Goal: Task Accomplishment & Management: Use online tool/utility

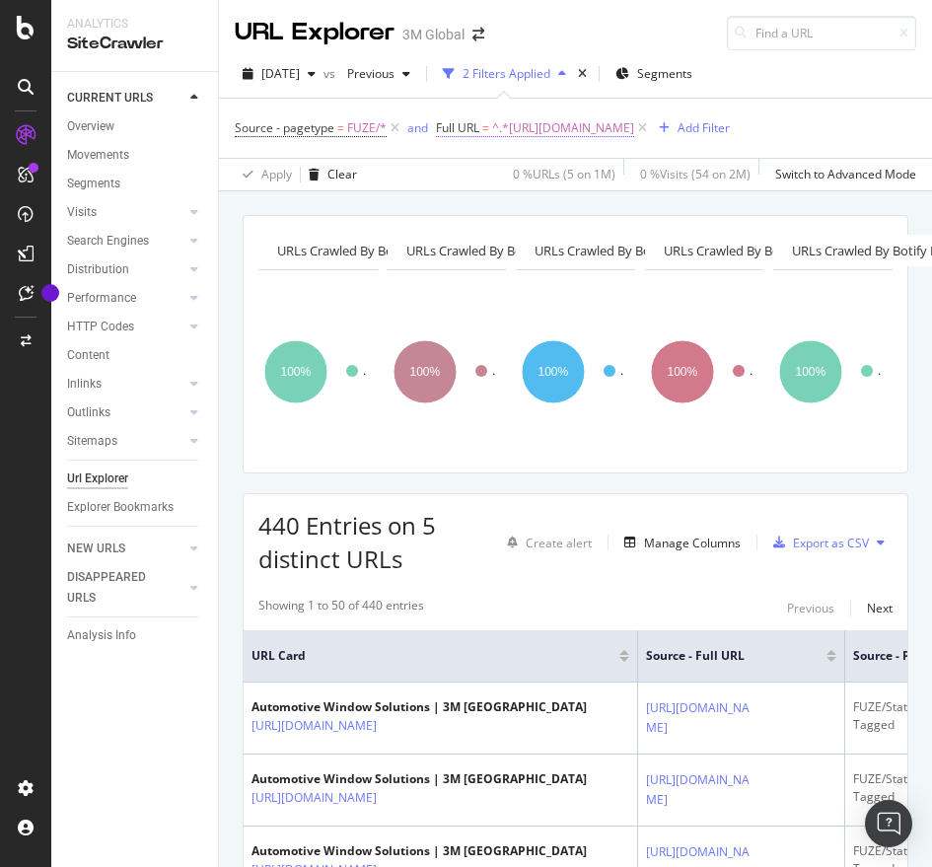
click at [628, 142] on span "^.*[URL][DOMAIN_NAME]" at bounding box center [563, 128] width 142 height 28
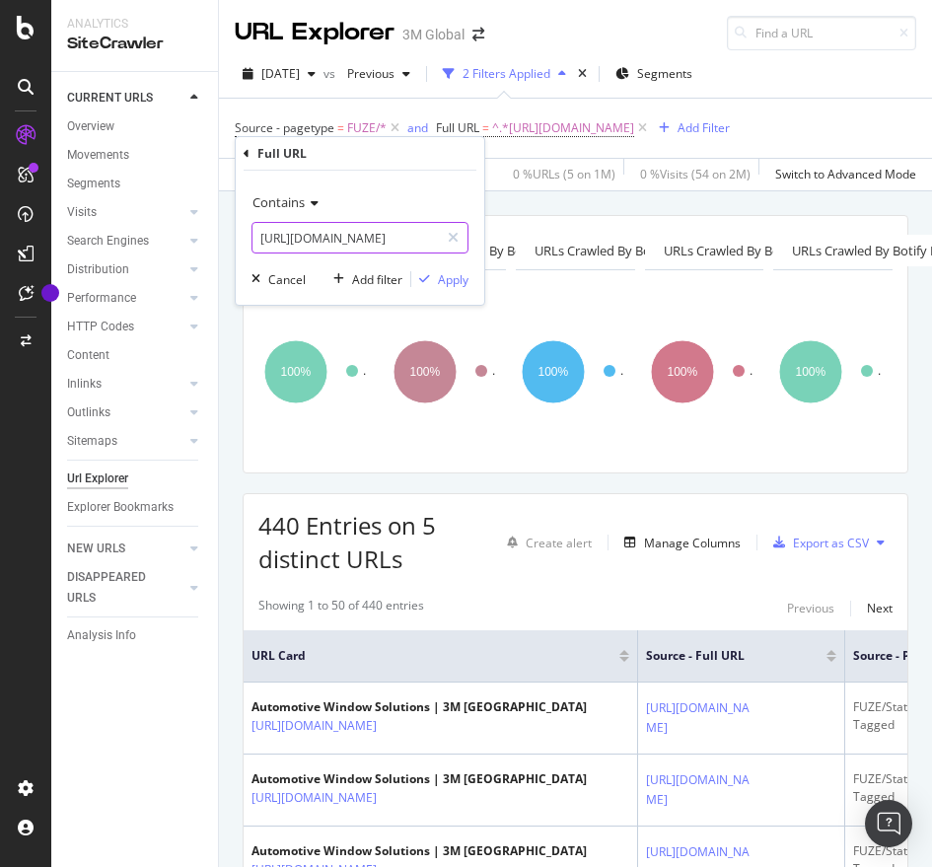
paste input "[DOMAIN_NAME][URL]"
drag, startPoint x: 391, startPoint y: 235, endPoint x: 452, endPoint y: 268, distance: 68.9
click at [452, 268] on div "Contains [URL][DOMAIN_NAME] Cancel Add filter Apply" at bounding box center [360, 238] width 248 height 134
type input "[URL][DOMAIN_NAME]"
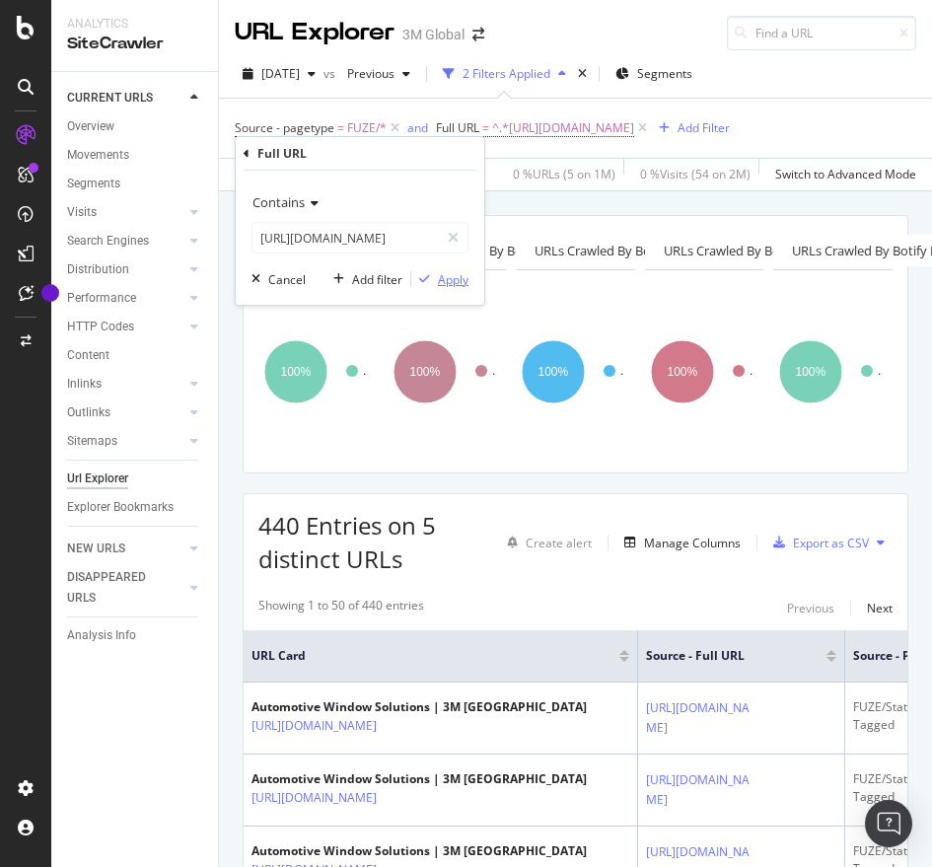
scroll to position [0, 0]
click at [452, 269] on button "Apply" at bounding box center [439, 279] width 57 height 20
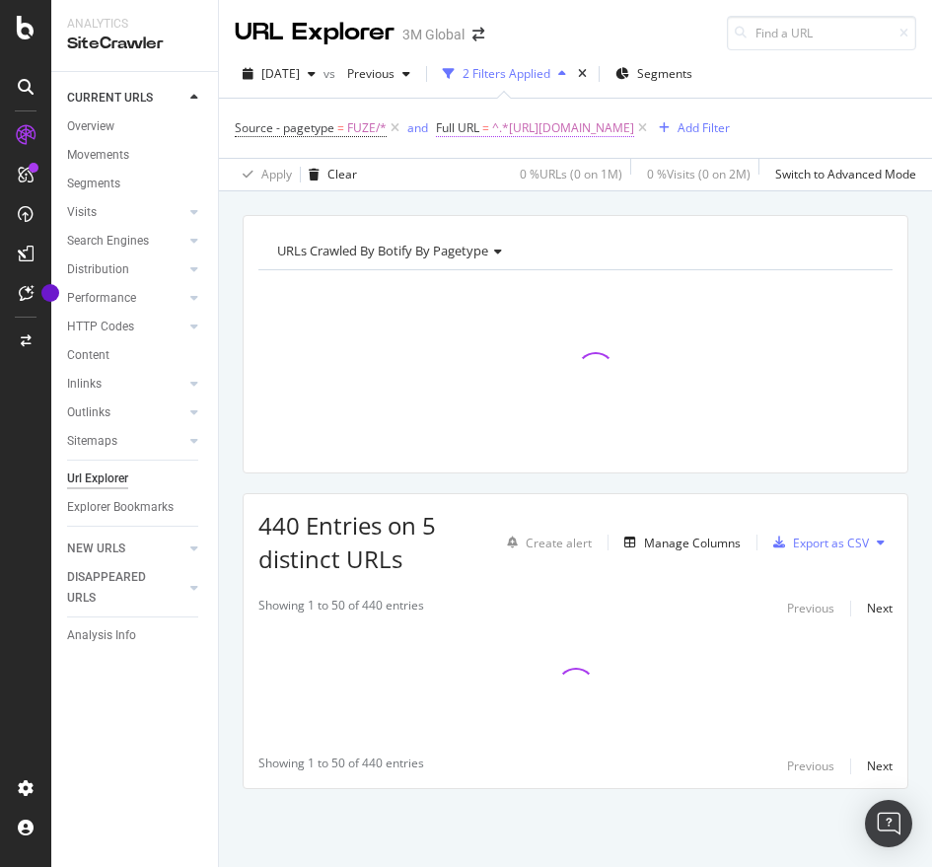
click at [634, 114] on span "^.*[URL][DOMAIN_NAME]" at bounding box center [563, 128] width 142 height 28
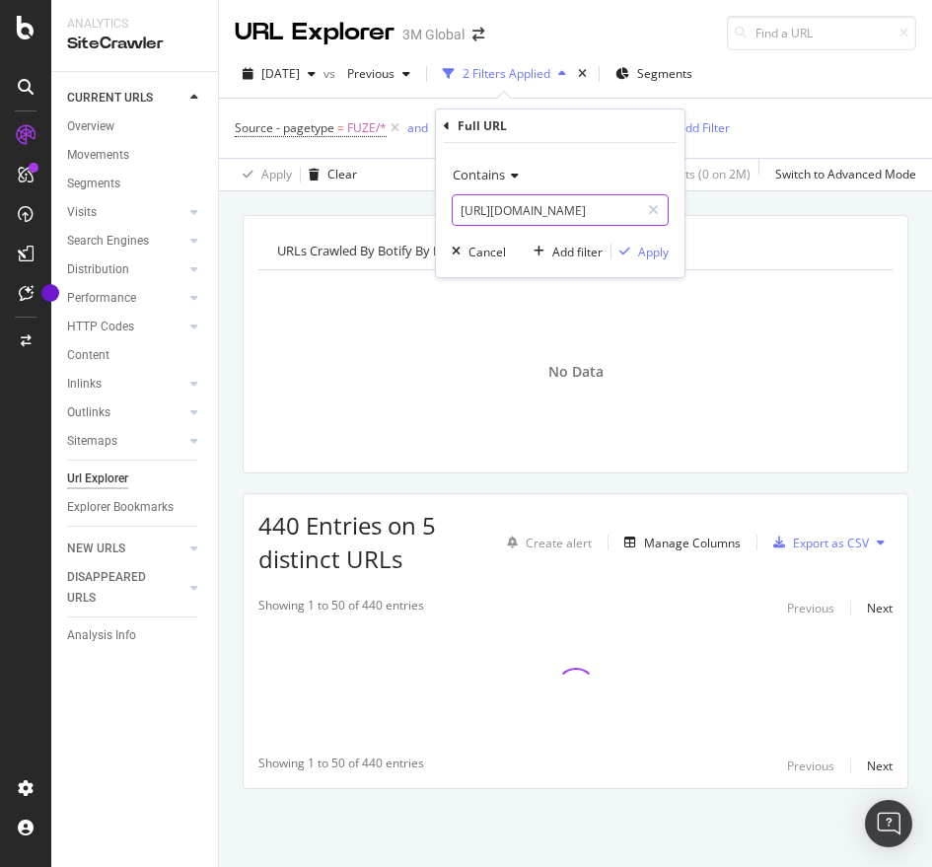
click at [543, 200] on input "[URL][DOMAIN_NAME]" at bounding box center [546, 210] width 186 height 32
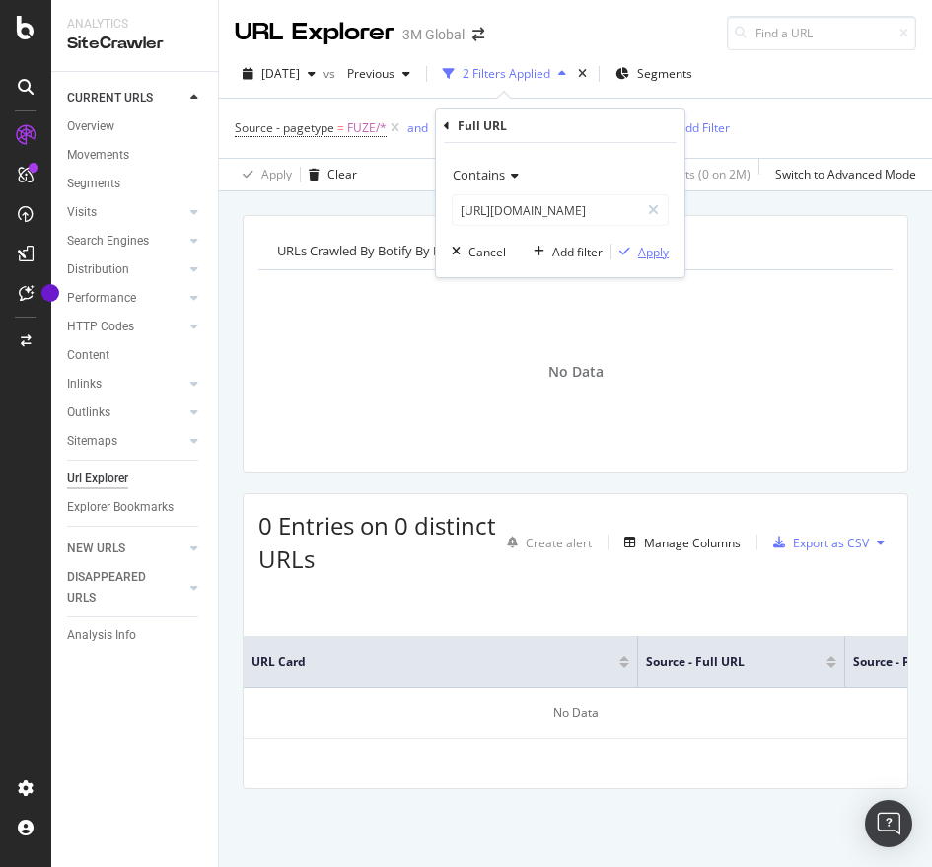
click at [659, 253] on div "Apply" at bounding box center [653, 252] width 31 height 17
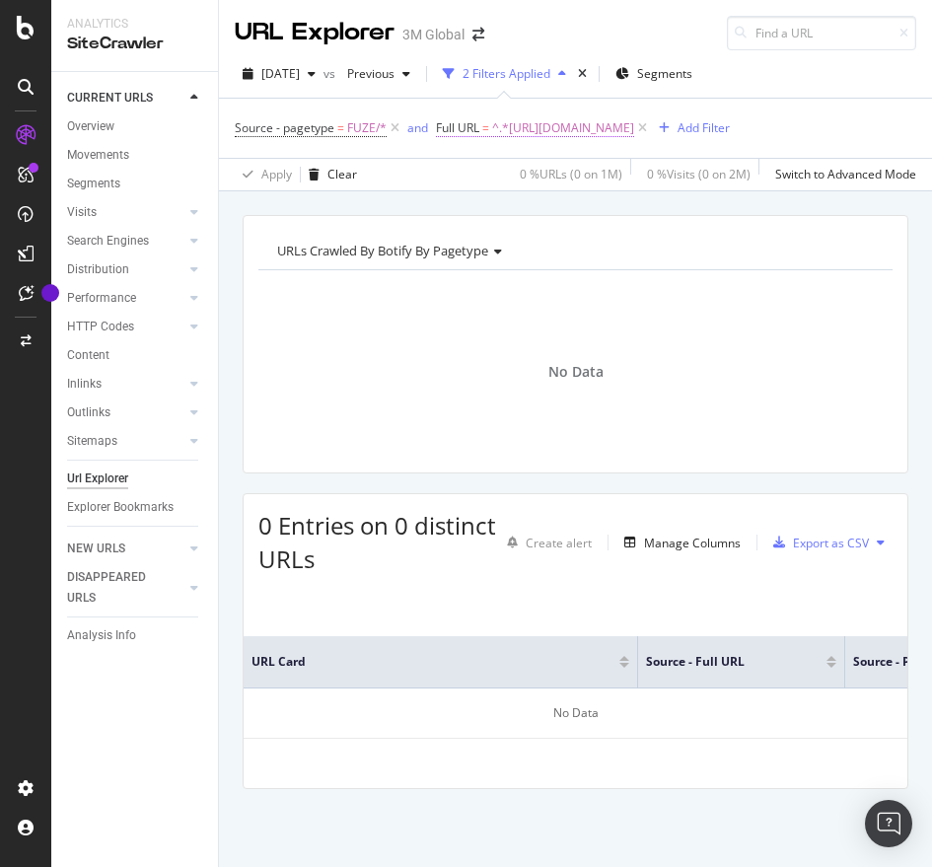
click at [634, 114] on span "^.*[URL][DOMAIN_NAME]" at bounding box center [563, 128] width 142 height 28
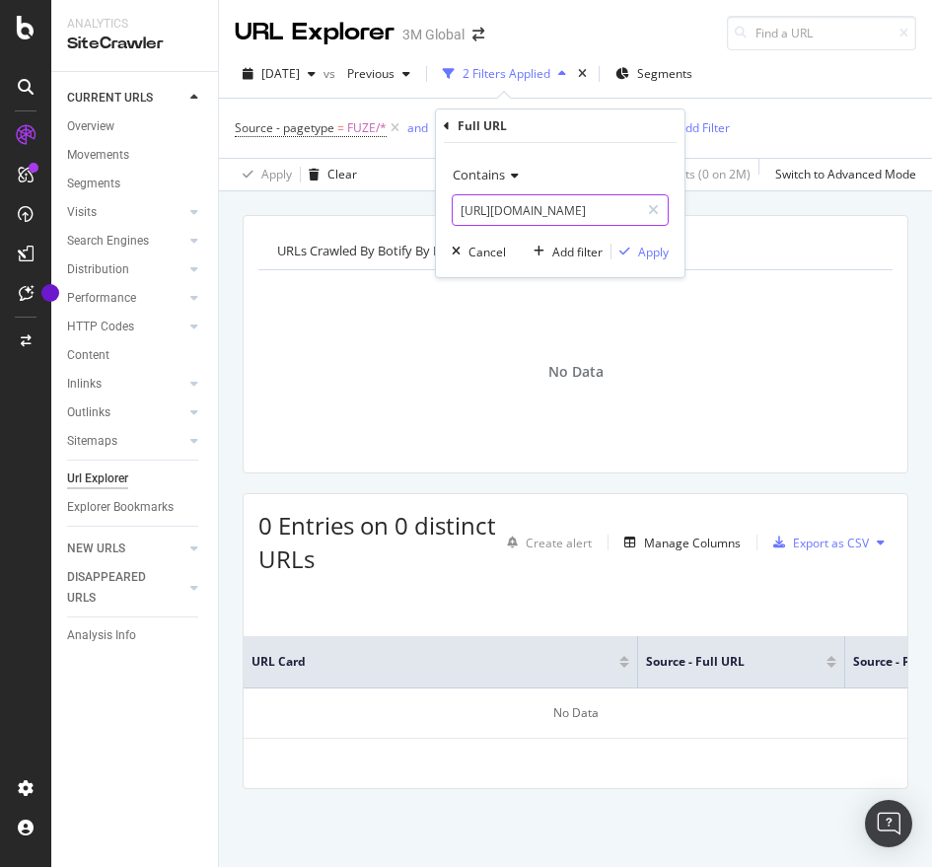
click at [617, 212] on input "[URL][DOMAIN_NAME]" at bounding box center [546, 210] width 186 height 32
paste input "text"
type input "[URL][DOMAIN_NAME]"
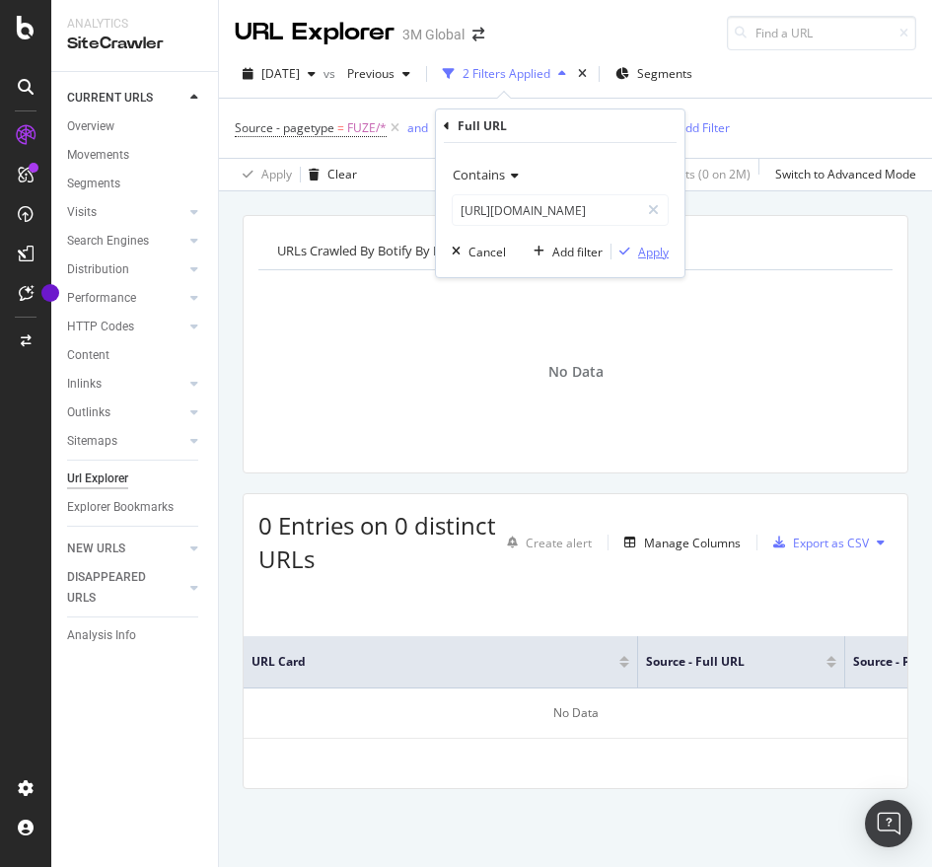
click at [666, 255] on div "Apply" at bounding box center [653, 252] width 31 height 17
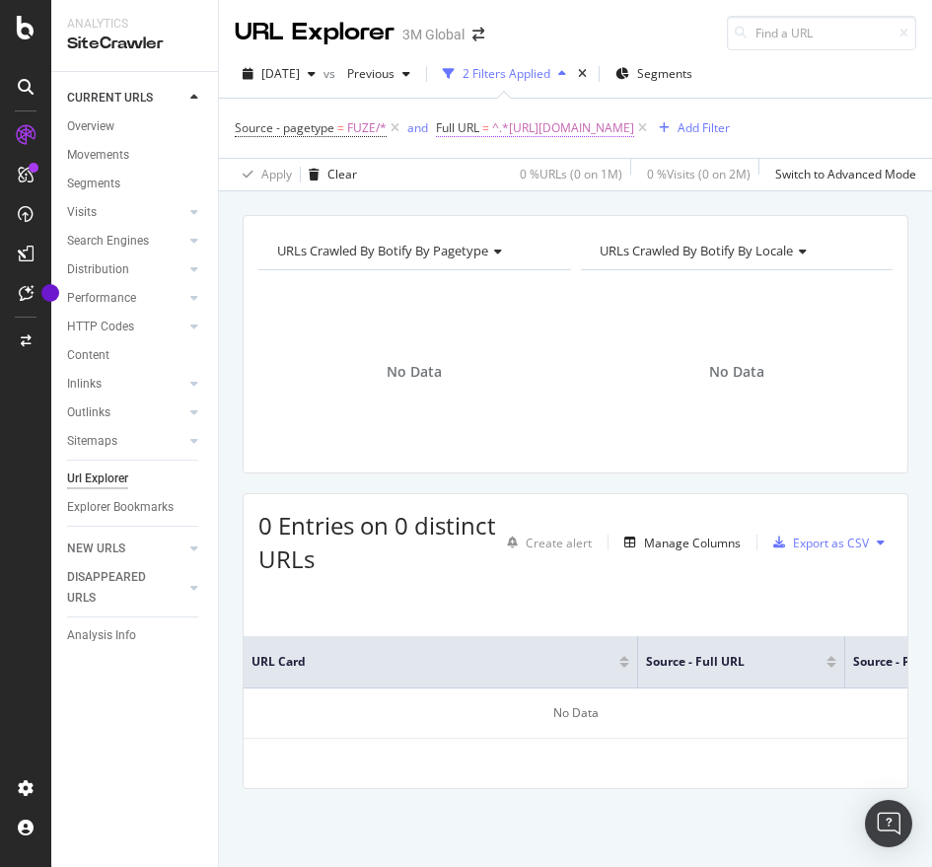
click at [634, 122] on span "^.*[URL][DOMAIN_NAME]" at bounding box center [563, 128] width 142 height 28
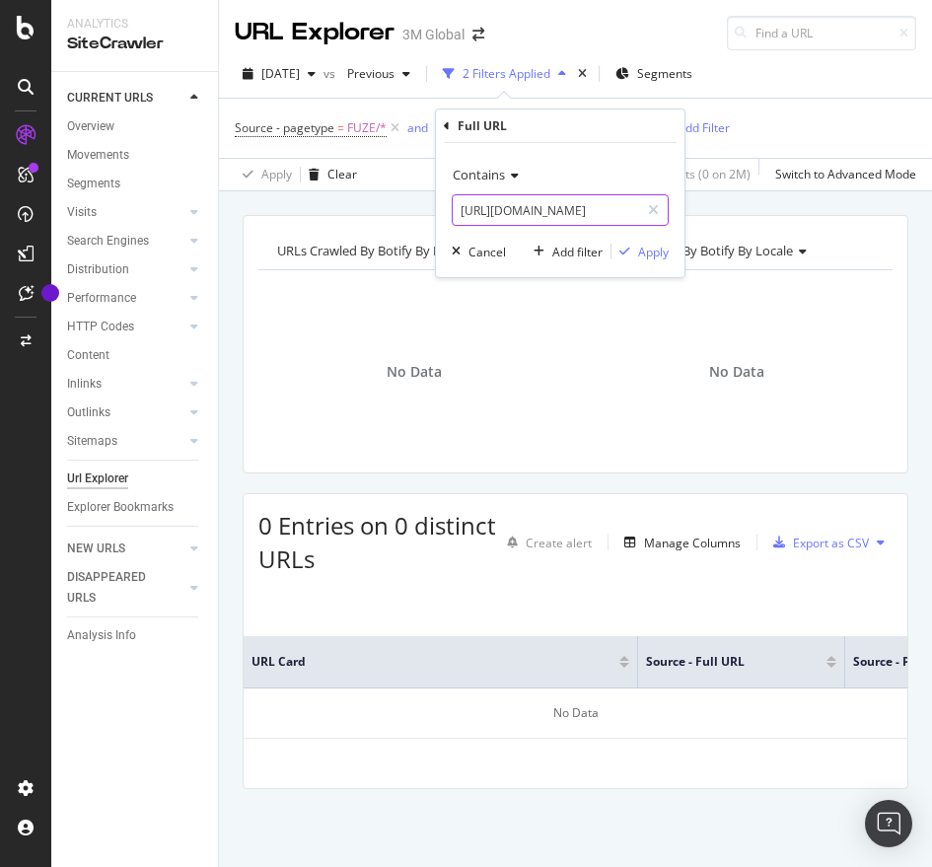
click at [576, 209] on input "[URL][DOMAIN_NAME]" at bounding box center [546, 210] width 186 height 32
click at [639, 244] on div "Apply" at bounding box center [653, 252] width 31 height 17
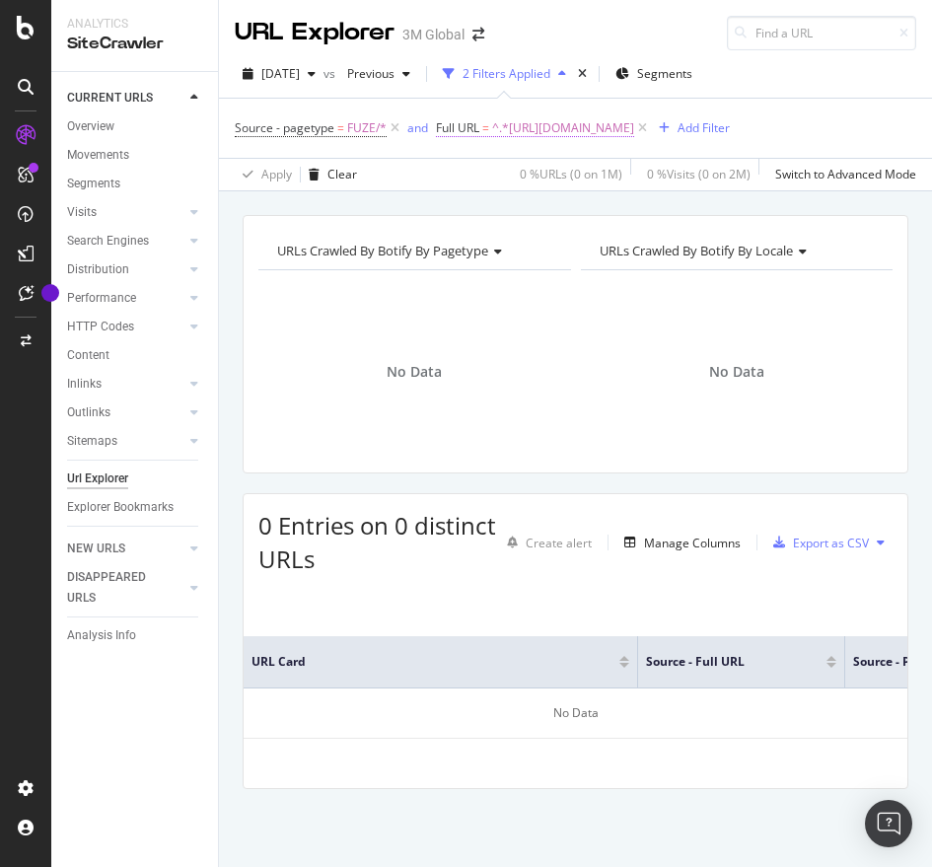
click at [634, 127] on span "^.*[URL][DOMAIN_NAME]" at bounding box center [563, 128] width 142 height 28
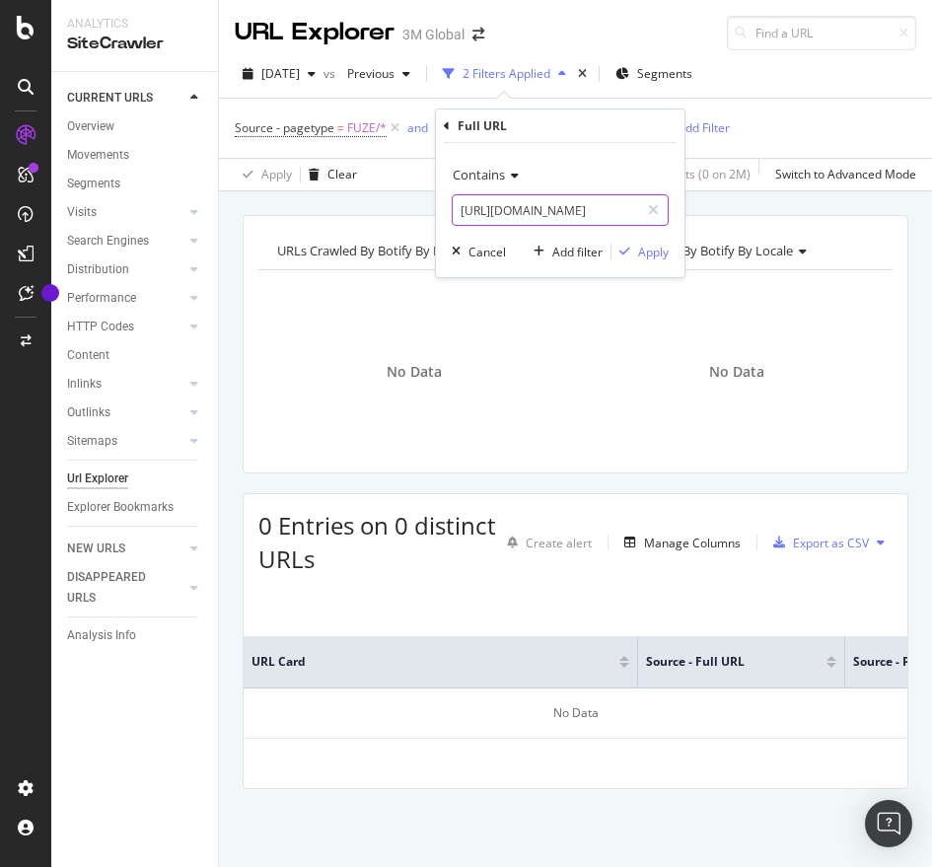
click at [500, 202] on input "[URL][DOMAIN_NAME]" at bounding box center [546, 210] width 186 height 32
paste input "b49000239"
type input "[URL][DOMAIN_NAME]"
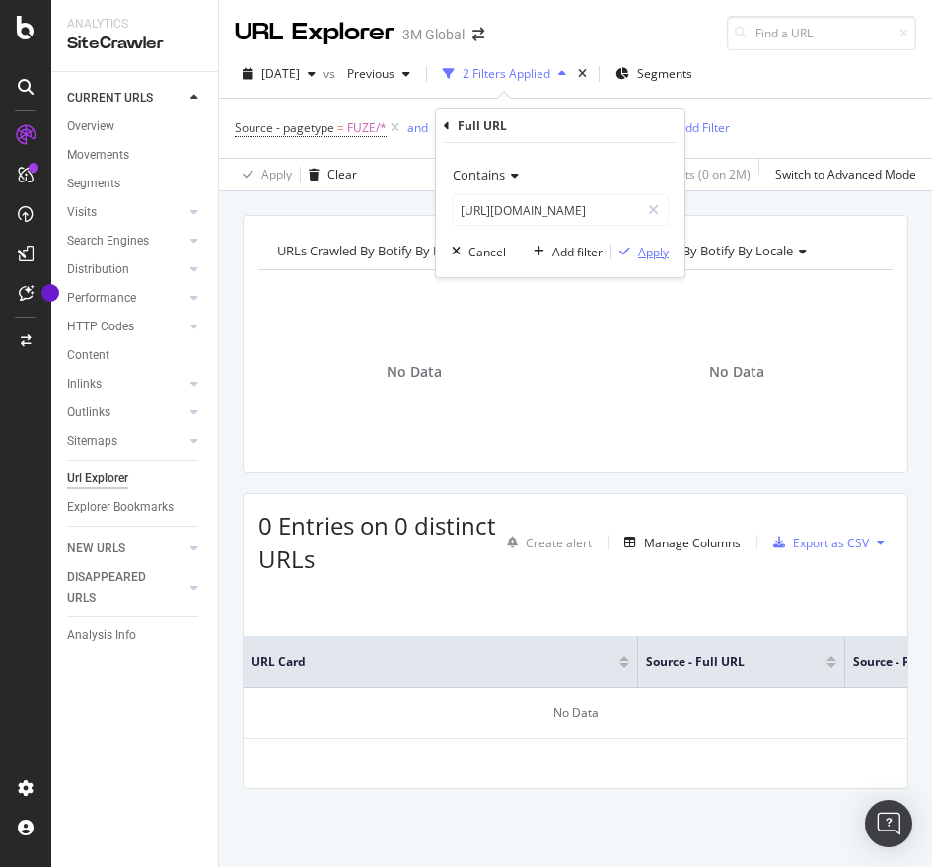
click at [658, 244] on div "Apply" at bounding box center [653, 252] width 31 height 17
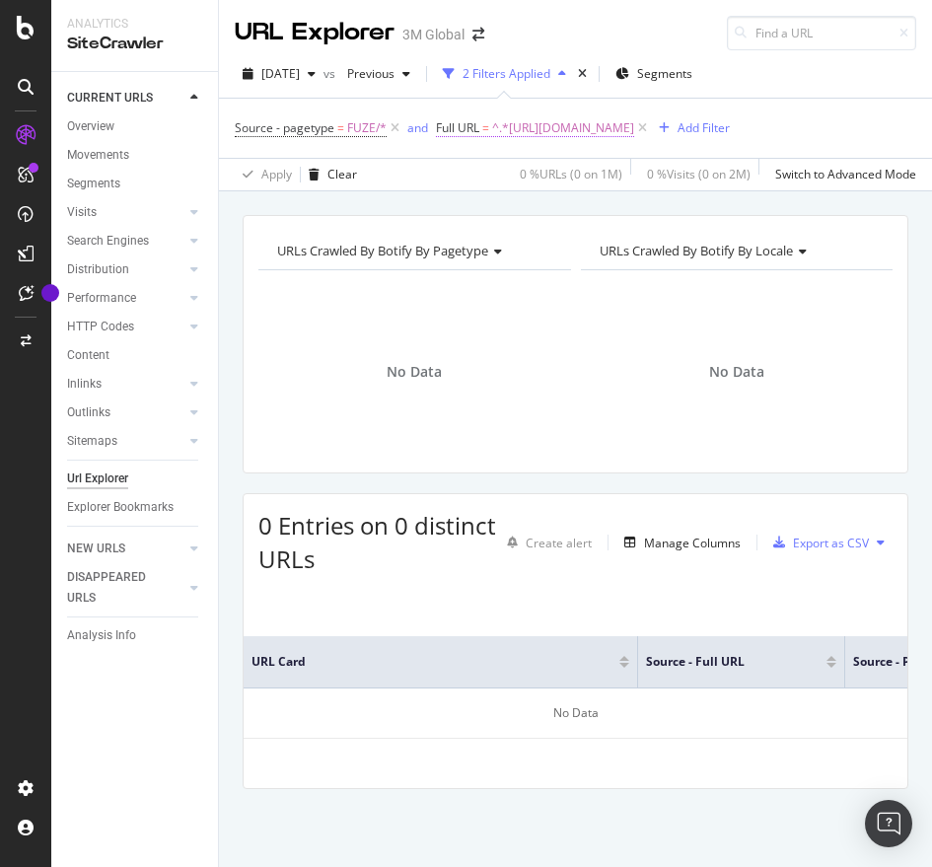
click at [634, 126] on span "^.*[URL][DOMAIN_NAME]" at bounding box center [563, 128] width 142 height 28
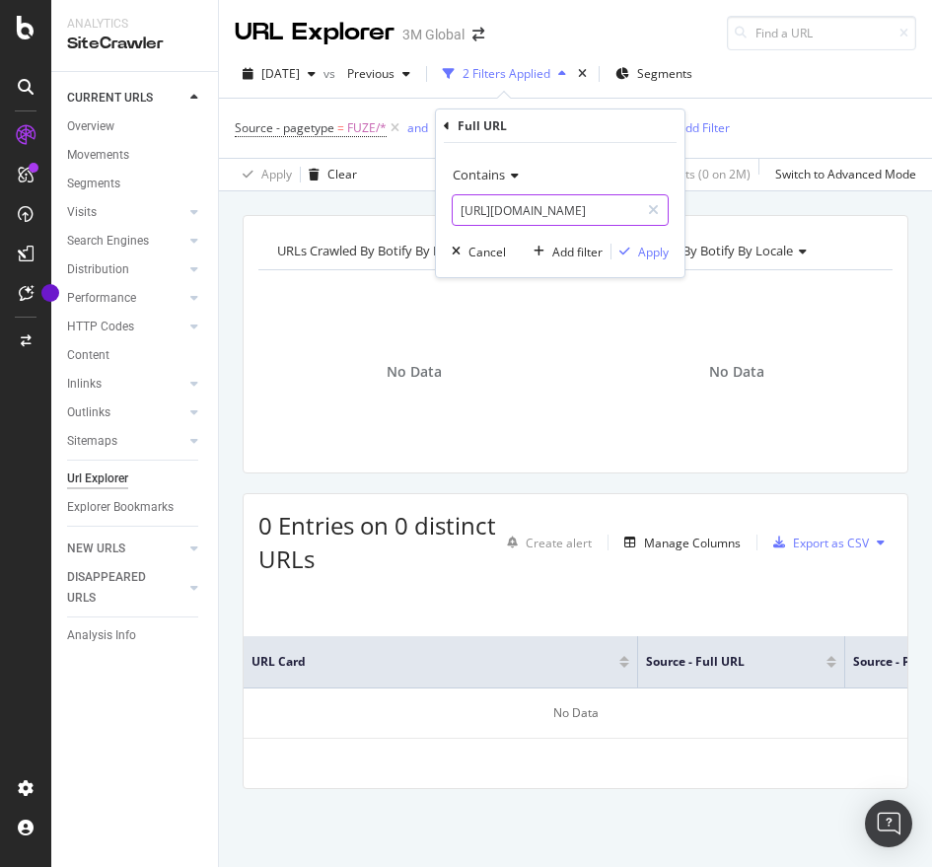
paste input "v100832057"
click at [473, 195] on input "[URL][DOMAIN_NAME]" at bounding box center [546, 210] width 186 height 32
type input "[URL][DOMAIN_NAME]"
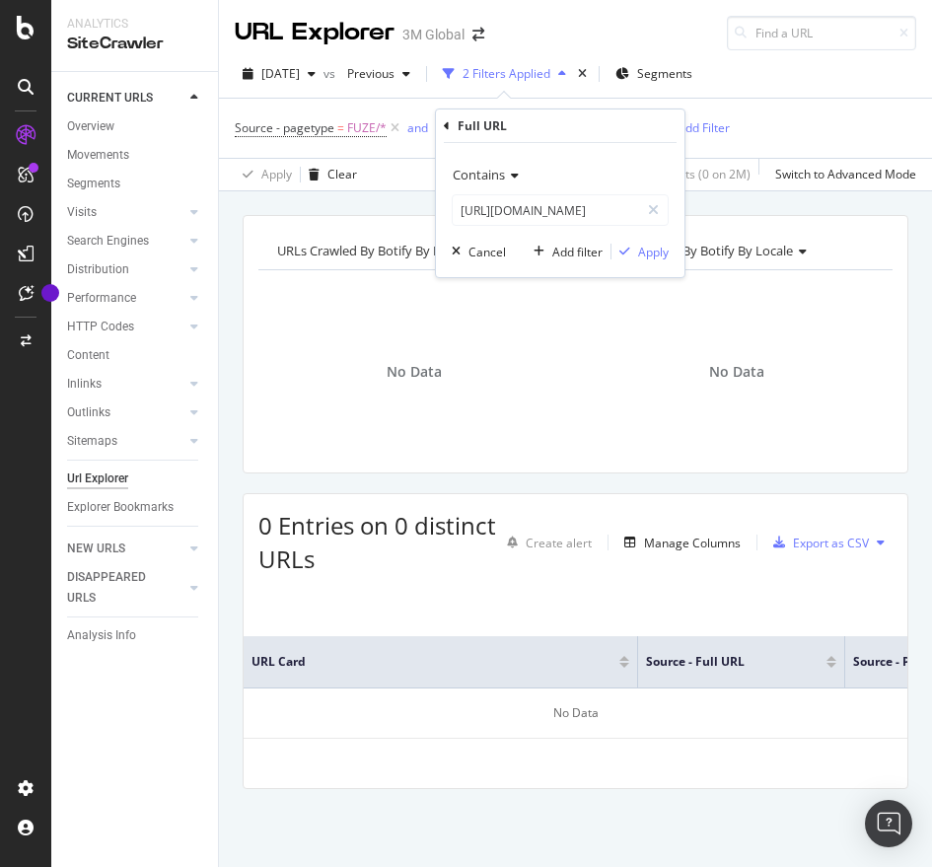
click at [629, 239] on div "Contains [URL][DOMAIN_NAME] Cancel Add filter Apply" at bounding box center [560, 210] width 248 height 134
click at [648, 244] on div "Apply" at bounding box center [653, 252] width 31 height 17
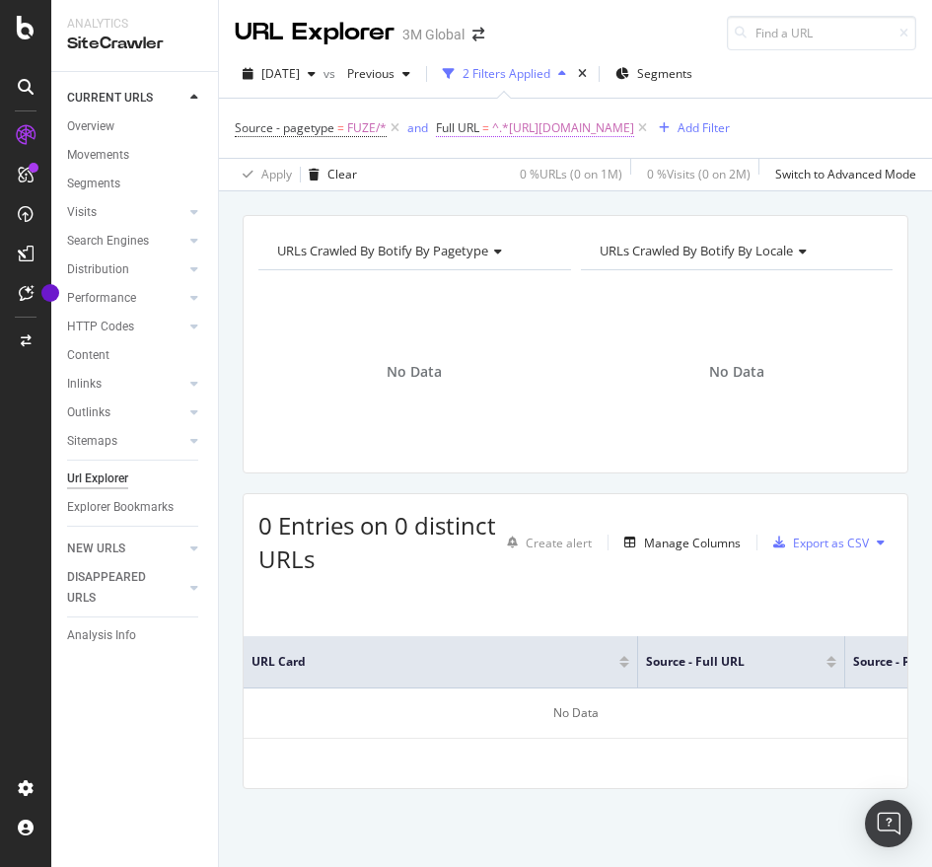
click at [590, 123] on span "^.*[URL][DOMAIN_NAME]" at bounding box center [563, 128] width 142 height 28
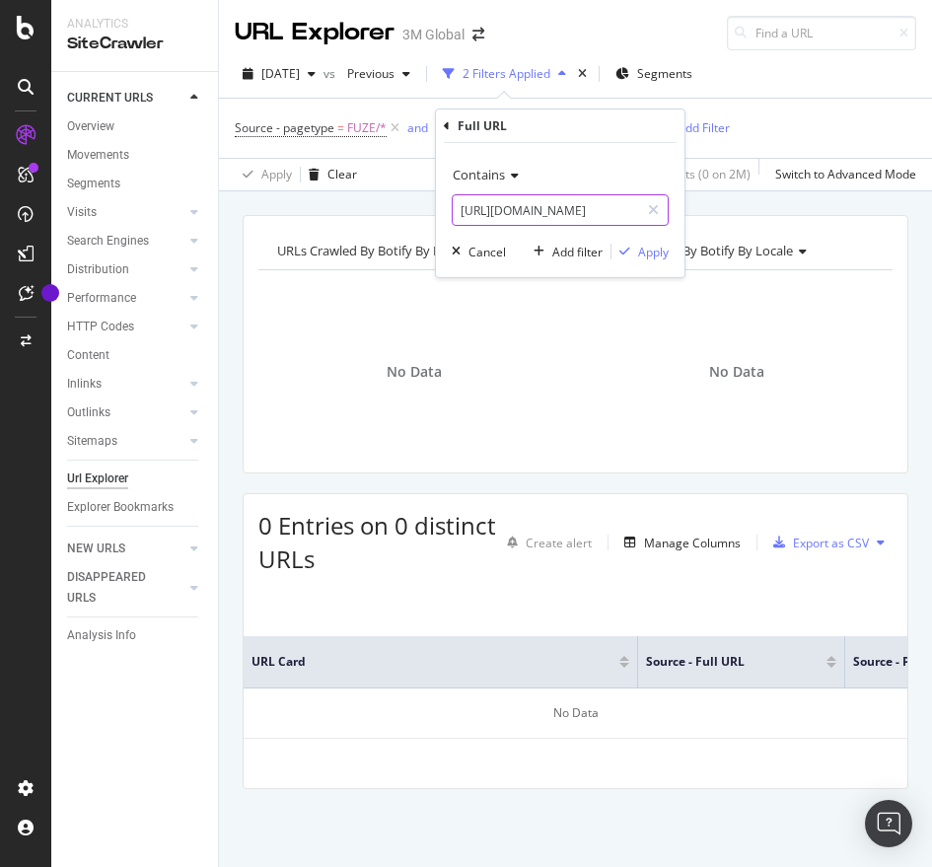
paste input "1110279"
click at [476, 210] on input "[URL][DOMAIN_NAME]" at bounding box center [546, 210] width 186 height 32
type input "[URL][DOMAIN_NAME]"
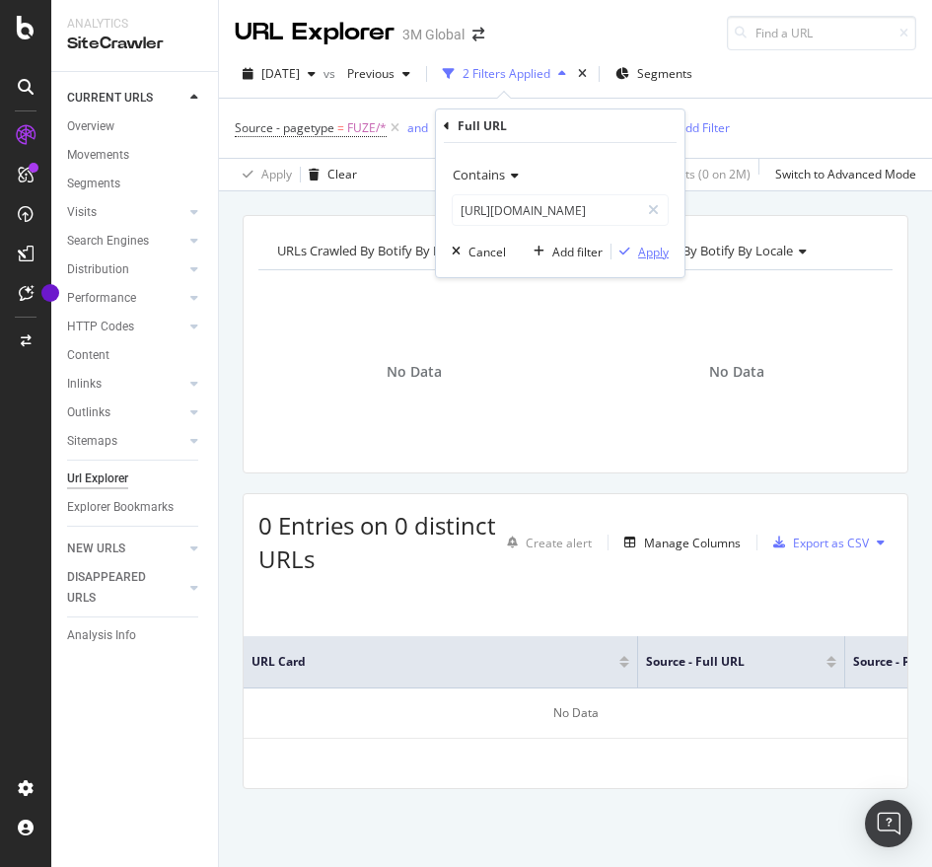
click at [635, 246] on div "button" at bounding box center [624, 252] width 27 height 12
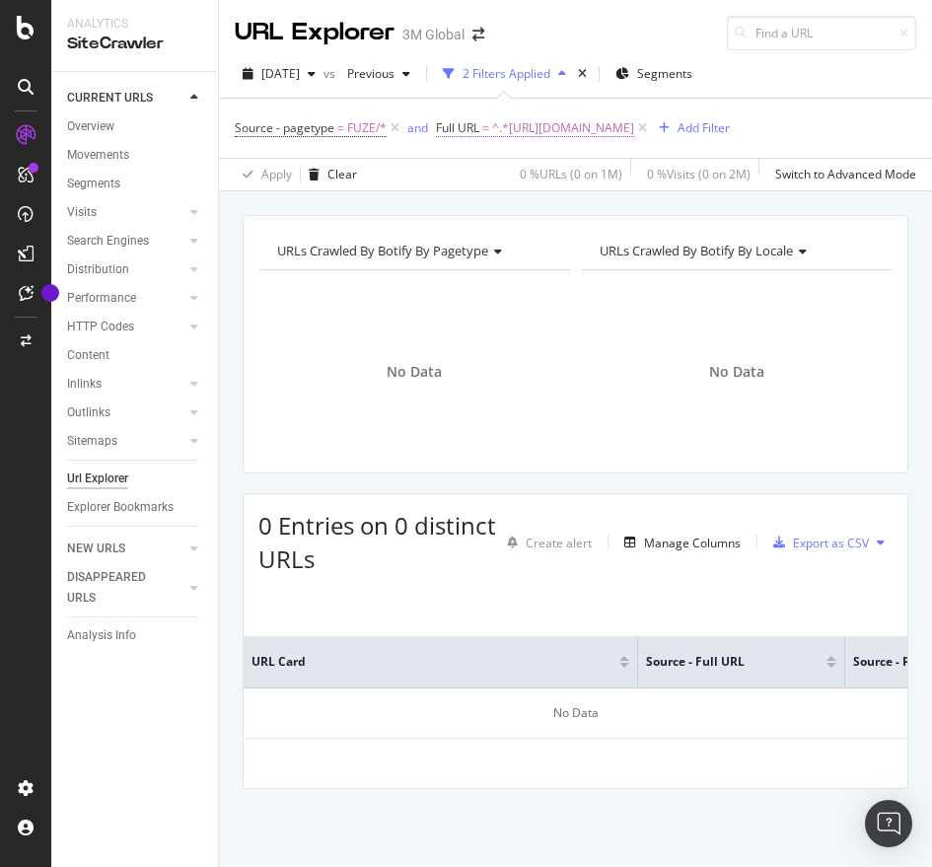
click at [634, 121] on span "^.*[URL][DOMAIN_NAME]" at bounding box center [563, 128] width 142 height 28
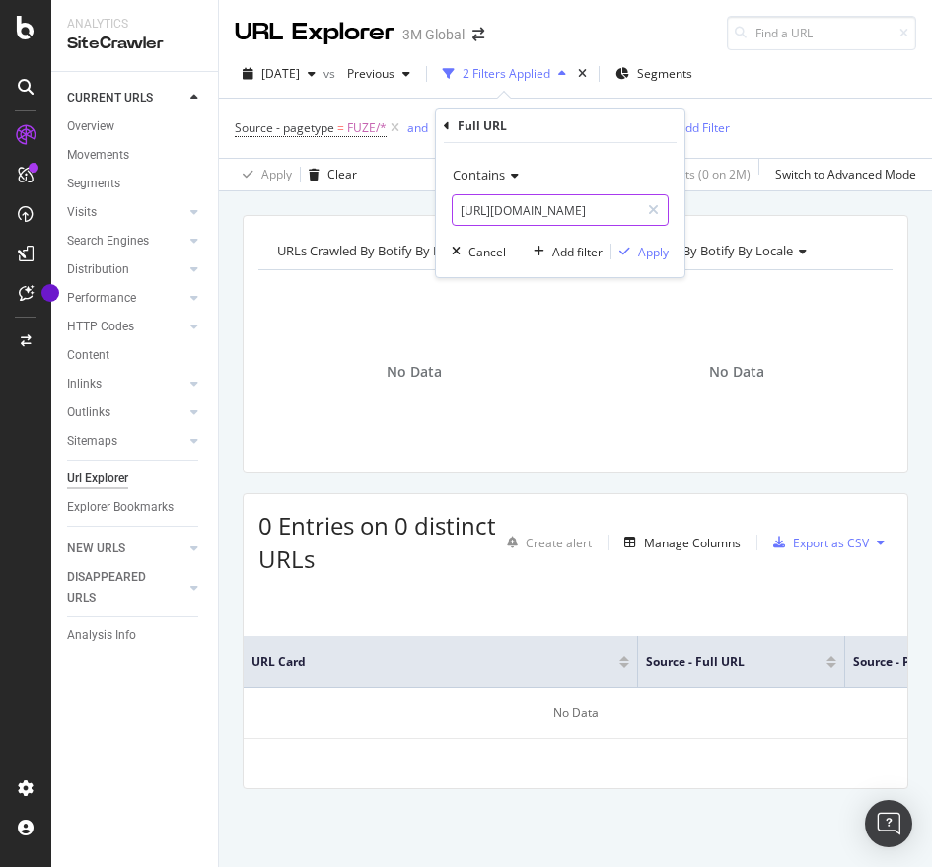
paste input "85401"
click at [559, 207] on input "[URL][DOMAIN_NAME]" at bounding box center [546, 210] width 186 height 32
type input "[URL][DOMAIN_NAME]"
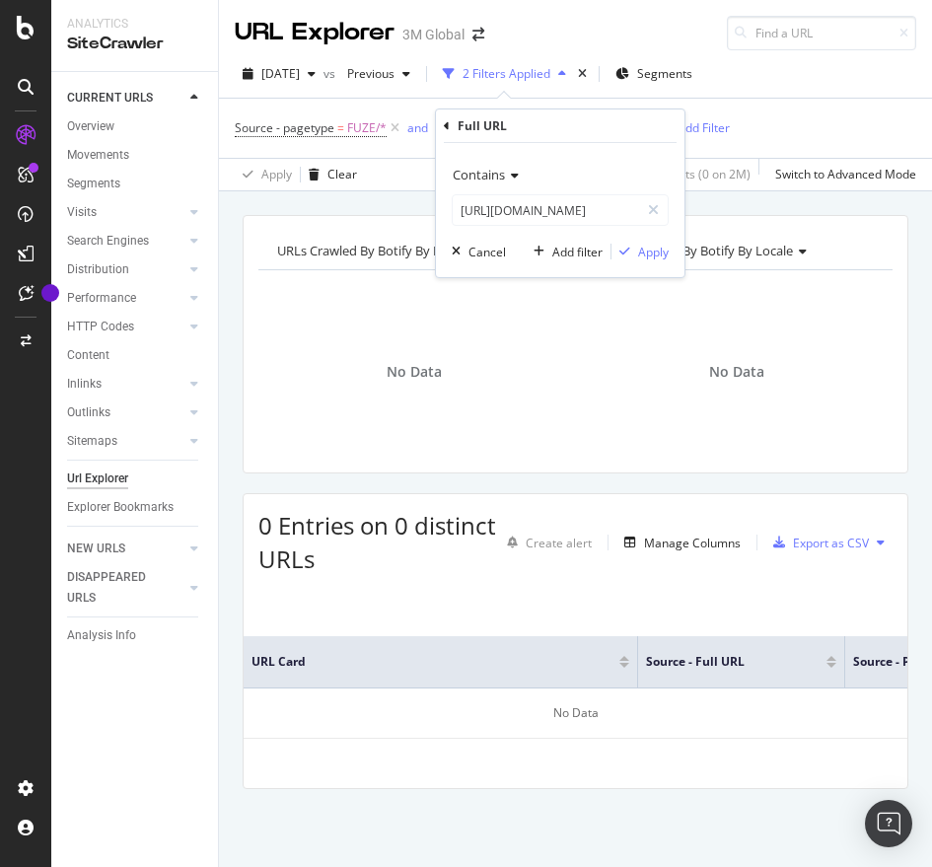
click at [670, 261] on div "Contains [URL][DOMAIN_NAME] Cancel Add filter Apply" at bounding box center [560, 210] width 248 height 134
drag, startPoint x: 659, startPoint y: 254, endPoint x: 1051, endPoint y: 718, distance: 607.2
click at [931, 718] on html "Analytics SiteCrawler CURRENT URLS Overview Movements Segments Visits Analysis …" at bounding box center [466, 433] width 932 height 867
click at [652, 252] on div "Apply" at bounding box center [653, 252] width 31 height 17
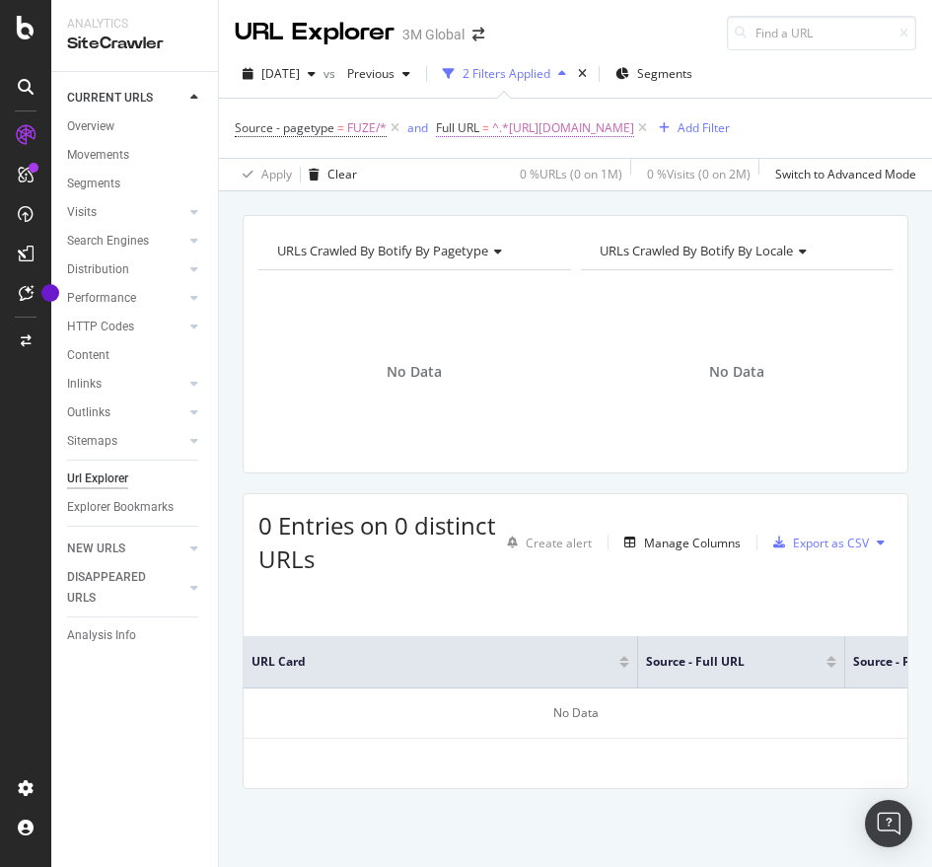
click at [634, 114] on span "^.*[URL][DOMAIN_NAME]" at bounding box center [563, 128] width 142 height 28
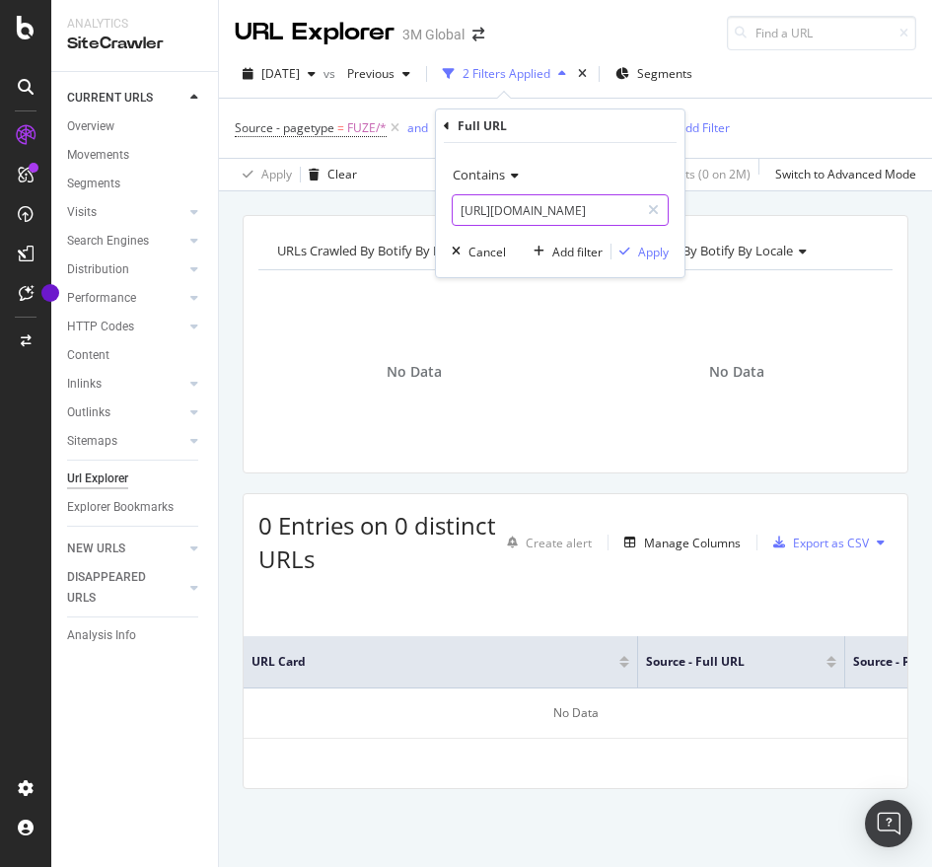
paste input "/v000475912"
click at [561, 217] on input "[URL][DOMAIN_NAME]" at bounding box center [546, 210] width 186 height 32
type input "[URL][DOMAIN_NAME]"
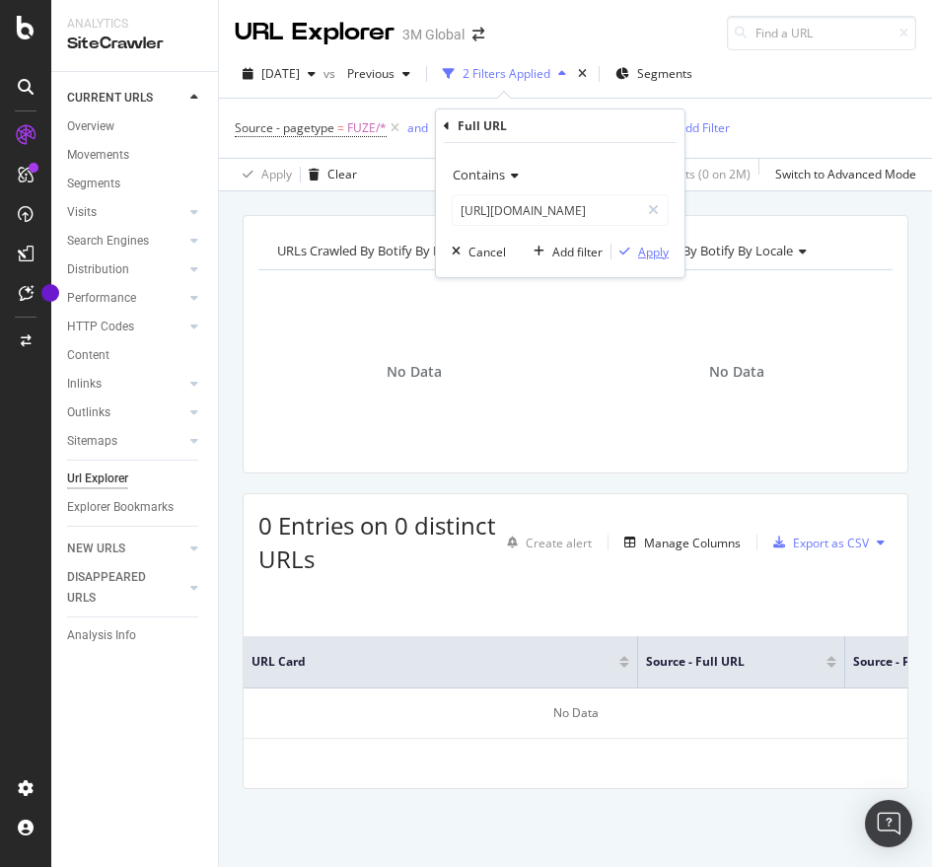
click at [647, 243] on div "Apply" at bounding box center [639, 252] width 57 height 18
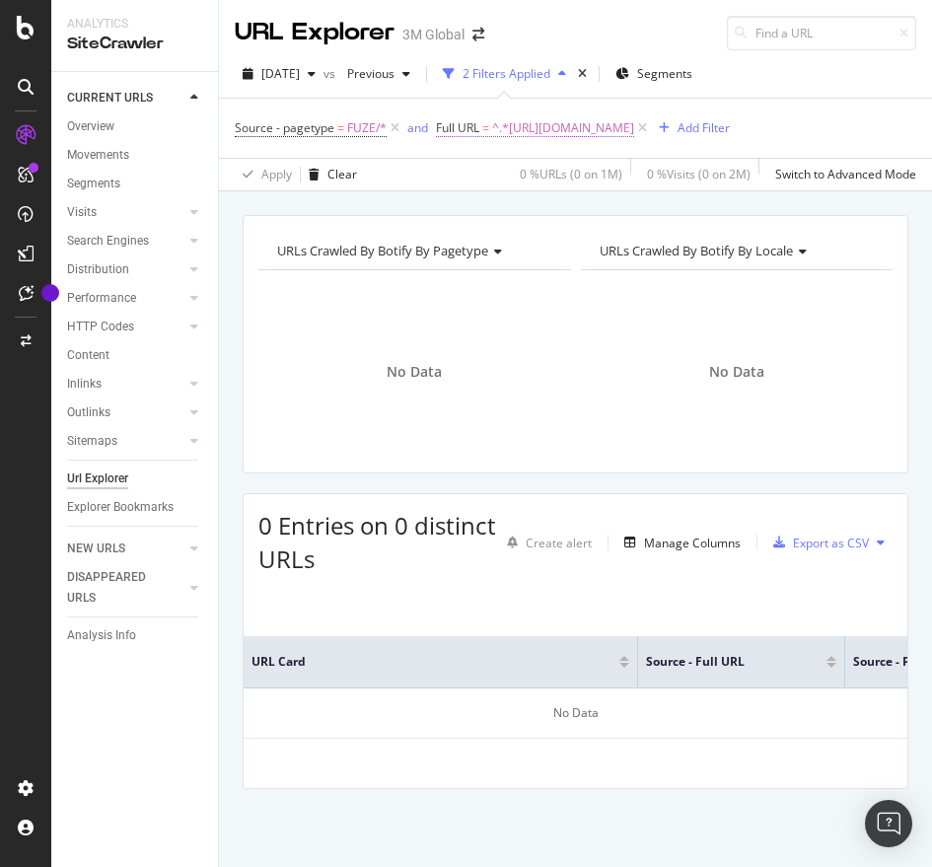
click at [634, 122] on span "^.*[URL][DOMAIN_NAME]" at bounding box center [563, 128] width 142 height 28
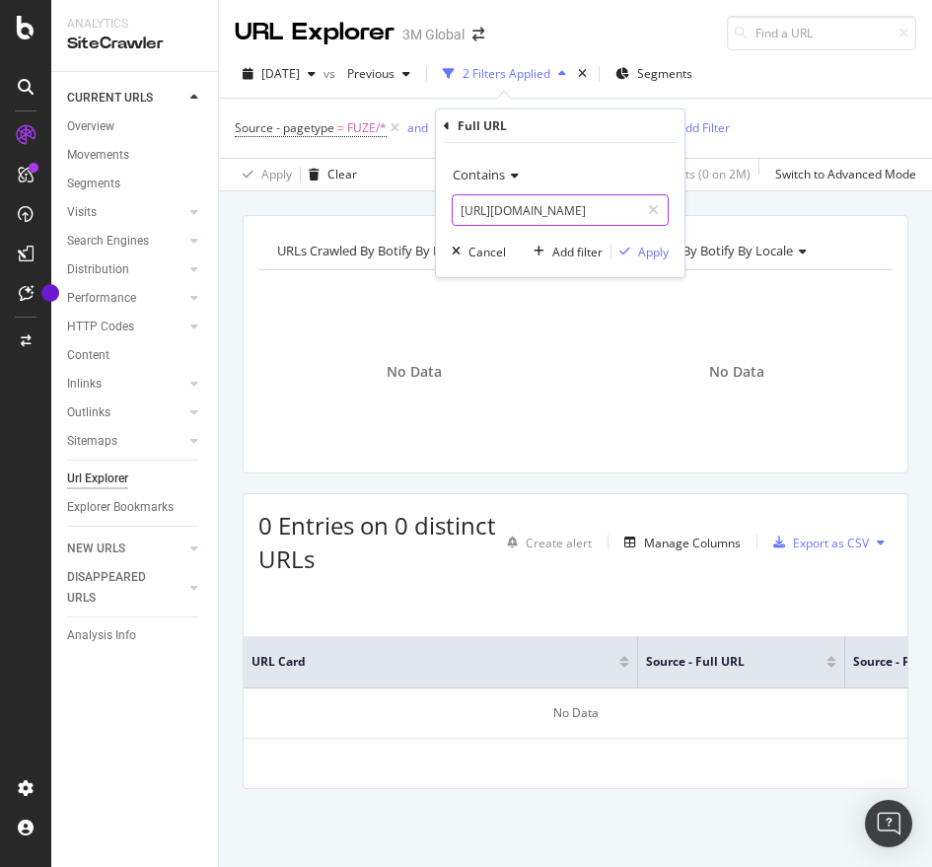
drag, startPoint x: 544, startPoint y: 183, endPoint x: 544, endPoint y: 205, distance: 21.7
click at [544, 205] on div "Contains [URL][DOMAIN_NAME]" at bounding box center [560, 192] width 217 height 67
click at [544, 205] on input "[URL][DOMAIN_NAME]" at bounding box center [546, 210] width 186 height 32
paste input "b49000239"
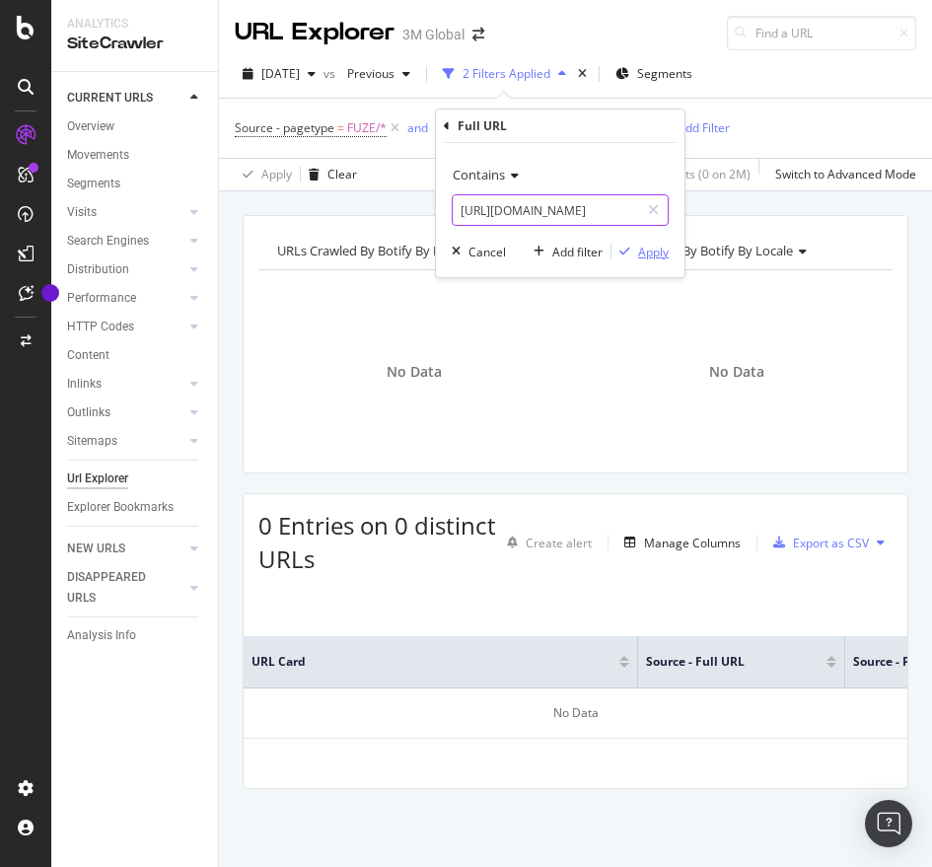
type input "[URL][DOMAIN_NAME]"
click at [661, 257] on div "Apply" at bounding box center [653, 252] width 31 height 17
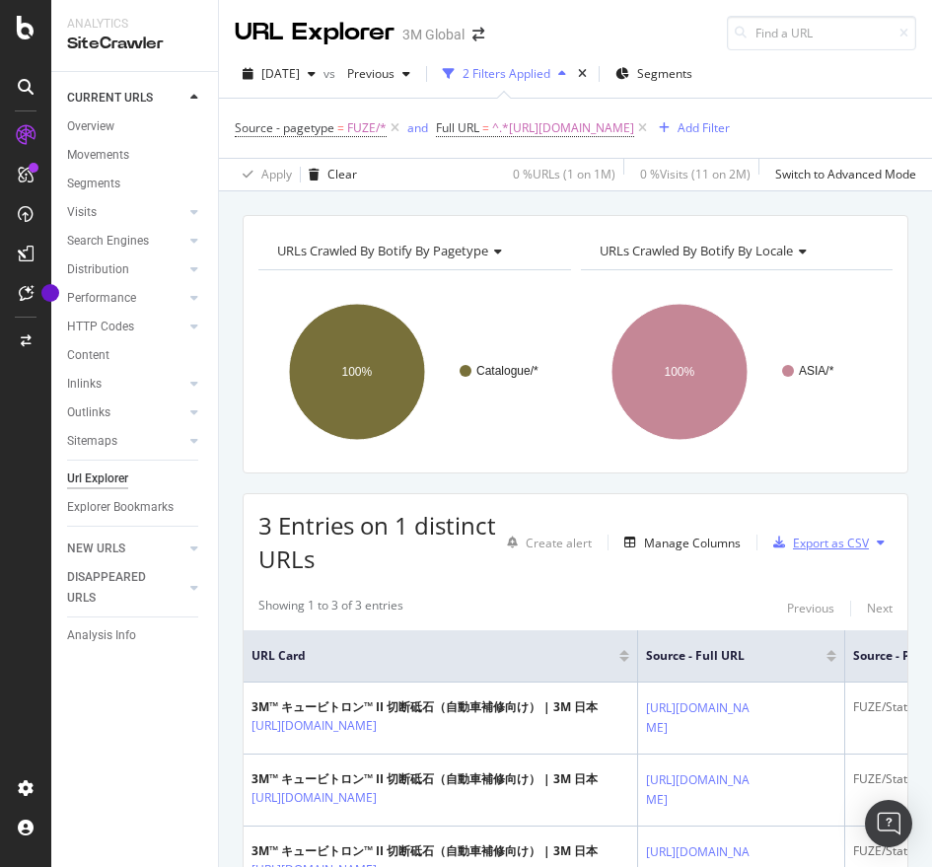
click at [819, 551] on div "Export as CSV" at bounding box center [831, 542] width 76 height 17
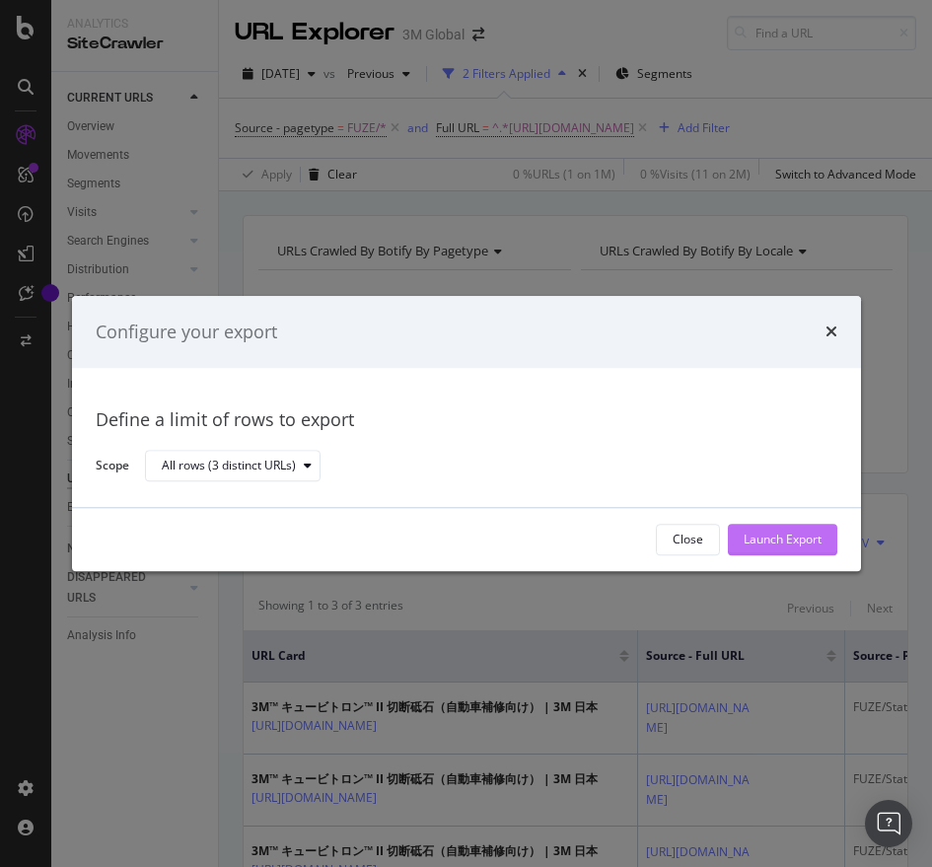
click at [794, 527] on div "Launch Export" at bounding box center [782, 540] width 78 height 30
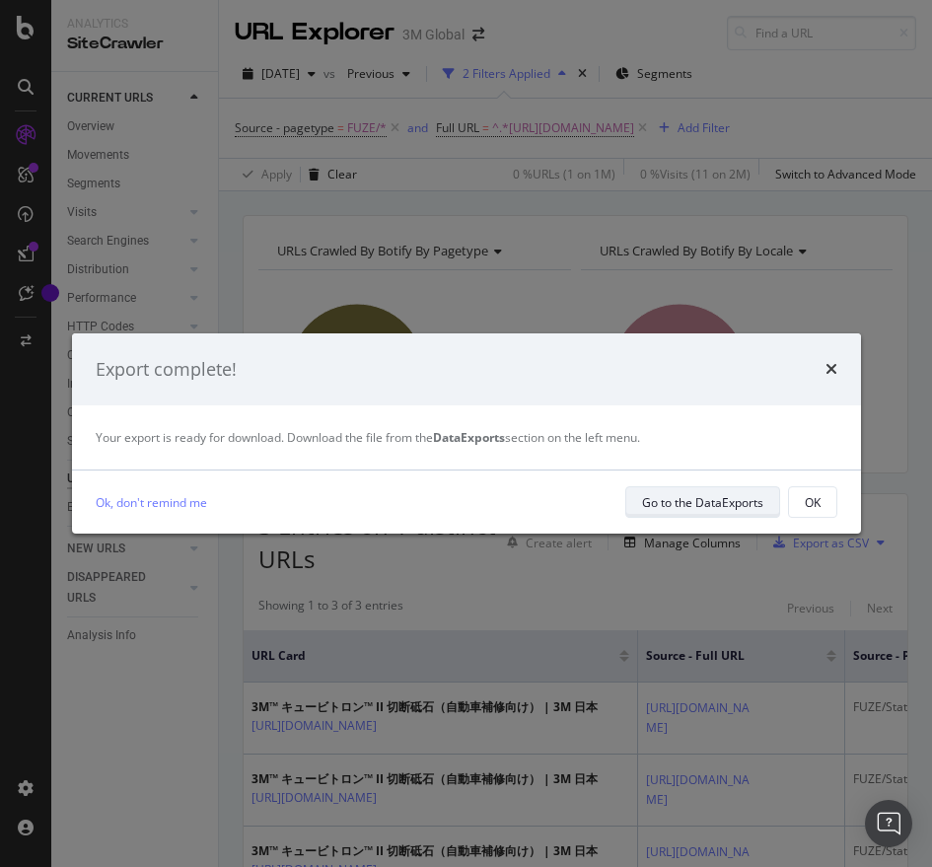
click at [690, 498] on div "Go to the DataExports" at bounding box center [702, 502] width 121 height 17
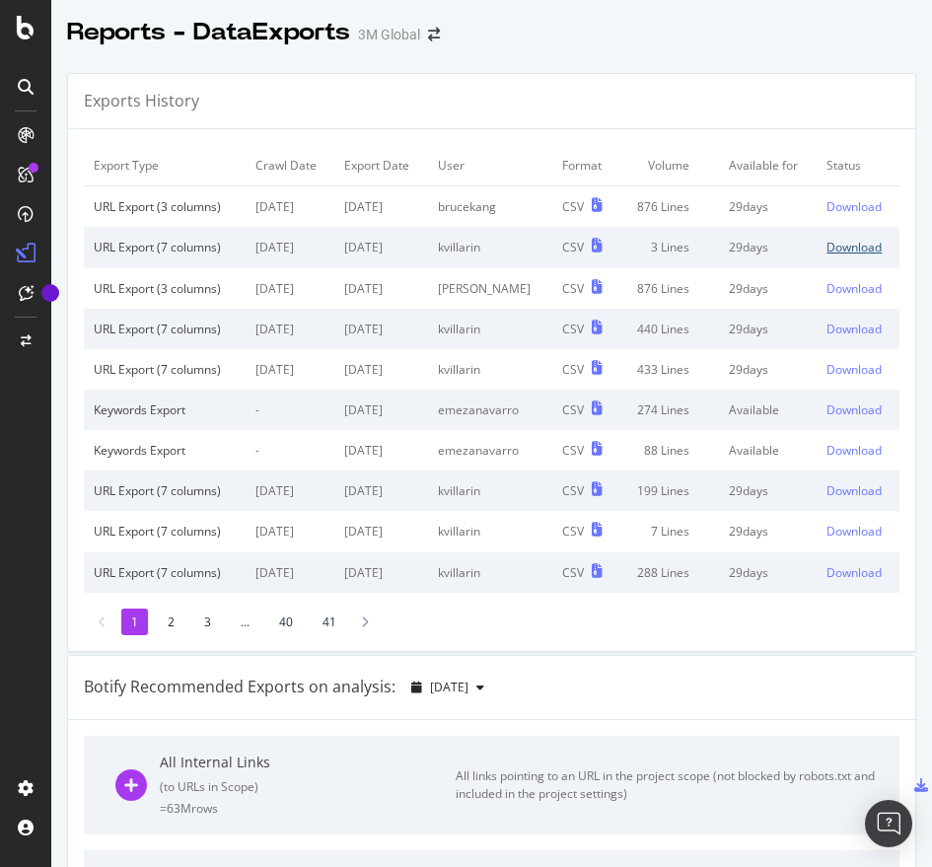
click at [830, 249] on div "Download" at bounding box center [853, 247] width 55 height 17
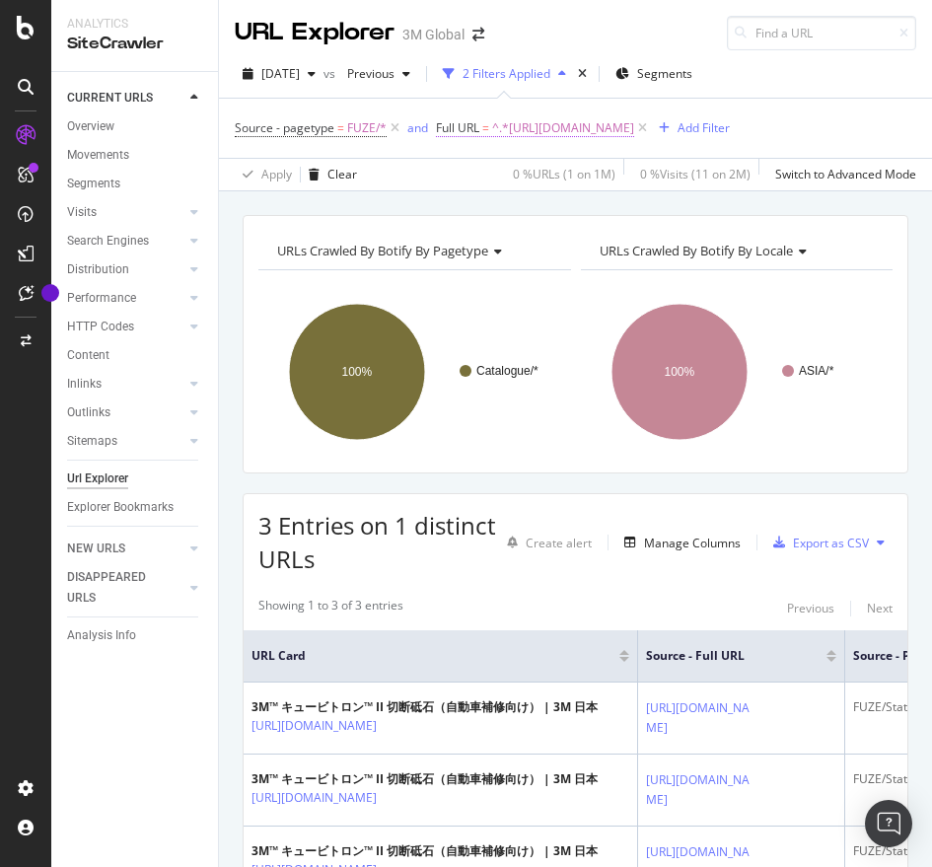
click at [634, 123] on span "^.*[URL][DOMAIN_NAME]" at bounding box center [563, 128] width 142 height 28
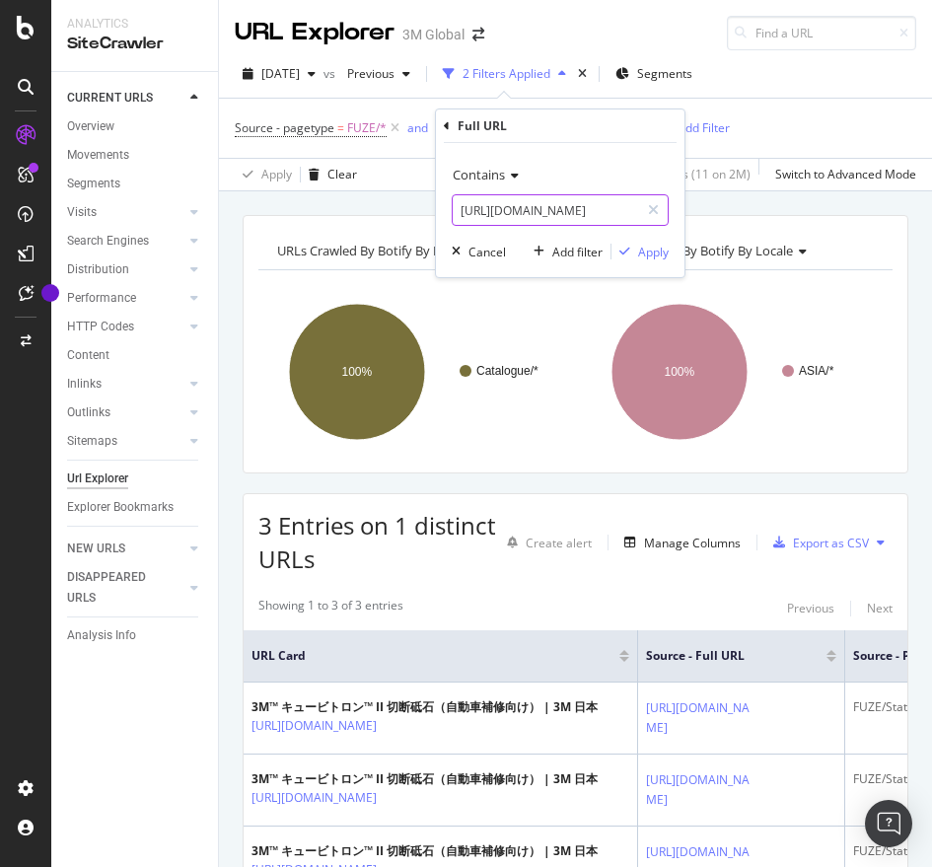
click at [528, 217] on input "[URL][DOMAIN_NAME]" at bounding box center [546, 210] width 186 height 32
paste input "v100832057"
type input "[URL][DOMAIN_NAME]"
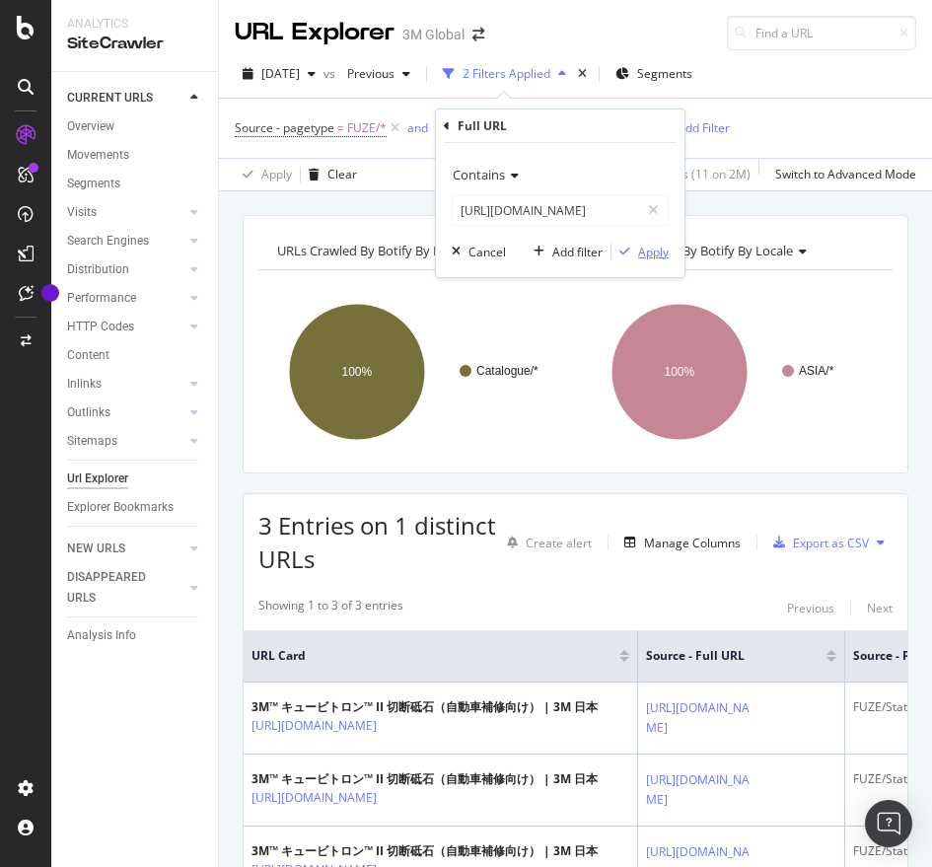
click at [651, 246] on div "Apply" at bounding box center [653, 252] width 31 height 17
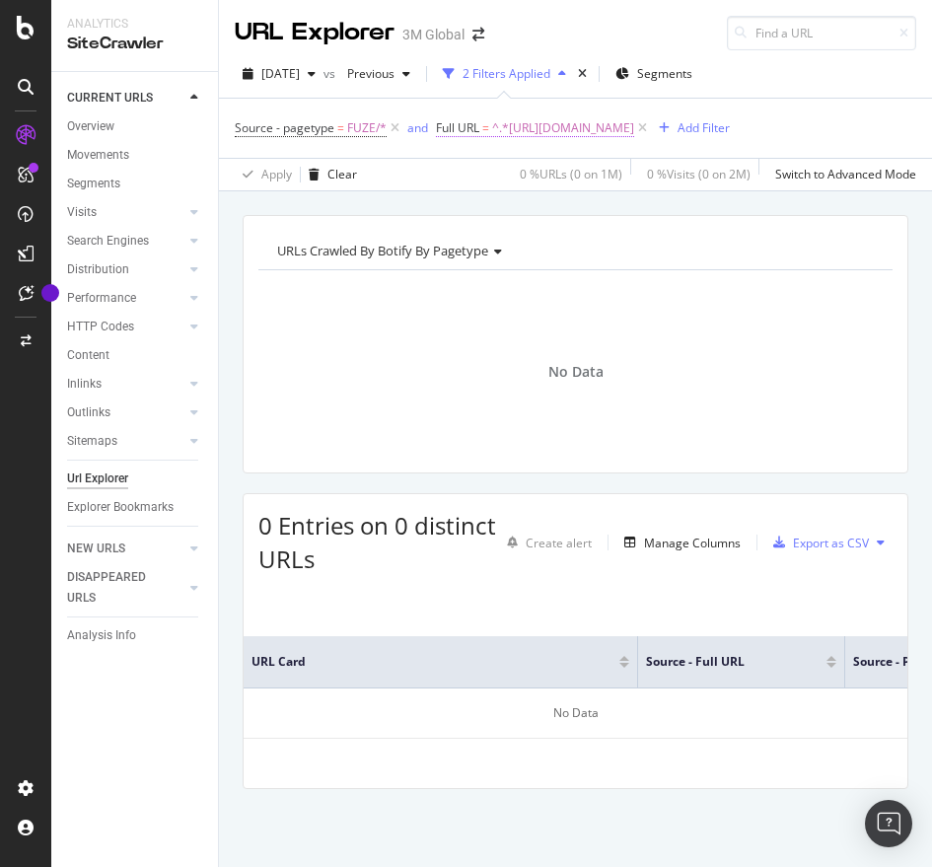
click at [616, 128] on span "^.*[URL][DOMAIN_NAME]" at bounding box center [563, 128] width 142 height 28
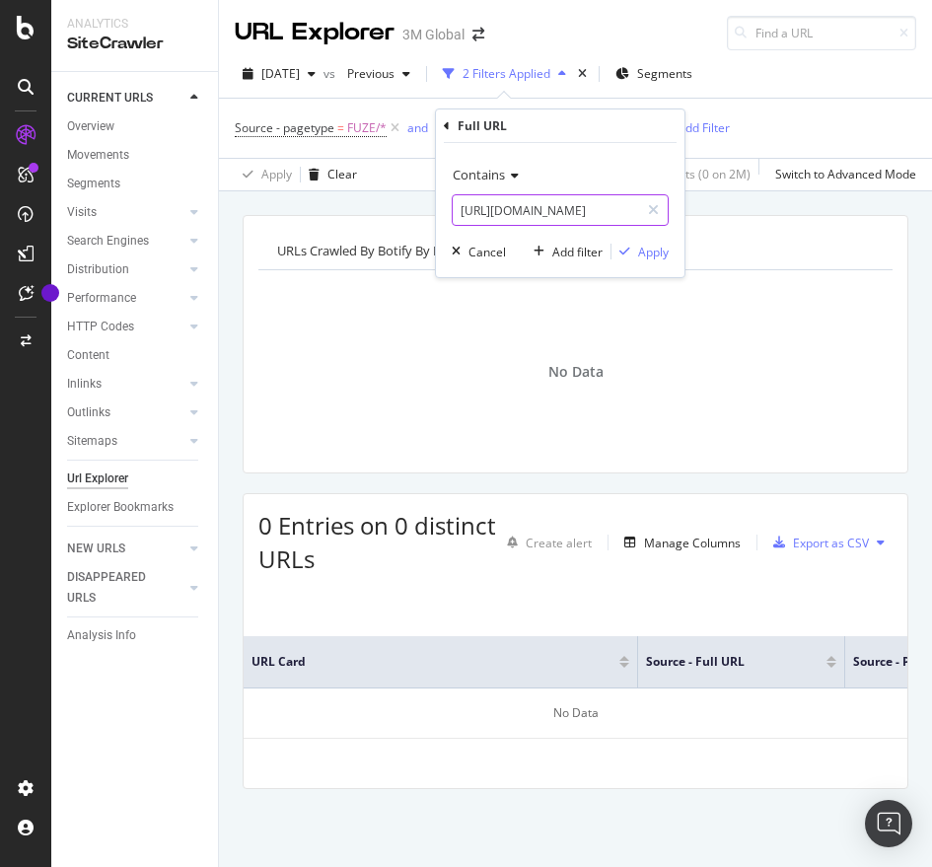
click at [527, 221] on input "[URL][DOMAIN_NAME]" at bounding box center [546, 210] width 186 height 32
paste input "1110279"
type input "[URL][DOMAIN_NAME]"
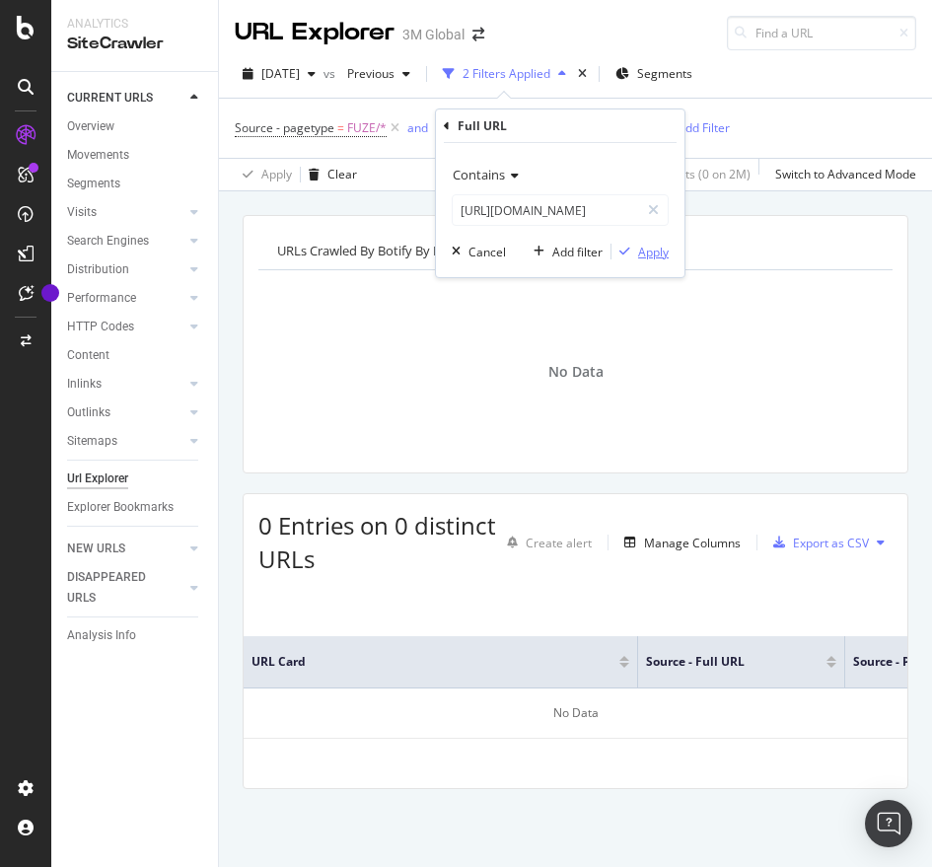
click at [667, 253] on div "Apply" at bounding box center [653, 252] width 31 height 17
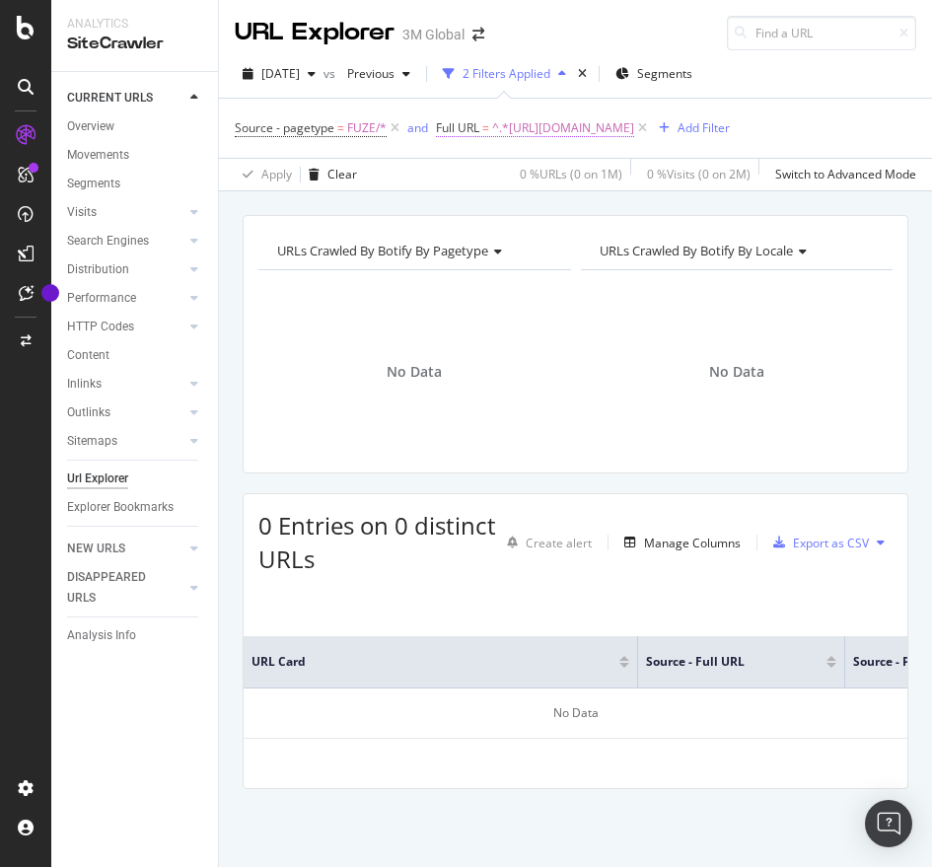
click at [625, 133] on span "^.*[URL][DOMAIN_NAME]" at bounding box center [563, 128] width 142 height 28
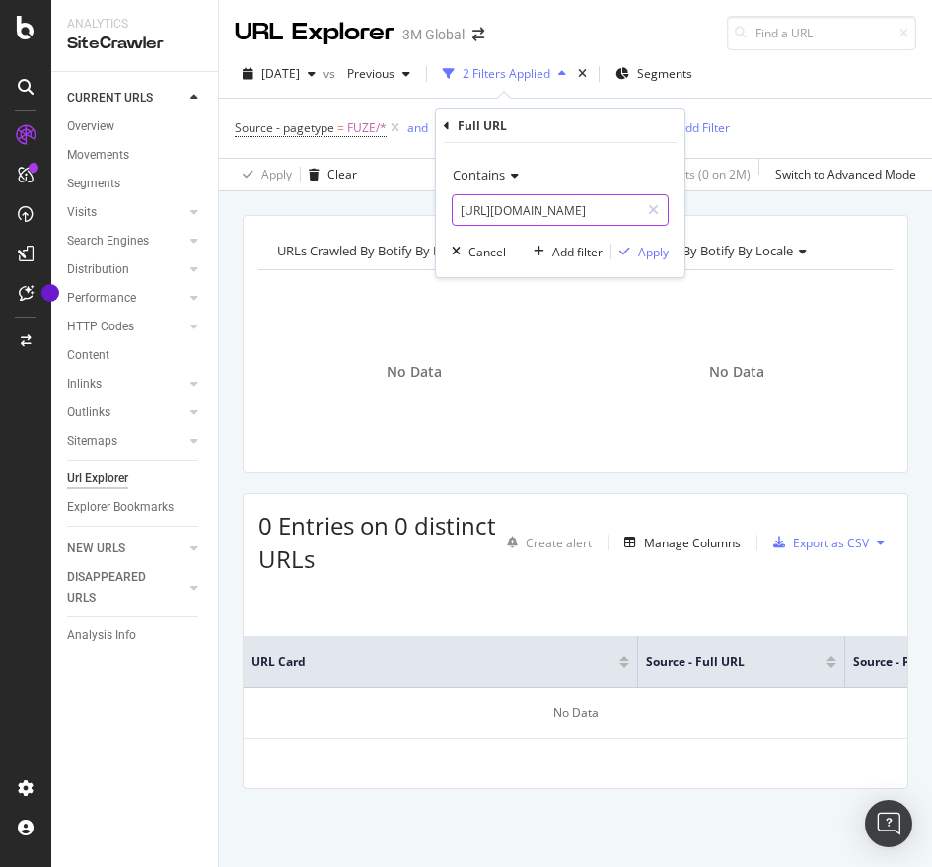
paste input "85401"
click at [557, 202] on input "[URL][DOMAIN_NAME]" at bounding box center [546, 210] width 186 height 32
type input "[URL][DOMAIN_NAME]"
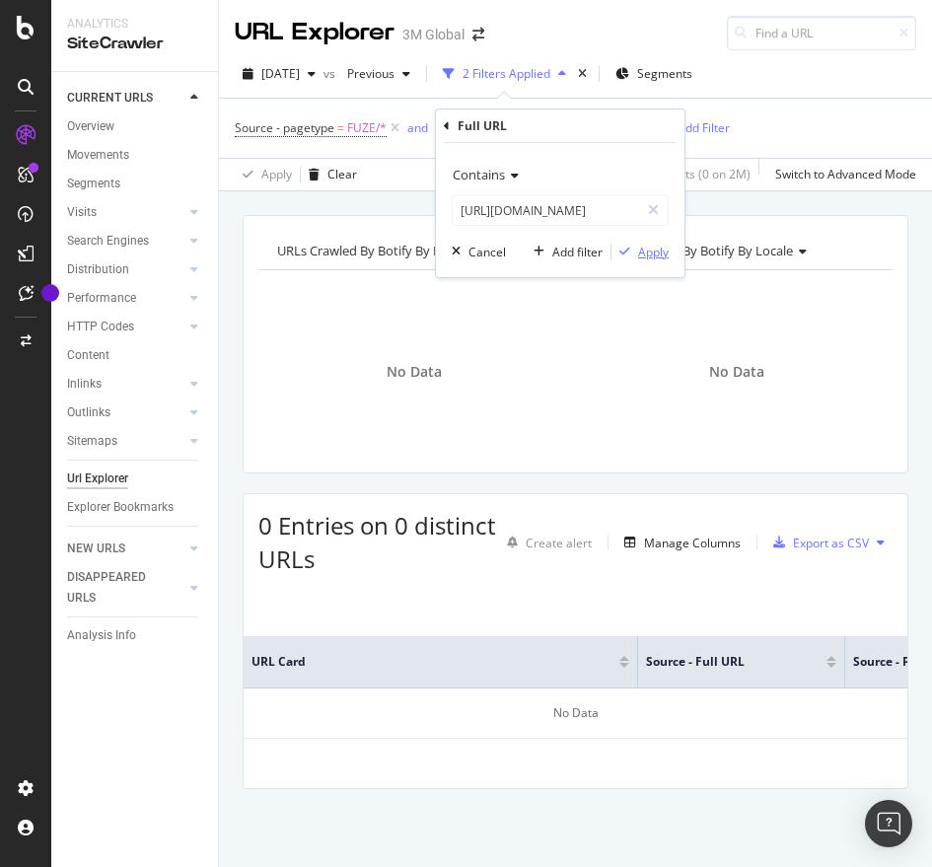
click at [653, 252] on div "Apply" at bounding box center [653, 252] width 31 height 17
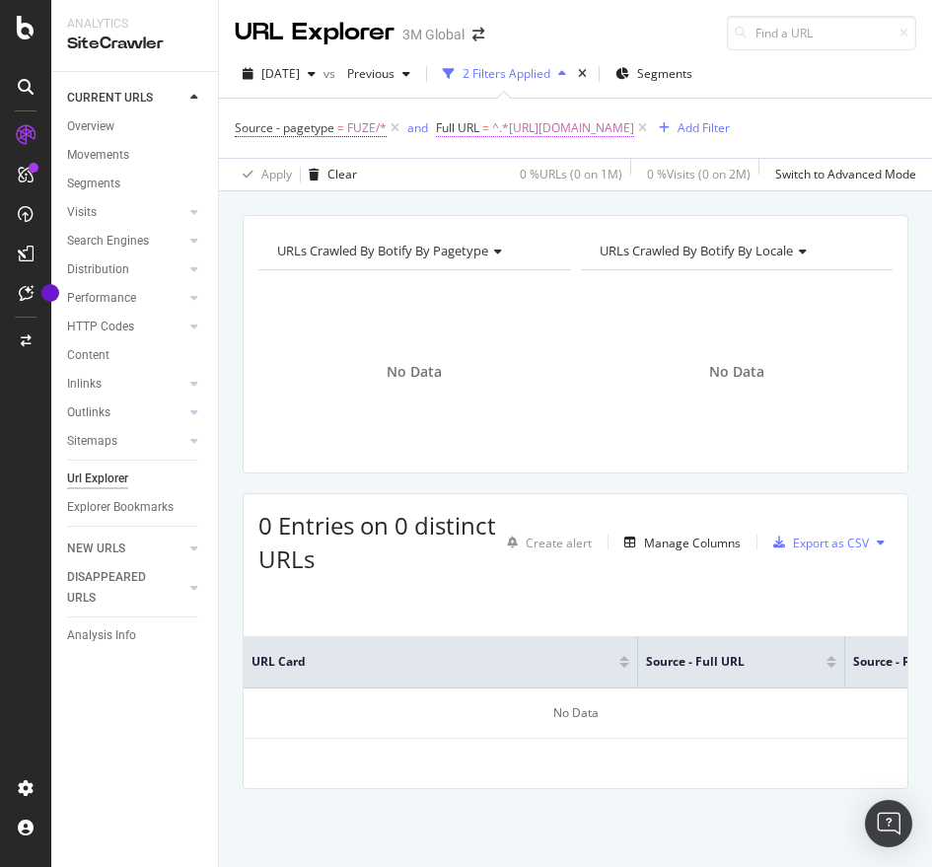
click at [634, 124] on span "^.*[URL][DOMAIN_NAME]" at bounding box center [563, 128] width 142 height 28
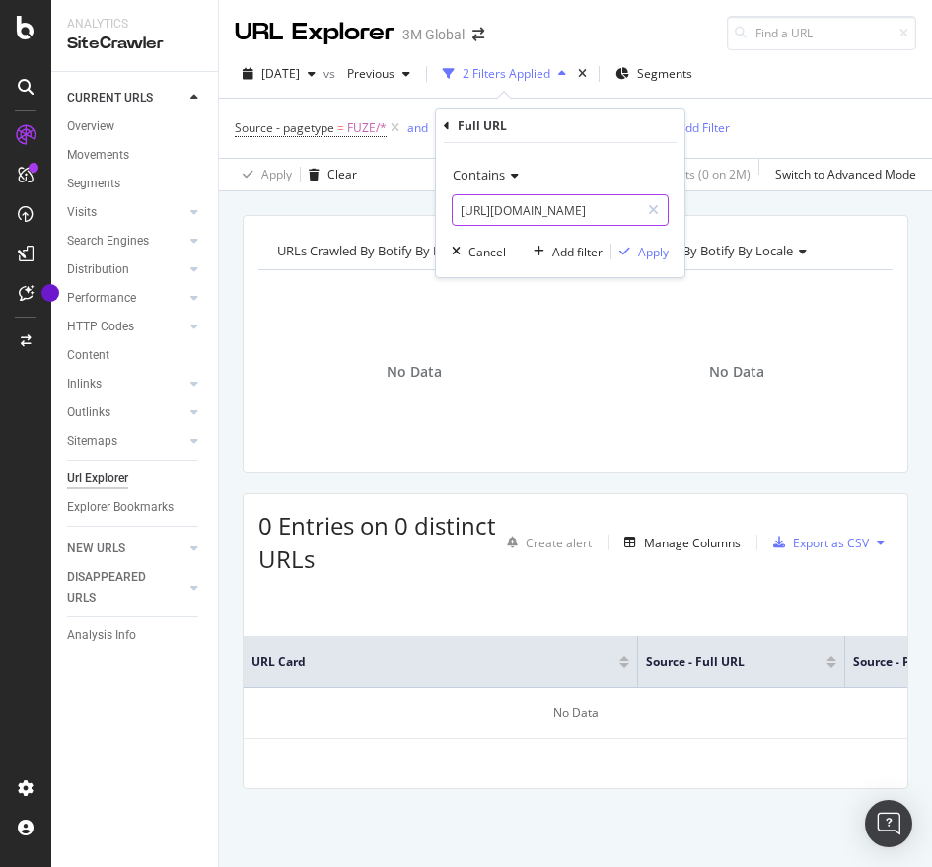
paste input "c/v000475912"
click at [525, 209] on input "[URL][DOMAIN_NAME]" at bounding box center [546, 210] width 186 height 32
type input "[URL][DOMAIN_NAME]"
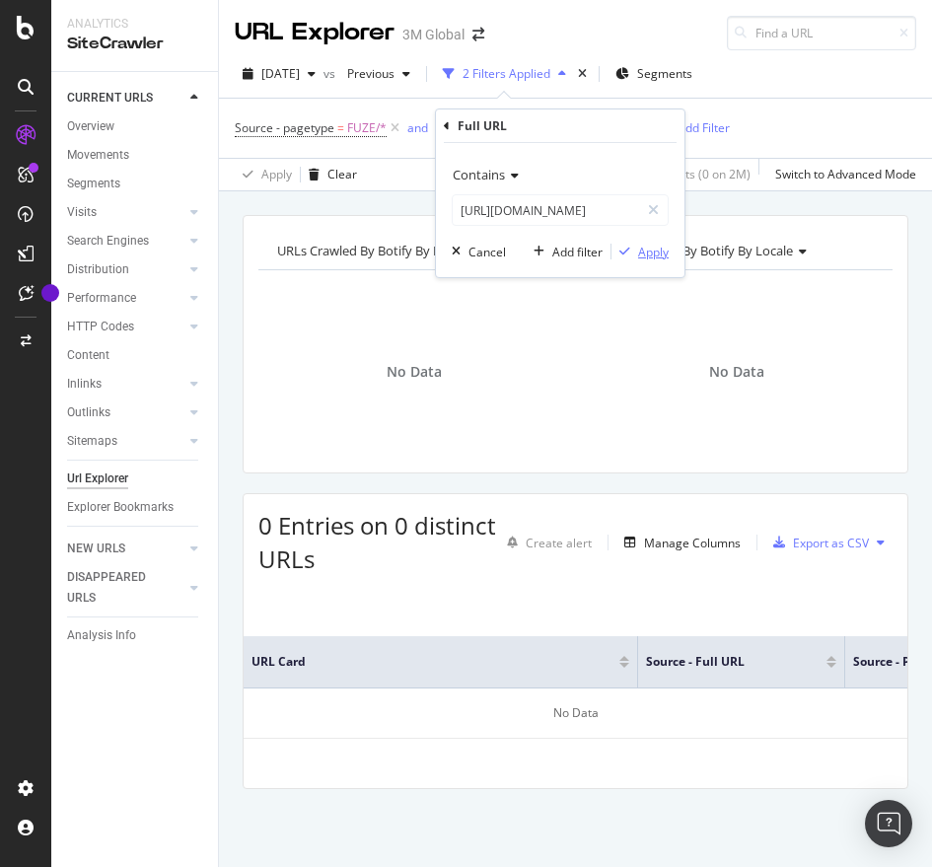
click at [651, 246] on div "Apply" at bounding box center [653, 252] width 31 height 17
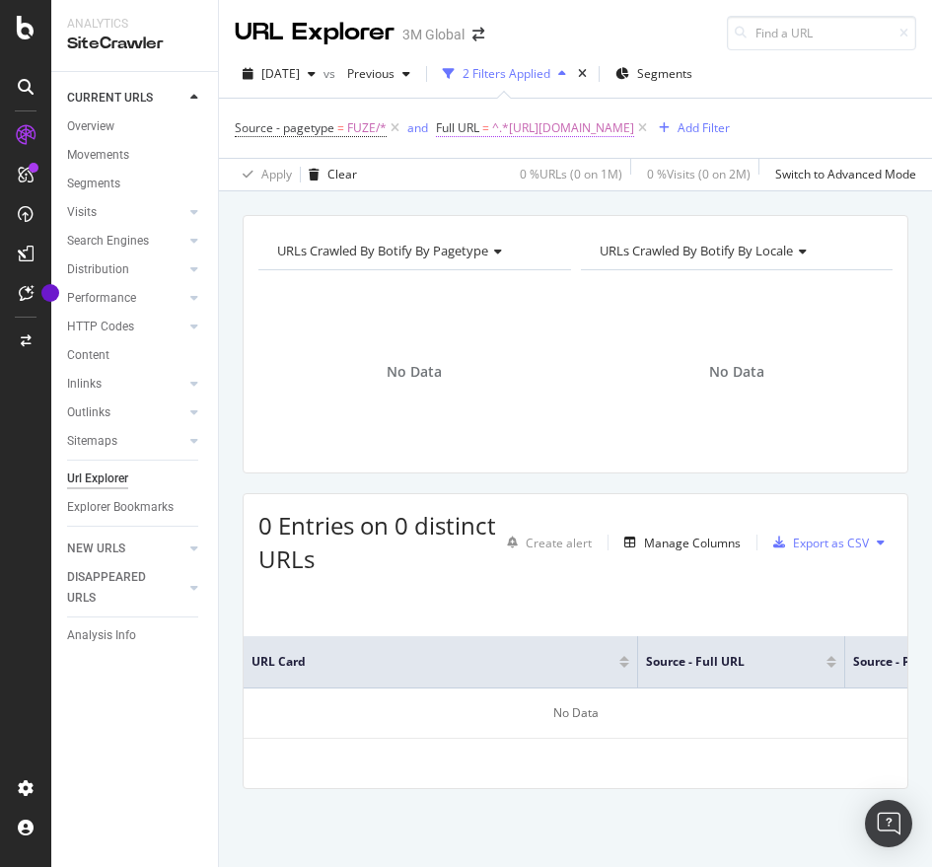
click at [634, 114] on span "^.*[URL][DOMAIN_NAME]" at bounding box center [563, 128] width 142 height 28
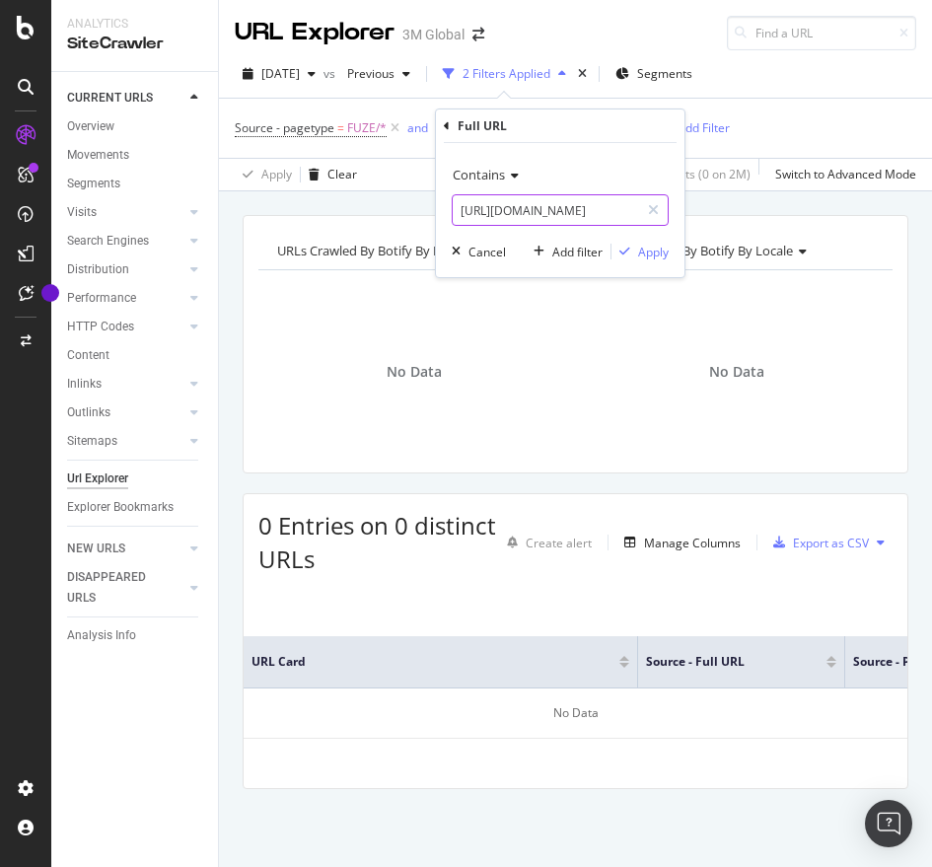
paste input "b49000239"
click at [560, 210] on input "[URL][DOMAIN_NAME]" at bounding box center [546, 210] width 186 height 32
type input "[URL][DOMAIN_NAME]"
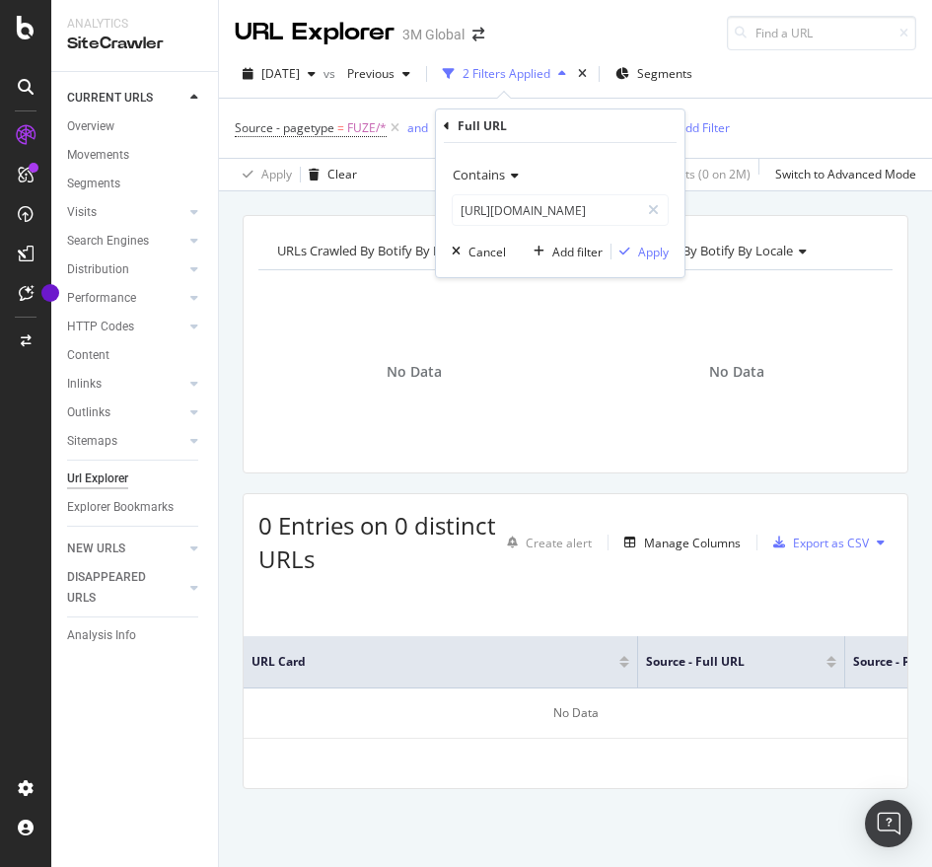
click at [653, 263] on div "Contains [URL][DOMAIN_NAME] Cancel Add filter Apply" at bounding box center [560, 210] width 248 height 134
click at [651, 251] on div "Apply" at bounding box center [653, 252] width 31 height 17
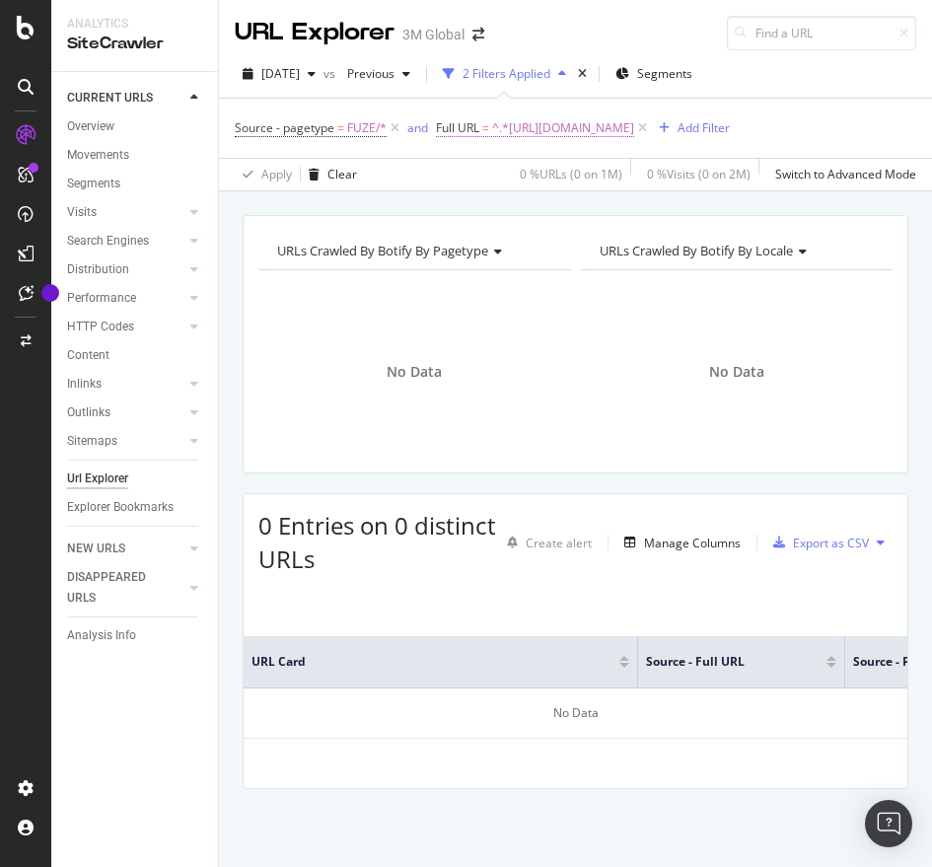
click at [634, 128] on span "^.*[URL][DOMAIN_NAME]" at bounding box center [563, 128] width 142 height 28
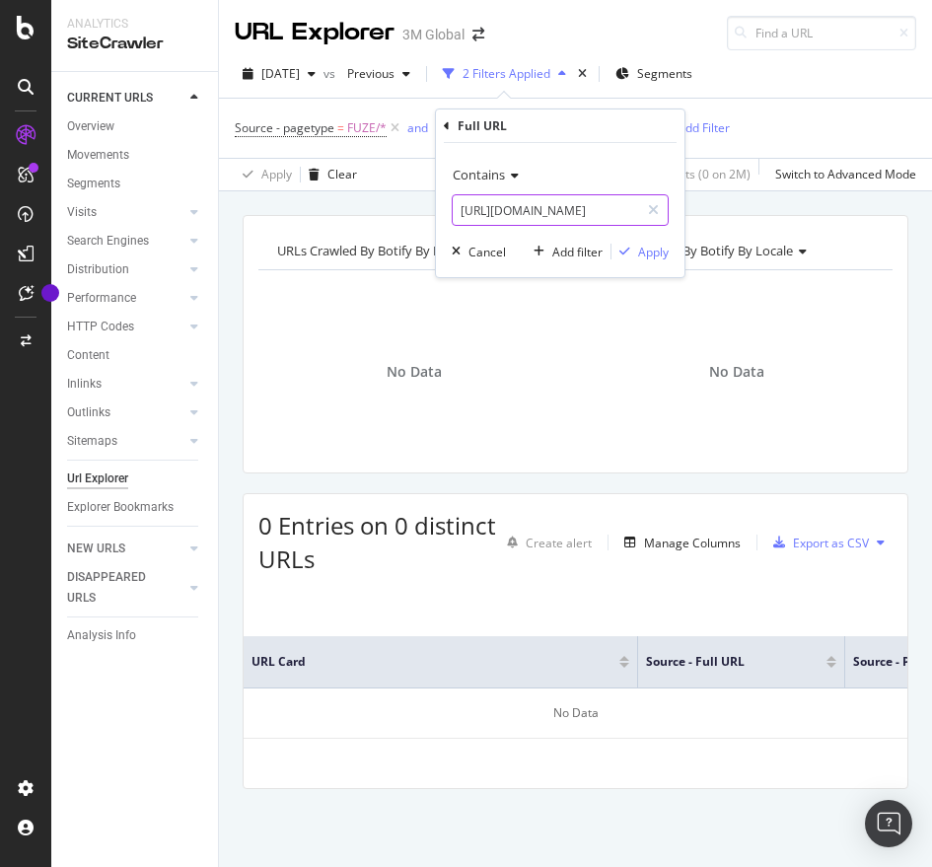
paste input "v100832057"
click at [554, 217] on input "[URL][DOMAIN_NAME]" at bounding box center [546, 210] width 186 height 32
type input "[URL][DOMAIN_NAME]"
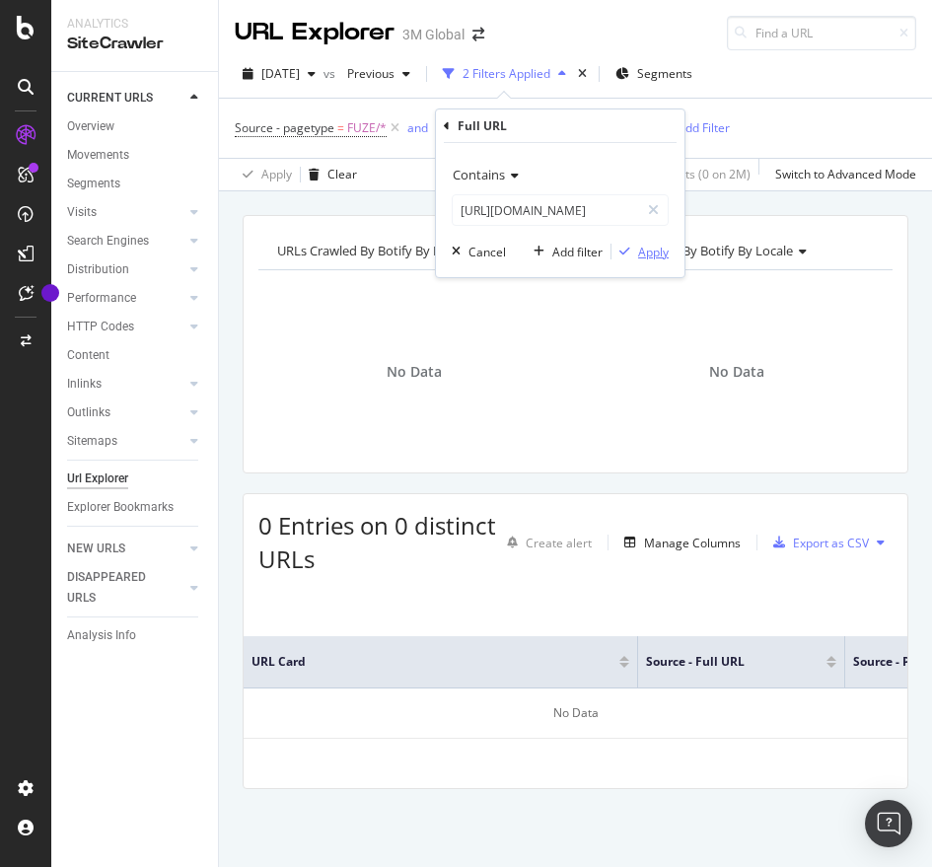
click at [652, 251] on div "Apply" at bounding box center [653, 252] width 31 height 17
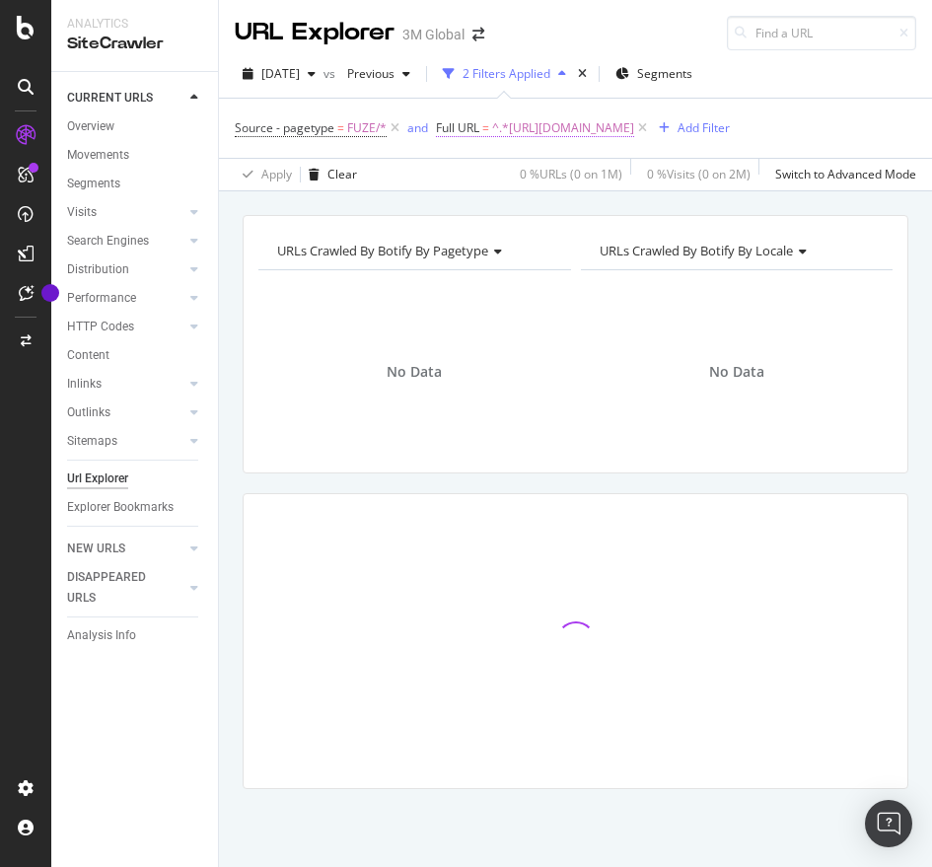
click at [634, 122] on span "^.*[URL][DOMAIN_NAME]" at bounding box center [563, 128] width 142 height 28
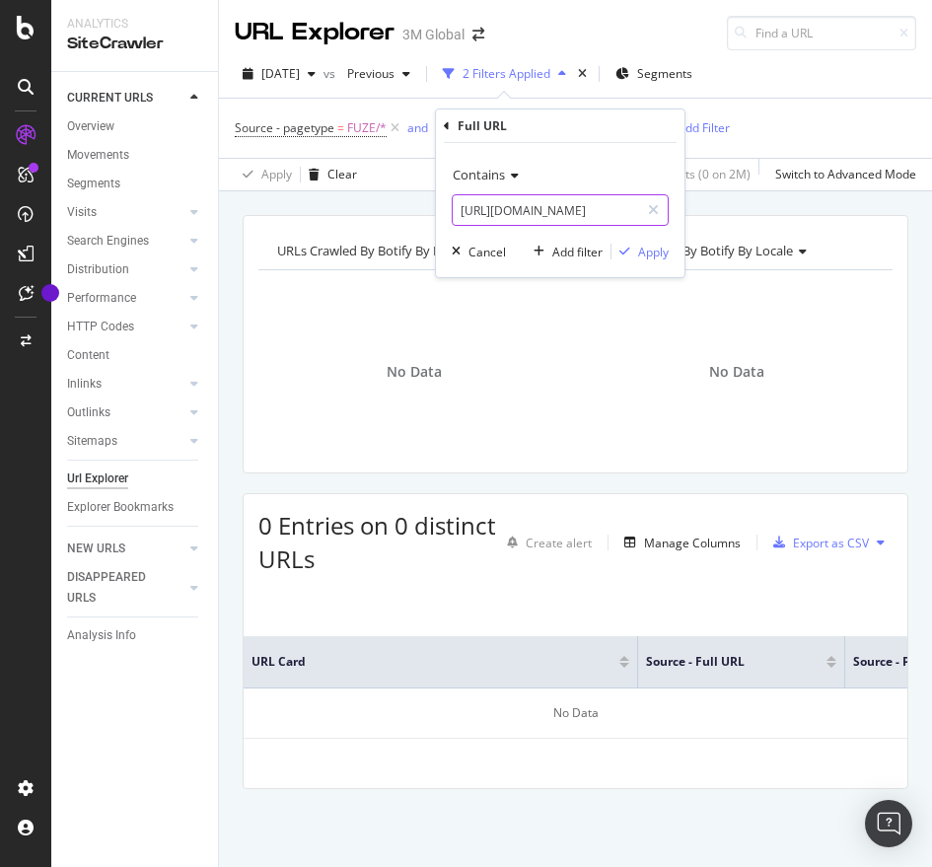
paste input "1110279"
click at [507, 206] on input "[URL][DOMAIN_NAME]" at bounding box center [546, 210] width 186 height 32
type input "[URL][DOMAIN_NAME]"
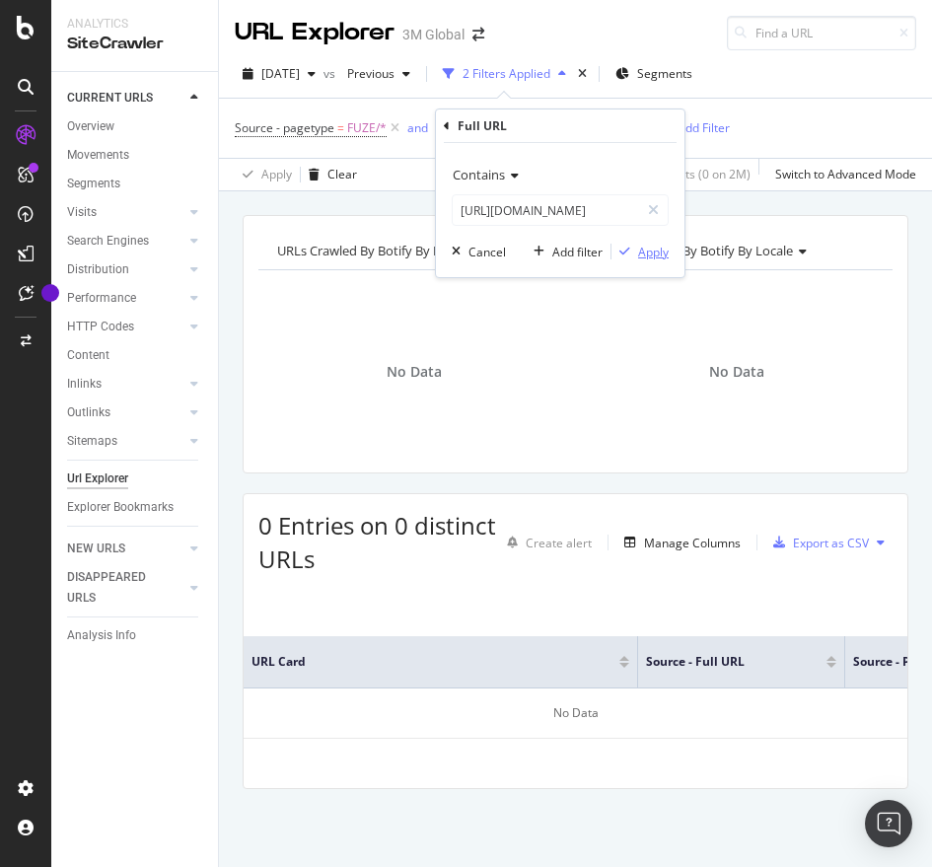
click at [649, 249] on div "Apply" at bounding box center [653, 252] width 31 height 17
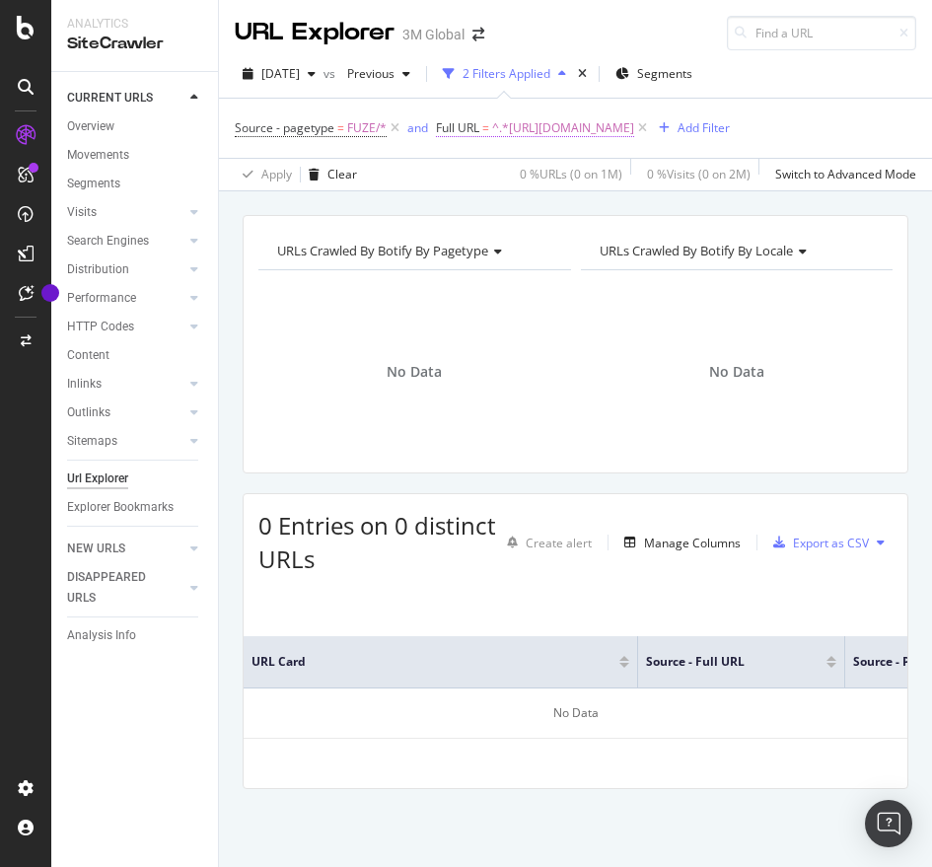
click at [634, 117] on span "^.*[URL][DOMAIN_NAME]" at bounding box center [563, 128] width 142 height 28
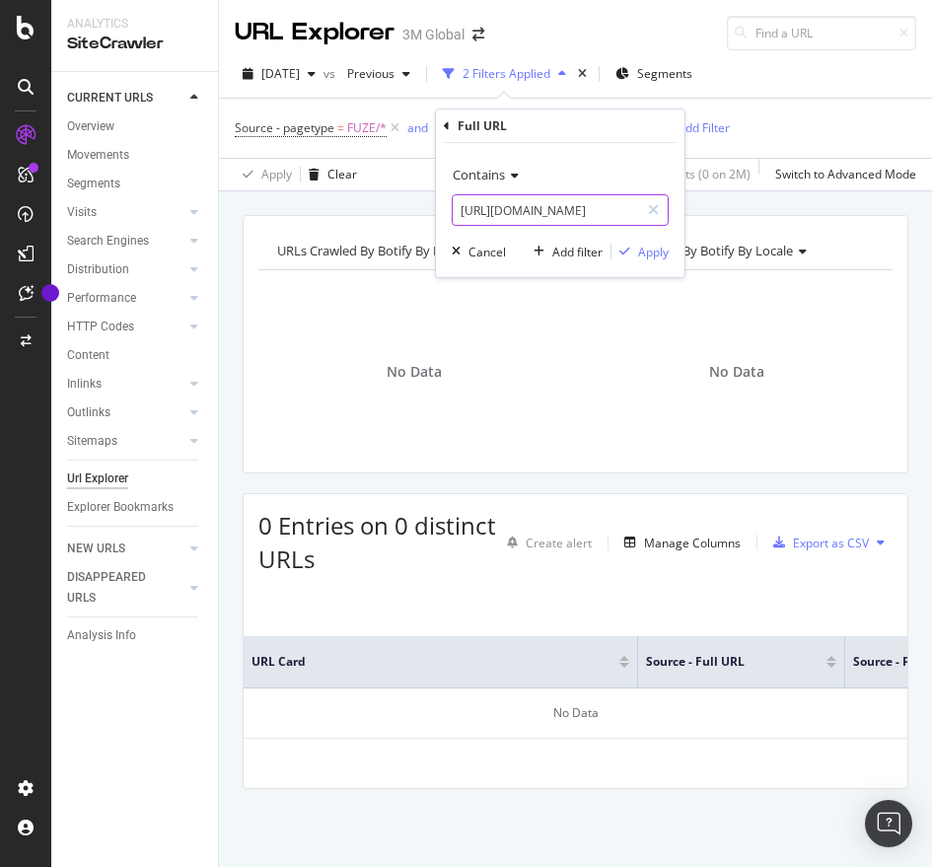
click at [576, 216] on input "[URL][DOMAIN_NAME]" at bounding box center [546, 210] width 186 height 32
paste input "85401"
type input "[URL][DOMAIN_NAME]"
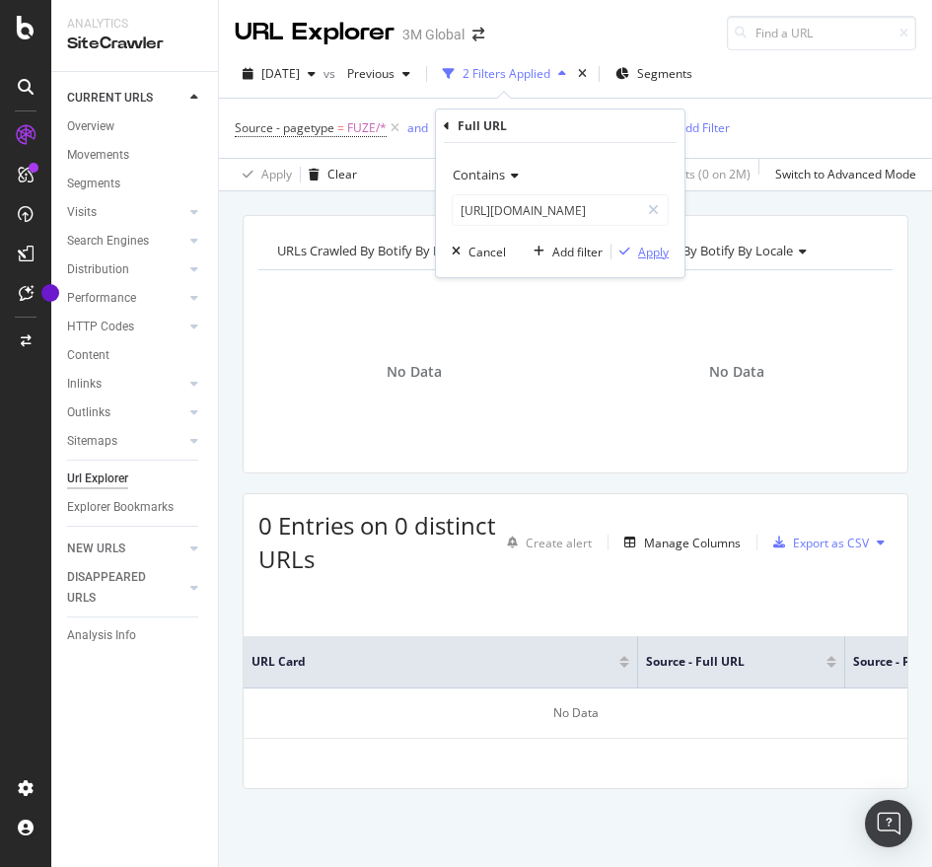
click at [648, 245] on div "Apply" at bounding box center [653, 252] width 31 height 17
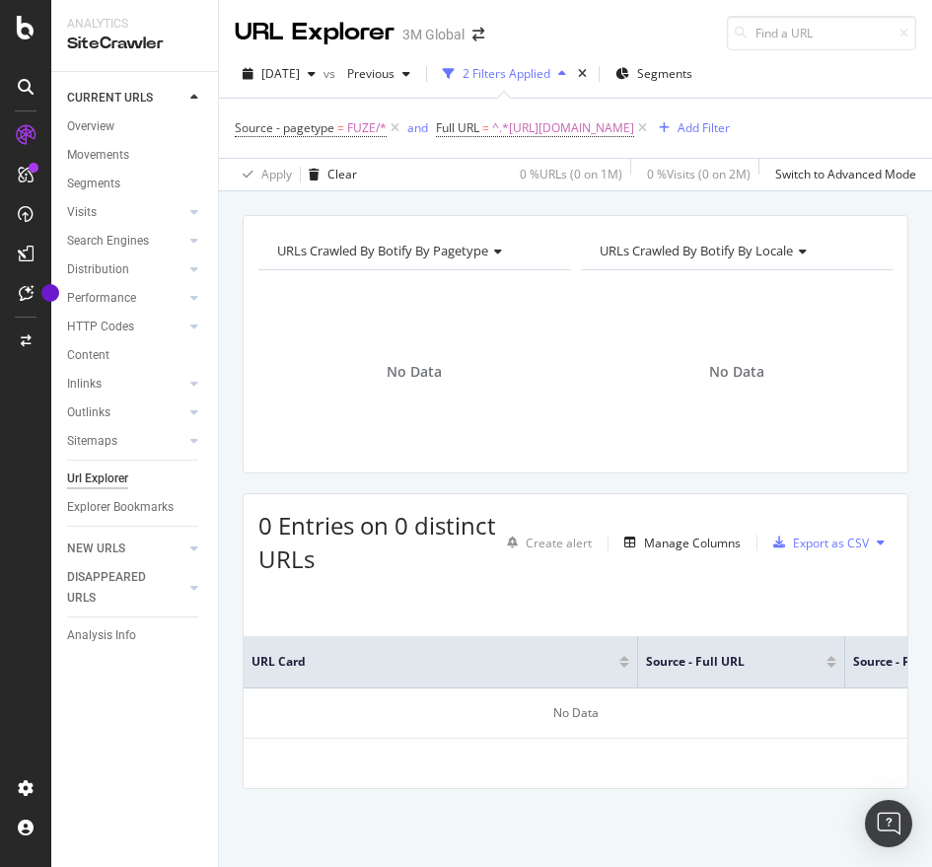
click at [714, 106] on div "Source - pagetype = FUZE/* and Full URL = ^.*[URL][DOMAIN_NAME] Add Filter" at bounding box center [575, 128] width 681 height 59
drag, startPoint x: 709, startPoint y: 117, endPoint x: 648, endPoint y: 134, distance: 63.4
click at [634, 134] on span "^.*[URL][DOMAIN_NAME]" at bounding box center [563, 128] width 142 height 28
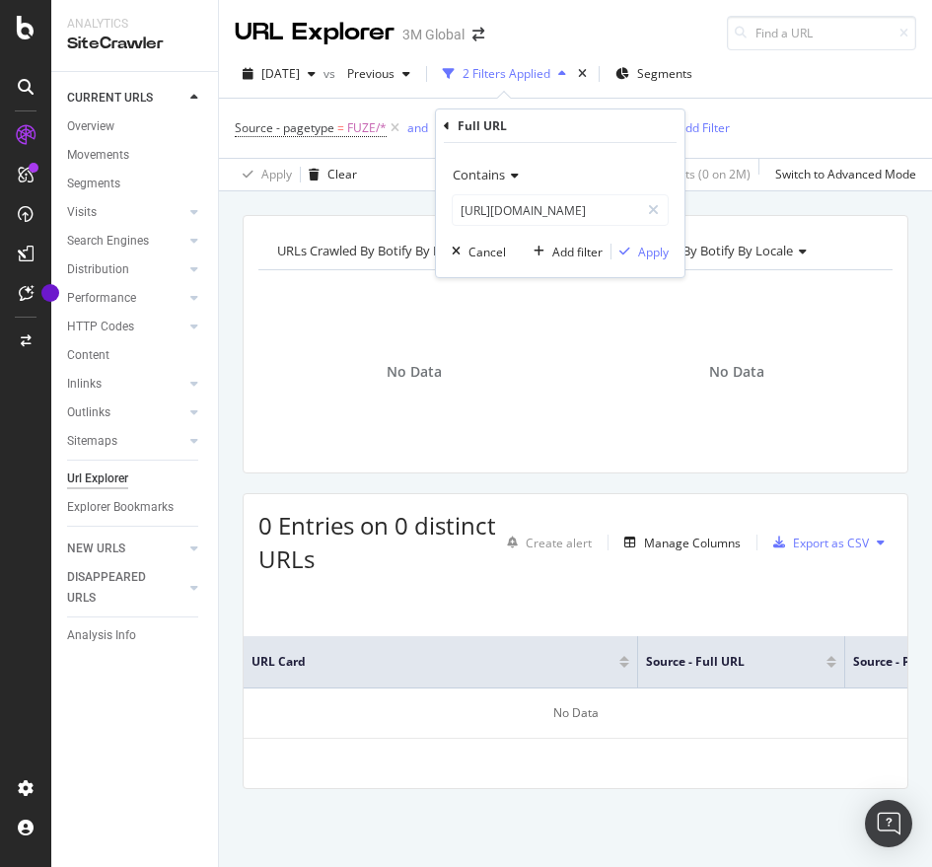
click at [648, 134] on div "Full URL" at bounding box center [560, 126] width 233 height 34
click at [621, 197] on input "[URL][DOMAIN_NAME]" at bounding box center [546, 210] width 186 height 32
paste input "/v000475912"
type input "[URL][DOMAIN_NAME]"
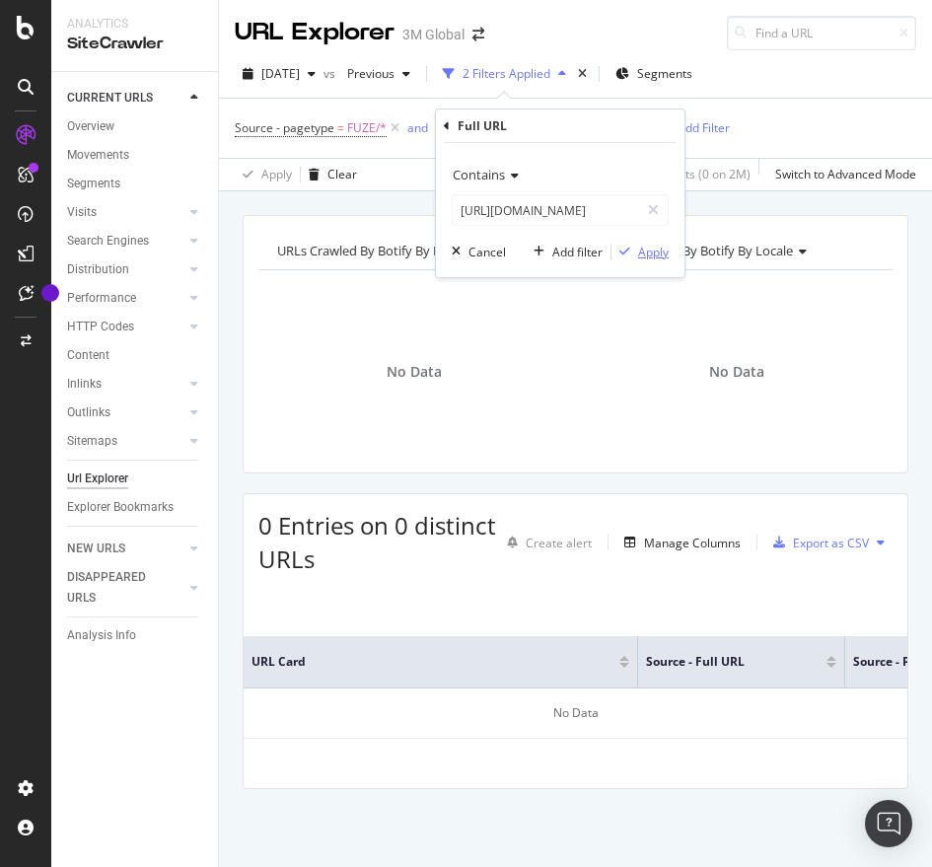
scroll to position [0, 0]
click at [662, 254] on div "Apply" at bounding box center [653, 252] width 31 height 17
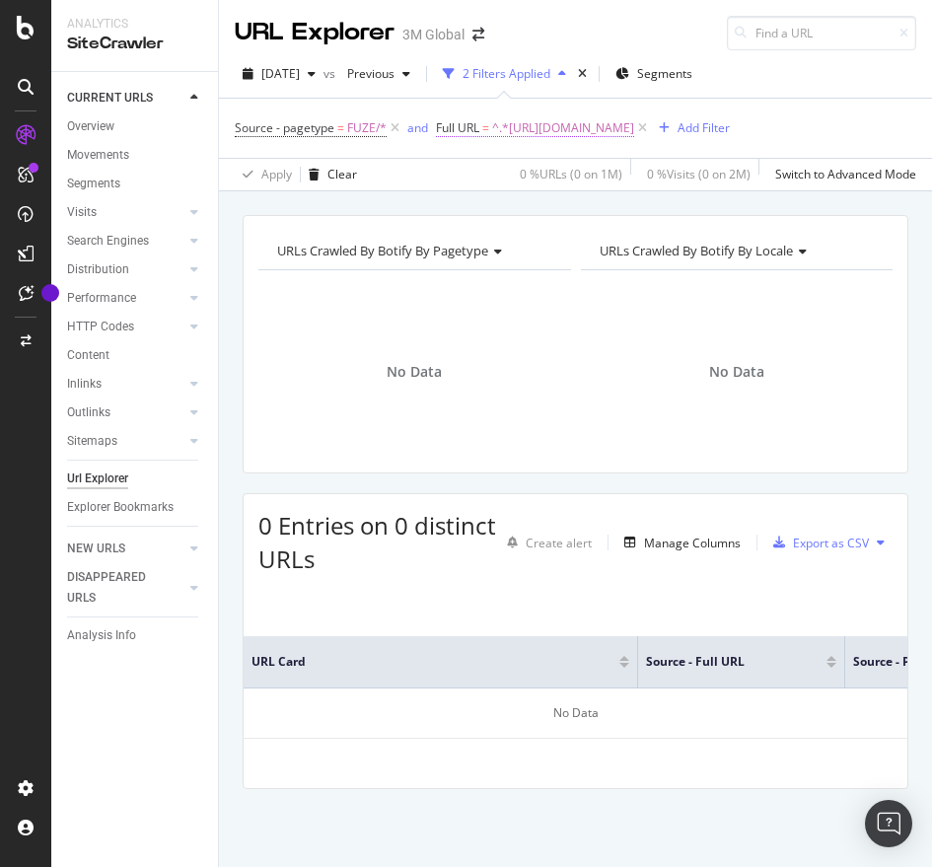
click at [634, 121] on span "^.*[URL][DOMAIN_NAME]" at bounding box center [563, 128] width 142 height 28
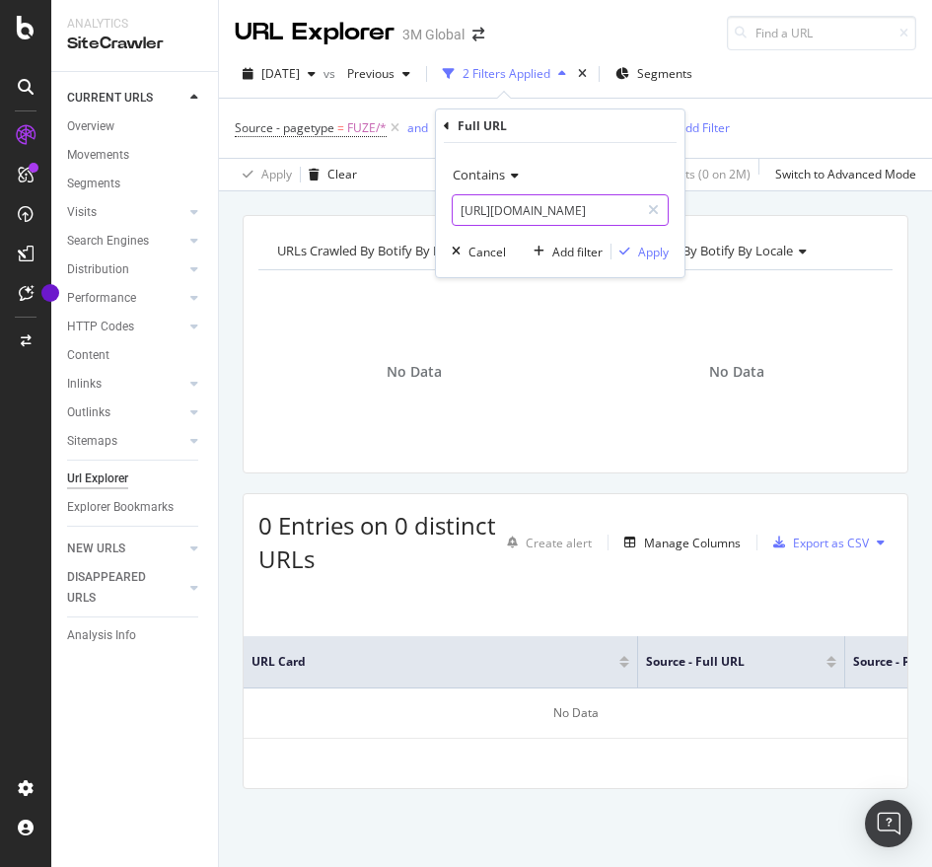
paste input "b49000239"
click at [603, 206] on input "[URL][DOMAIN_NAME]" at bounding box center [546, 210] width 186 height 32
type input "[URL][DOMAIN_NAME]"
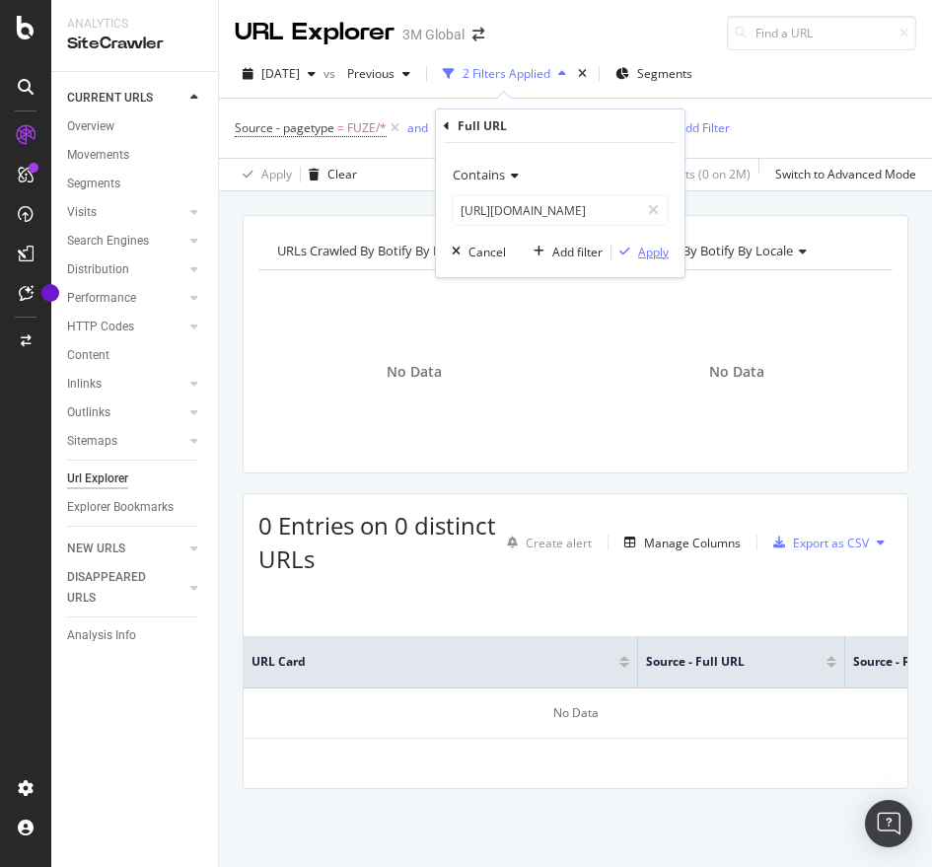
click at [650, 249] on div "Apply" at bounding box center [653, 252] width 31 height 17
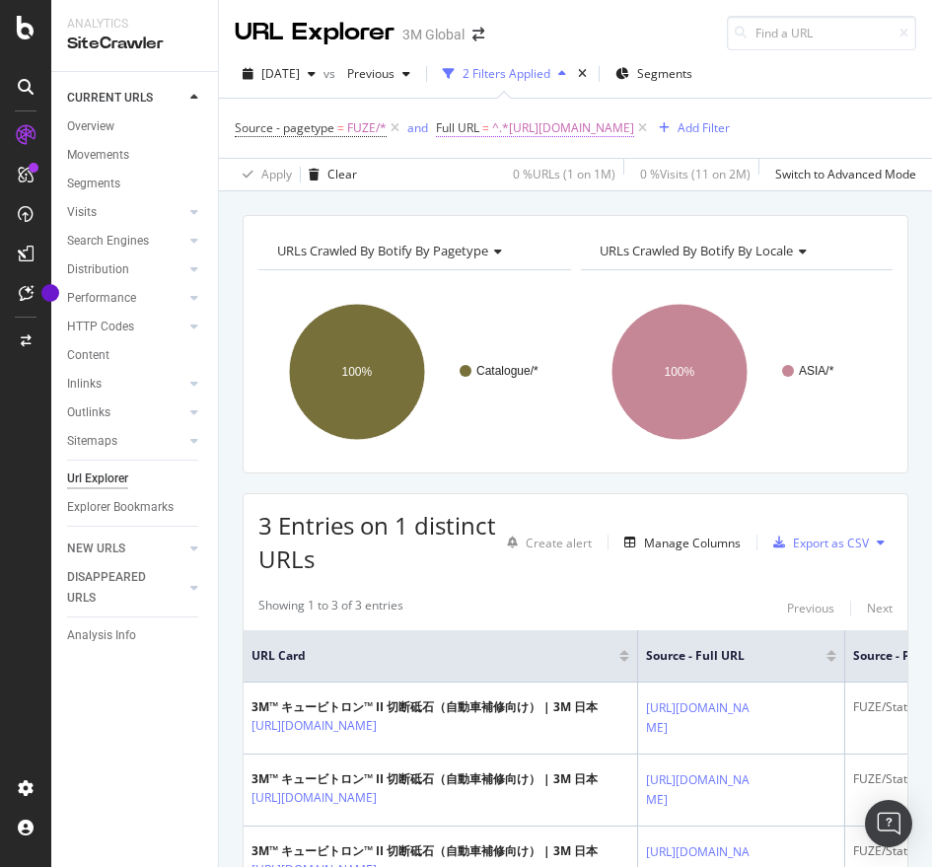
click at [624, 130] on span "^.*[URL][DOMAIN_NAME]" at bounding box center [563, 128] width 142 height 28
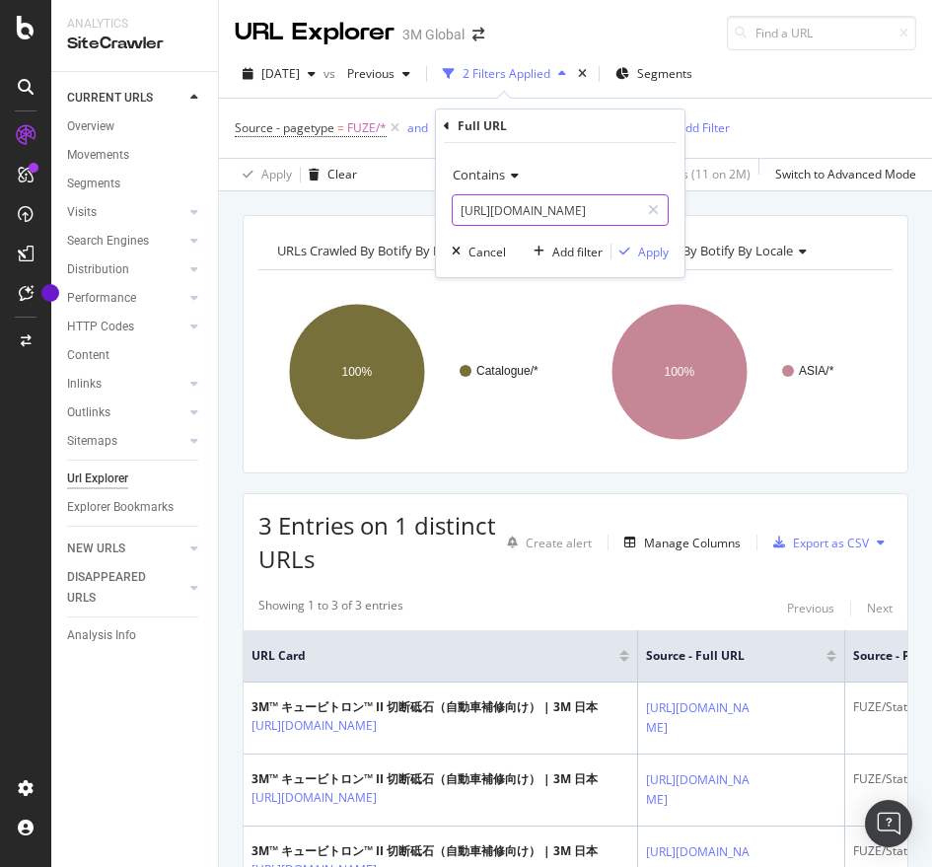
click at [583, 199] on input "[URL][DOMAIN_NAME]" at bounding box center [546, 210] width 186 height 32
paste input "v100832057"
type input "[URL][DOMAIN_NAME]"
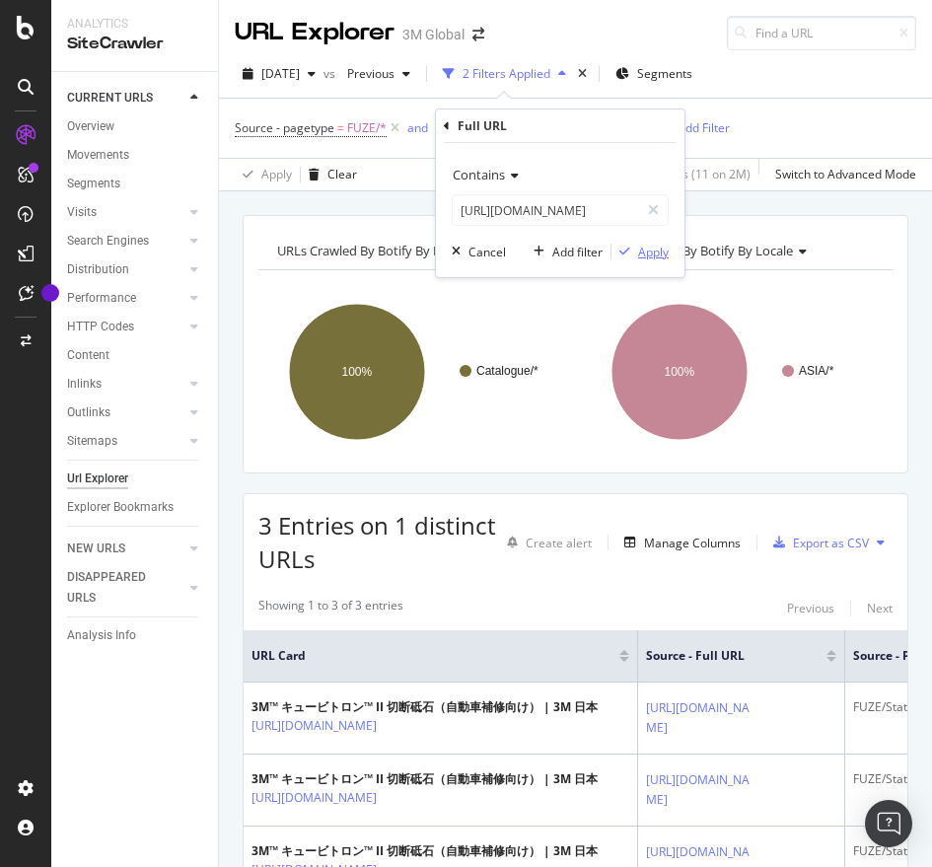
click at [649, 259] on div "Apply" at bounding box center [653, 252] width 31 height 17
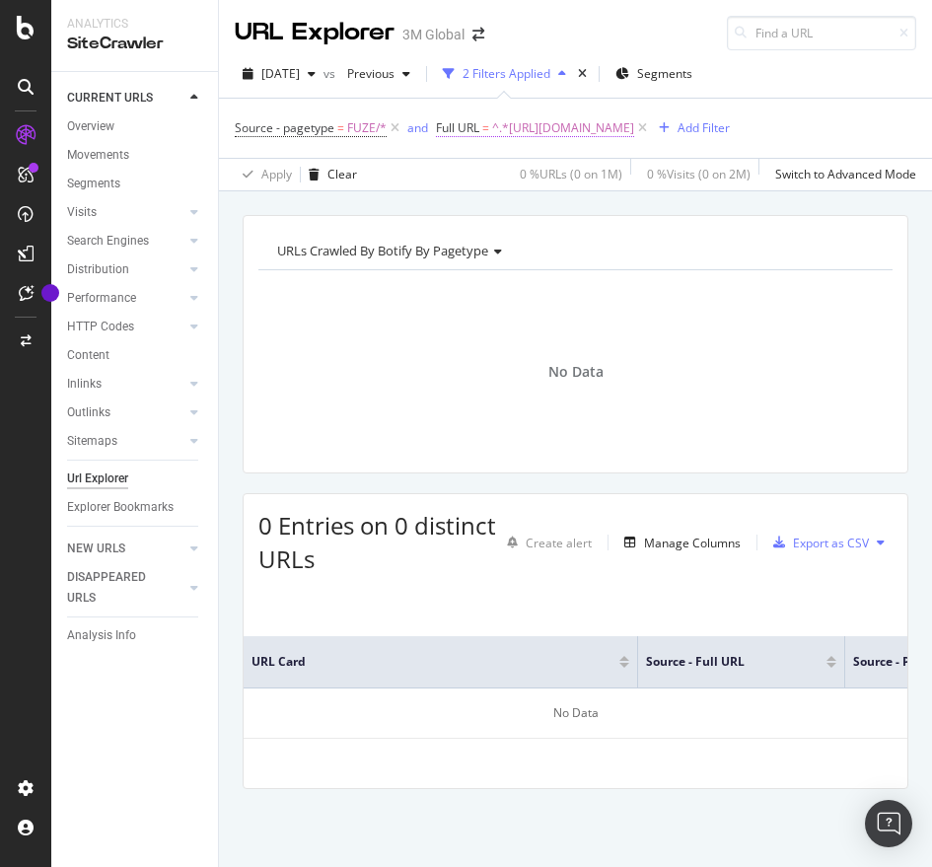
click at [634, 129] on span "^.*[URL][DOMAIN_NAME]" at bounding box center [563, 128] width 142 height 28
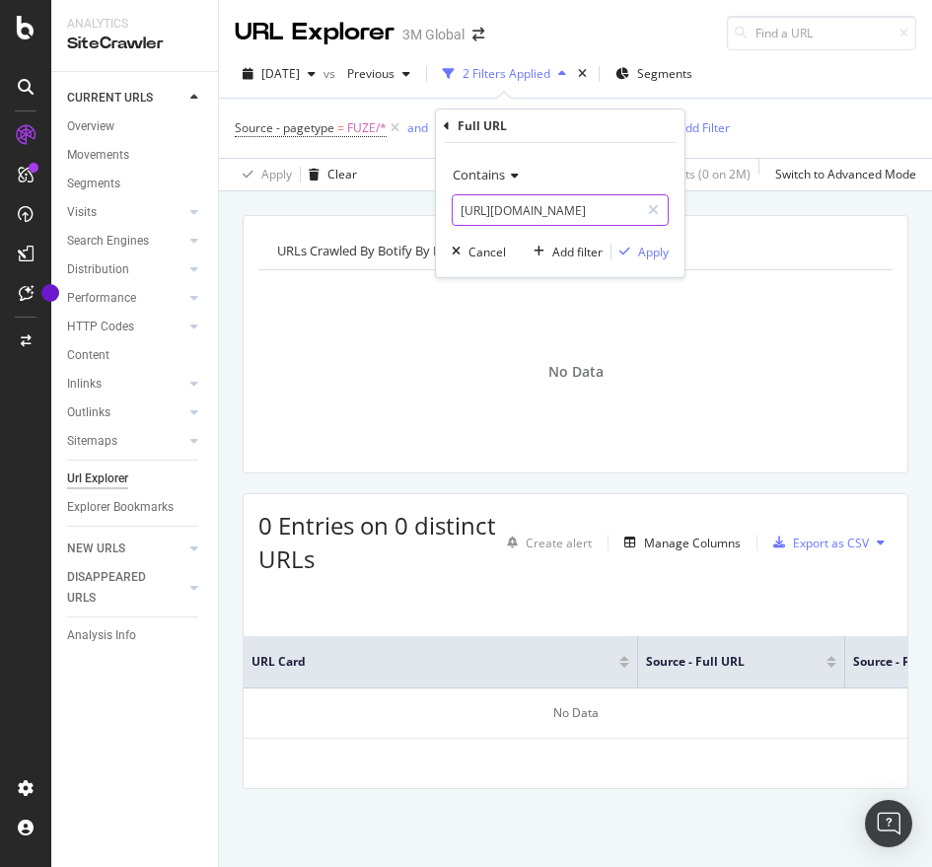
click at [606, 209] on input "[URL][DOMAIN_NAME]" at bounding box center [546, 210] width 186 height 32
paste input "1110279"
type input "[URL][DOMAIN_NAME]"
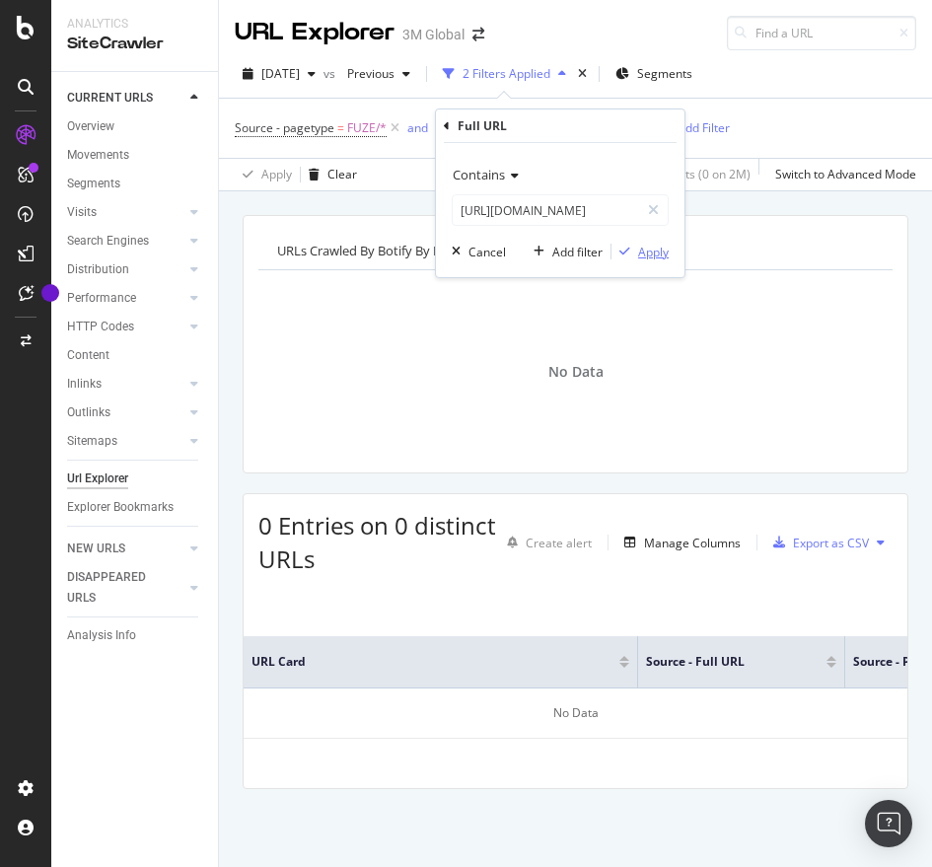
click at [650, 247] on div "Apply" at bounding box center [653, 252] width 31 height 17
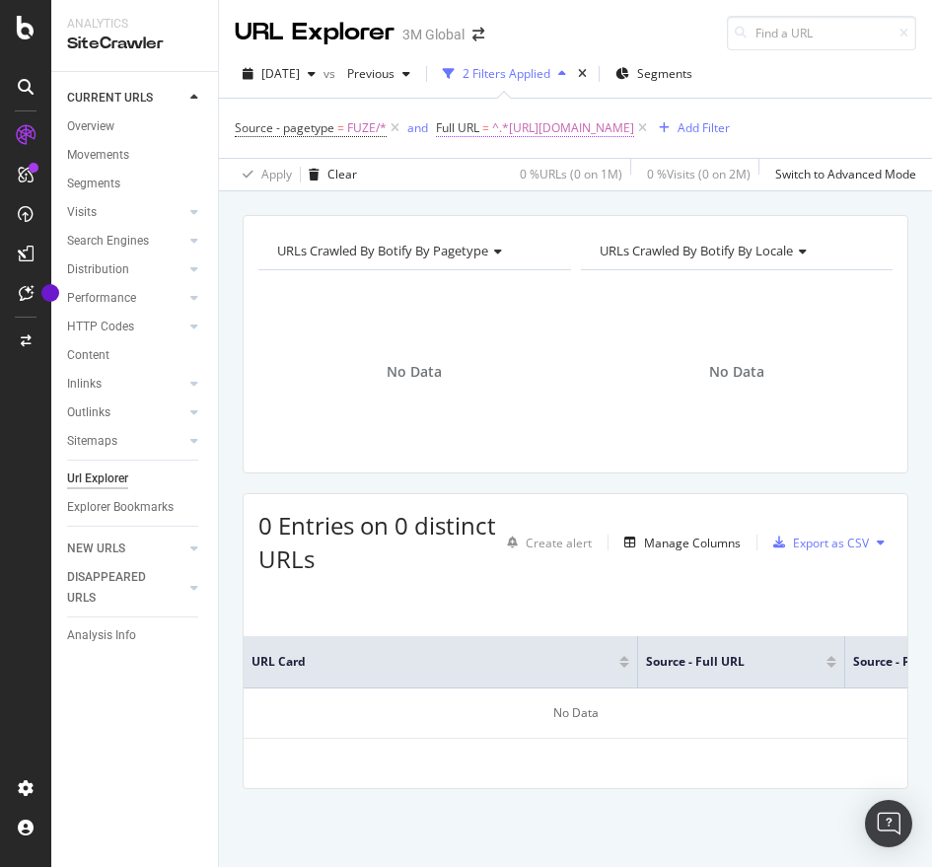
click at [628, 124] on span "^.*[URL][DOMAIN_NAME]" at bounding box center [563, 128] width 142 height 28
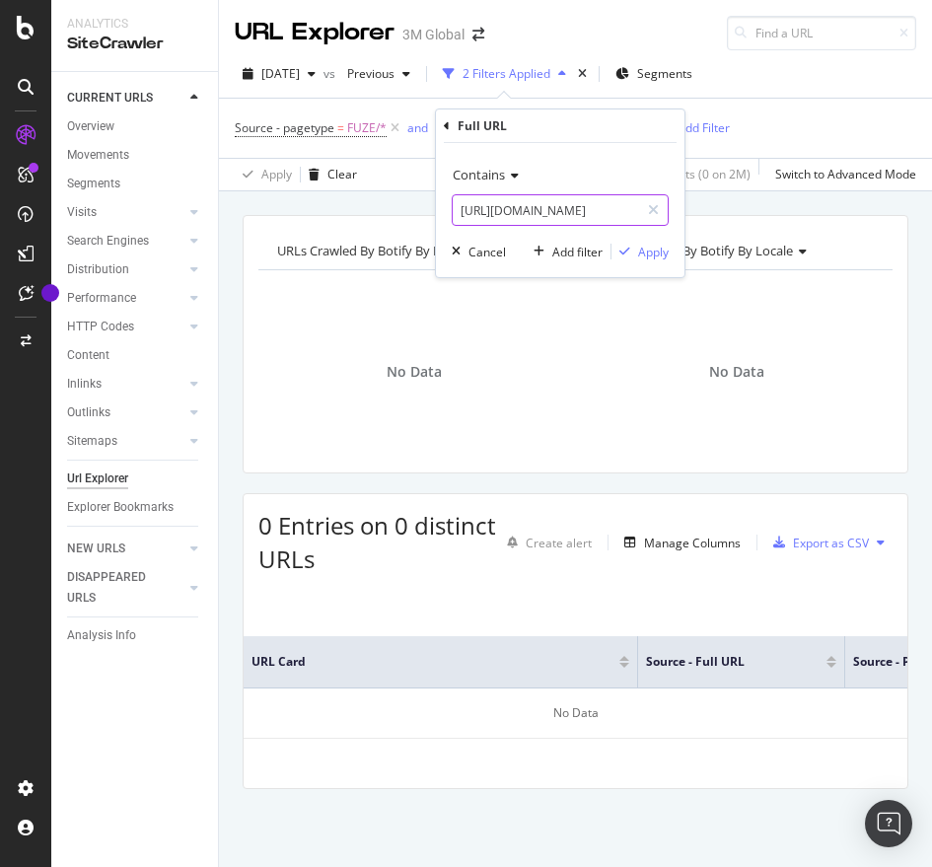
paste input "85401"
click at [600, 208] on input "[URL][DOMAIN_NAME]" at bounding box center [546, 210] width 186 height 32
type input "[URL][DOMAIN_NAME]"
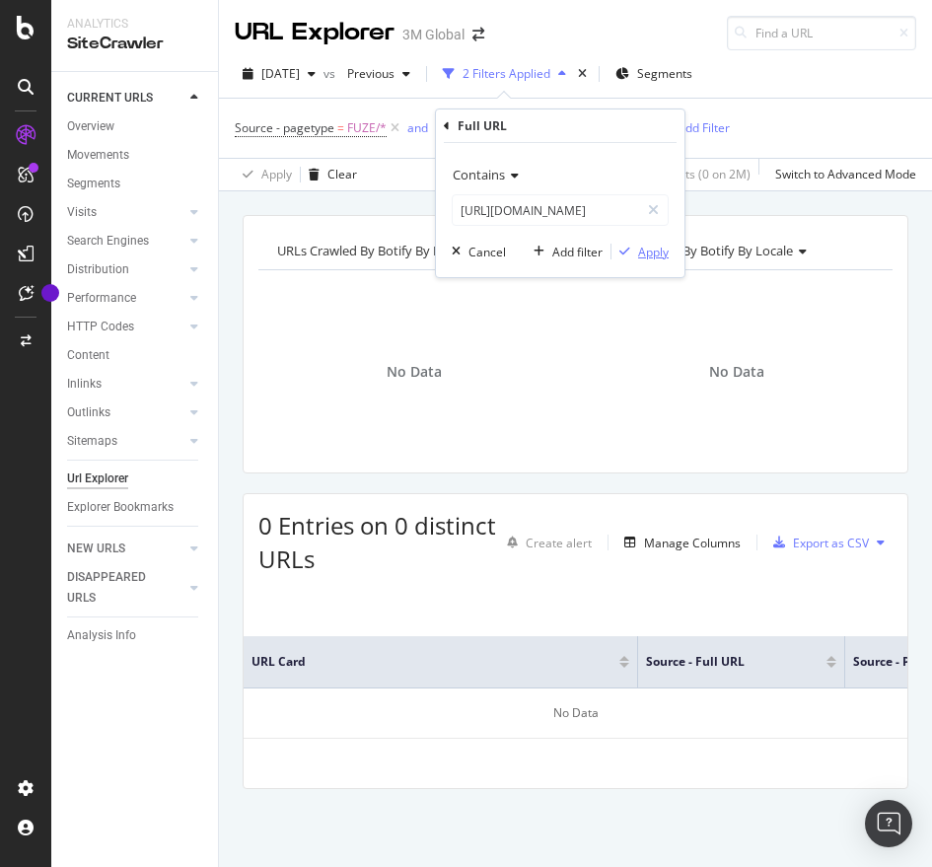
click at [651, 246] on div "Apply" at bounding box center [653, 252] width 31 height 17
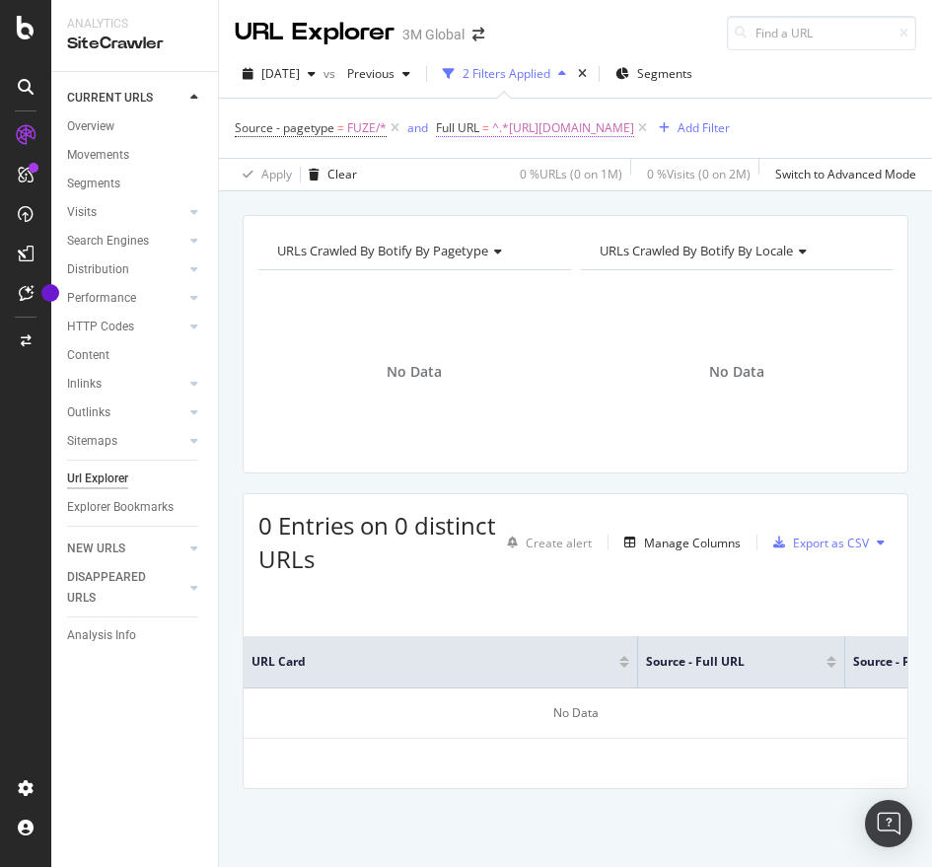
click at [621, 129] on span "^.*[URL][DOMAIN_NAME]" at bounding box center [563, 128] width 142 height 28
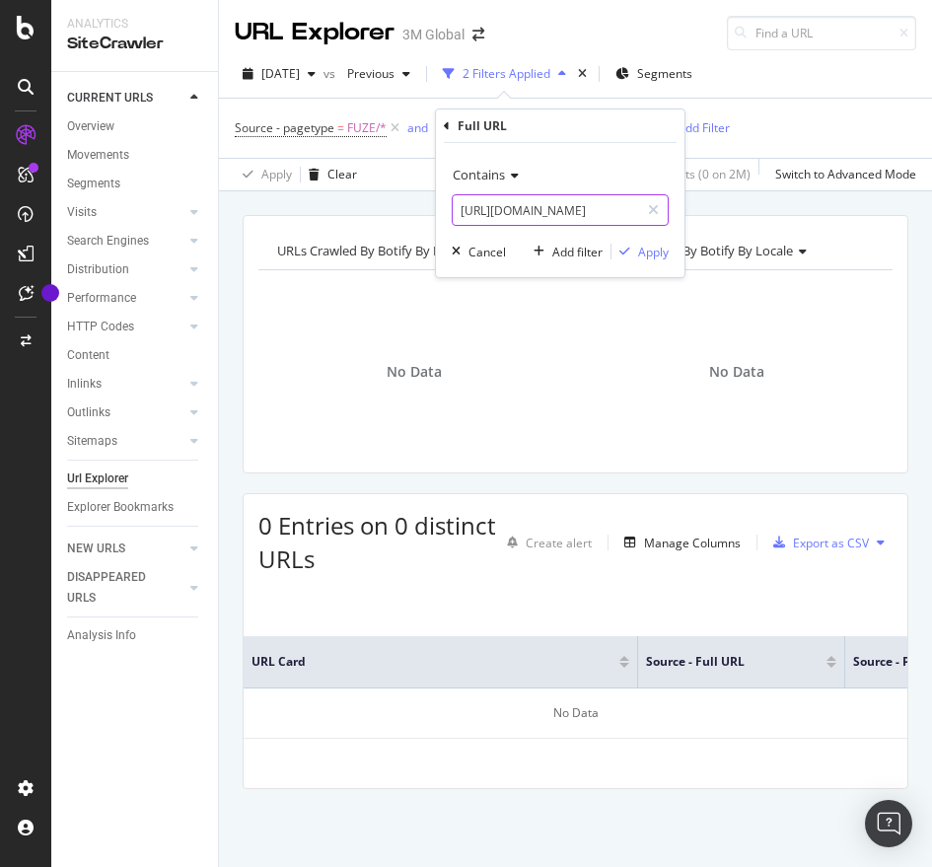
click at [555, 216] on input "[URL][DOMAIN_NAME]" at bounding box center [546, 210] width 186 height 32
paste input ".[DOMAIN_NAME][URL]"
type input "[URL][DOMAIN_NAME]"
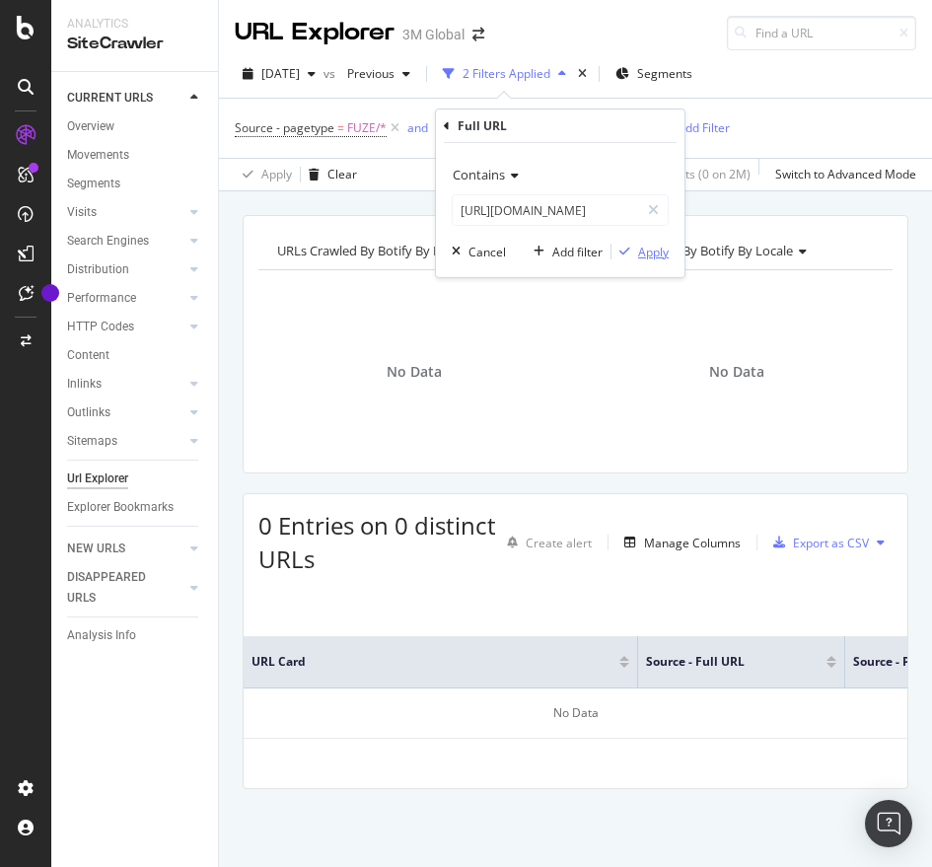
click at [644, 252] on div "Apply" at bounding box center [653, 252] width 31 height 17
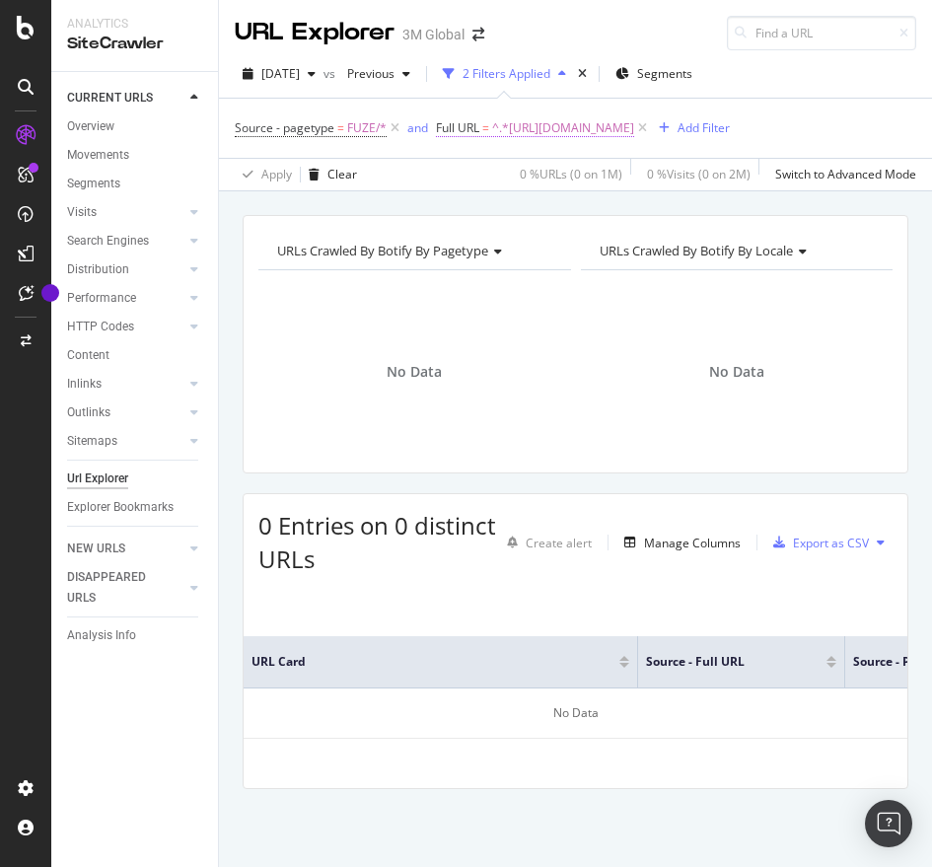
click at [634, 116] on span "^.*[URL][DOMAIN_NAME]" at bounding box center [563, 128] width 142 height 28
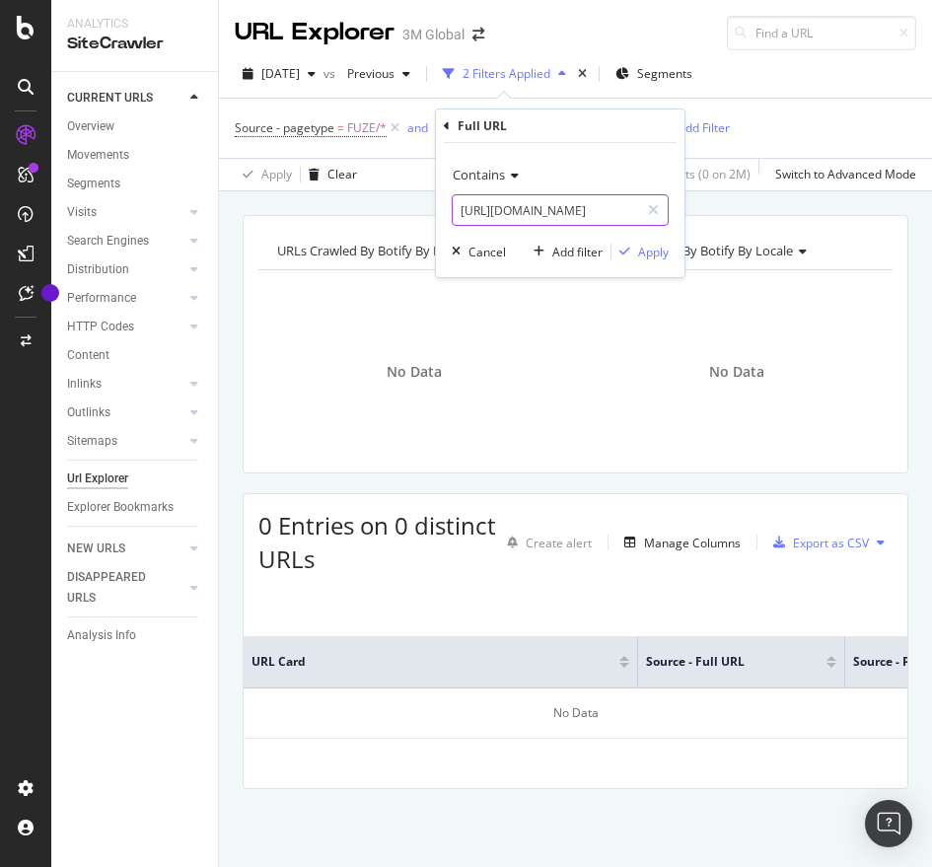
click at [592, 206] on input "[URL][DOMAIN_NAME]" at bounding box center [546, 210] width 186 height 32
click at [643, 249] on div "Apply" at bounding box center [653, 252] width 31 height 17
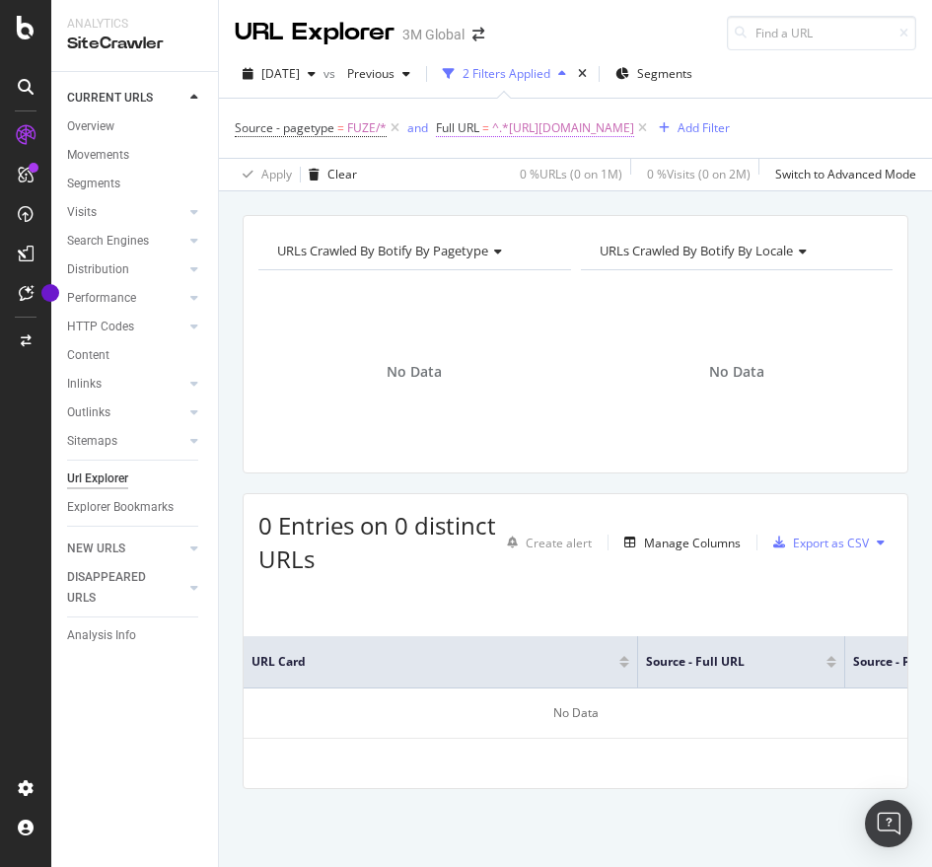
click at [529, 126] on span "^.*[URL][DOMAIN_NAME]" at bounding box center [563, 128] width 142 height 28
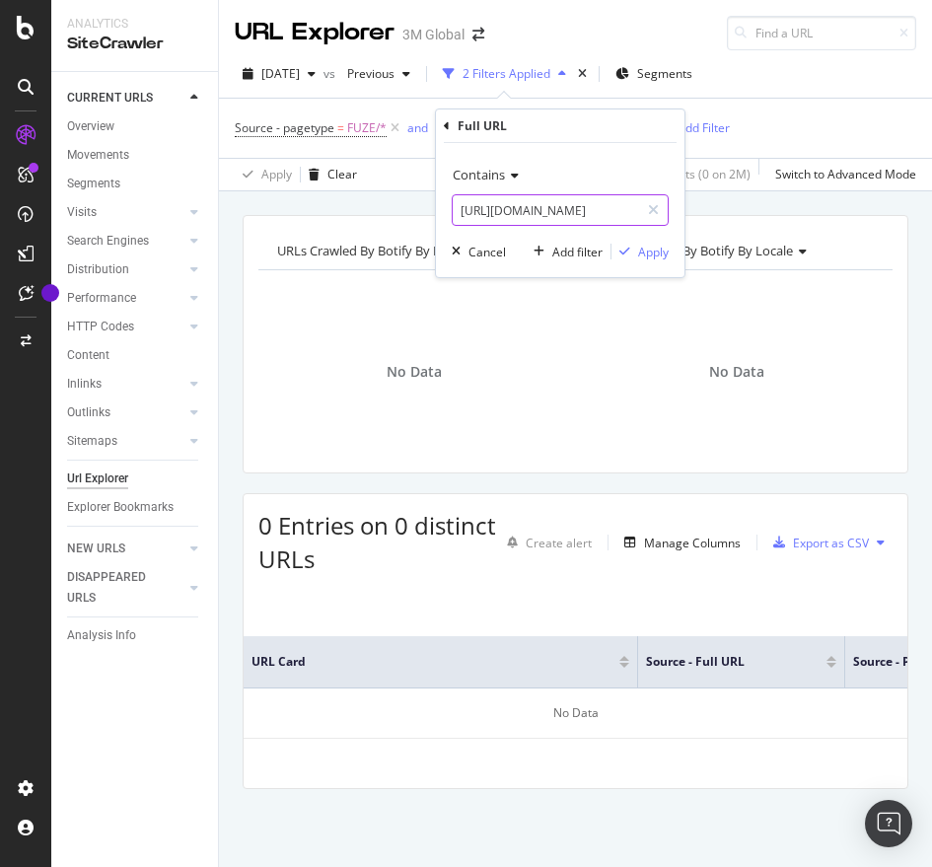
click at [492, 194] on input "[URL][DOMAIN_NAME]" at bounding box center [546, 210] width 186 height 32
paste input "101615041"
type input "[URL][DOMAIN_NAME]"
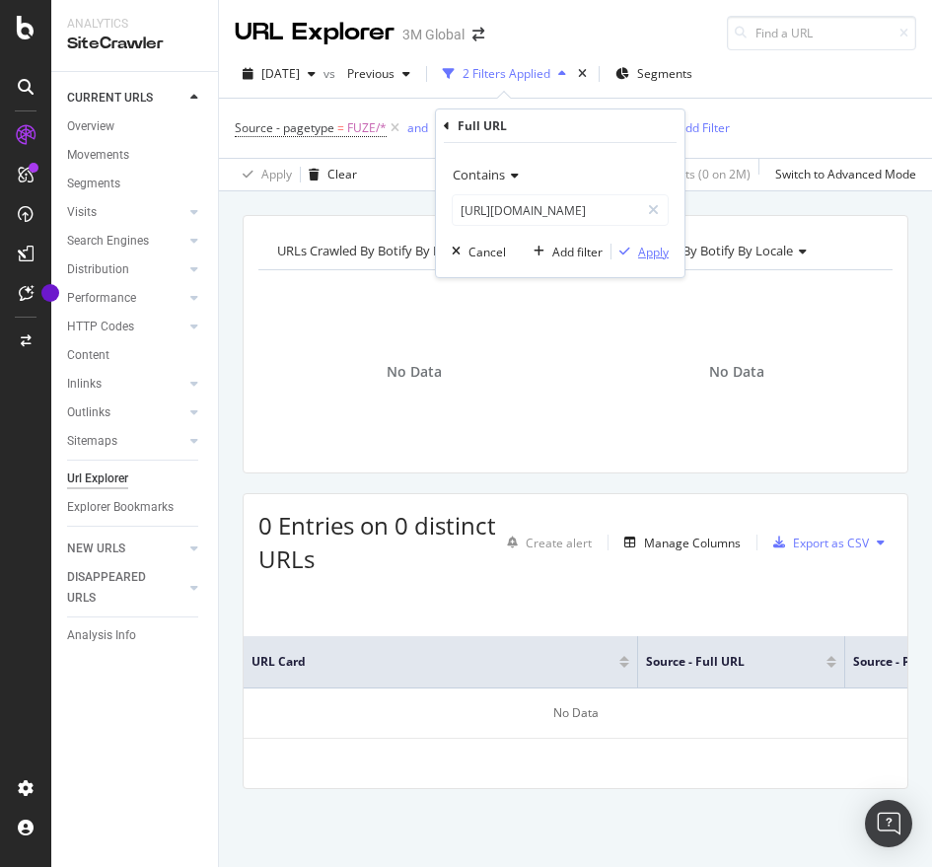
click at [645, 247] on div "Apply" at bounding box center [653, 252] width 31 height 17
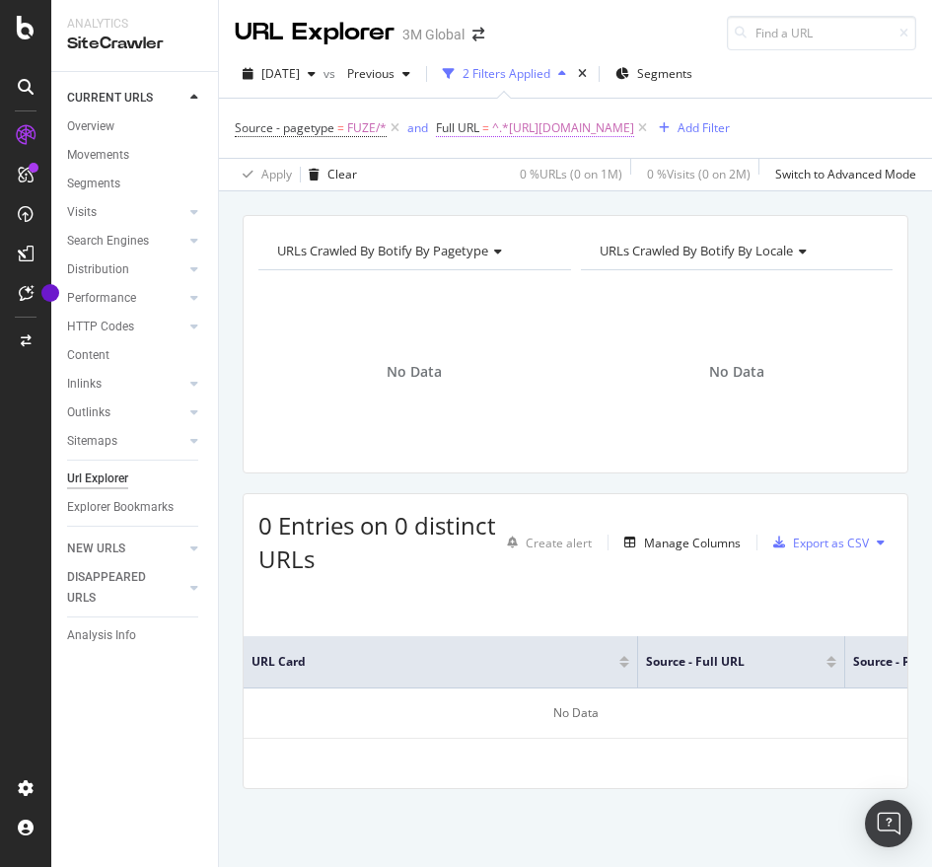
click at [567, 131] on span "^.*[URL][DOMAIN_NAME]" at bounding box center [563, 128] width 142 height 28
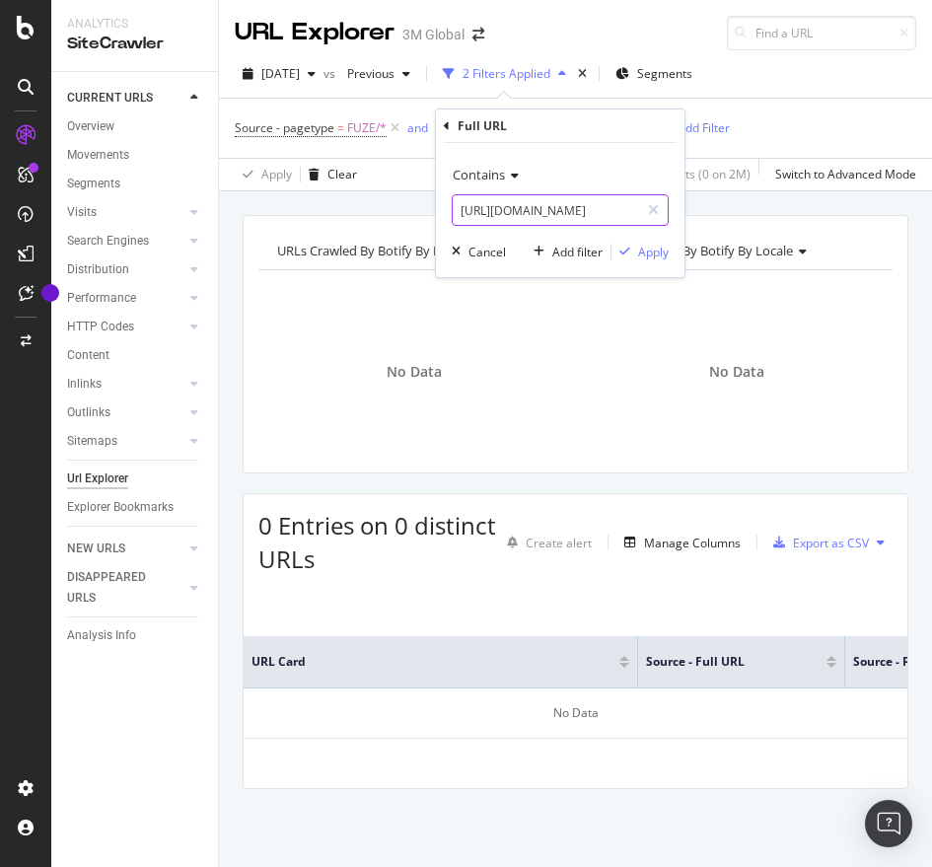
paste input "3"
click at [556, 204] on input "[URL][DOMAIN_NAME]" at bounding box center [546, 210] width 186 height 32
type input "[URL][DOMAIN_NAME]"
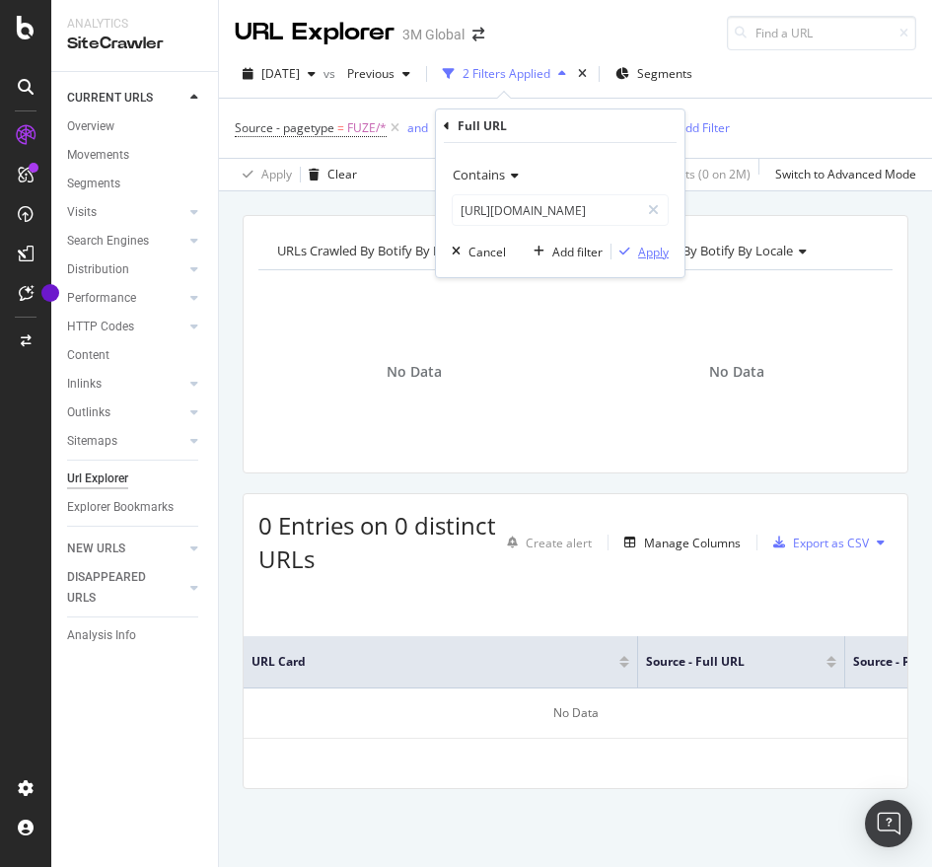
click at [639, 246] on div "Apply" at bounding box center [653, 252] width 31 height 17
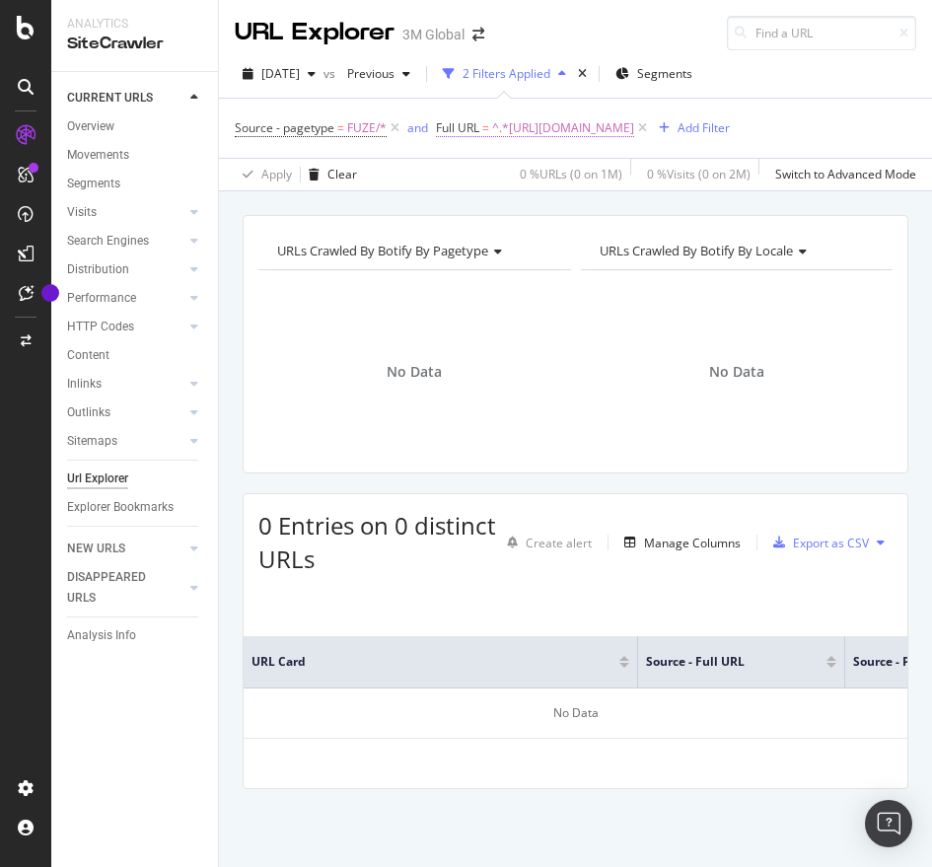
click at [629, 122] on span "^.*[URL][DOMAIN_NAME]" at bounding box center [563, 128] width 142 height 28
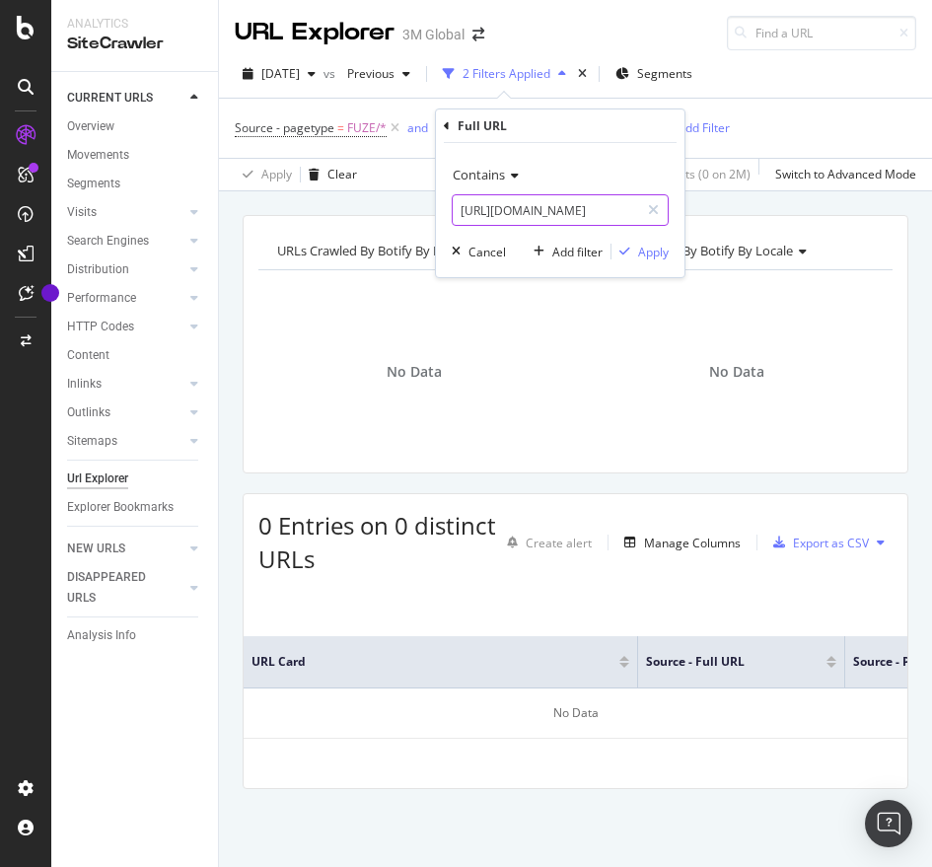
paste input "/v000273357"
click at [537, 205] on input "[URL][DOMAIN_NAME]" at bounding box center [546, 210] width 186 height 32
type input "[URL][DOMAIN_NAME]"
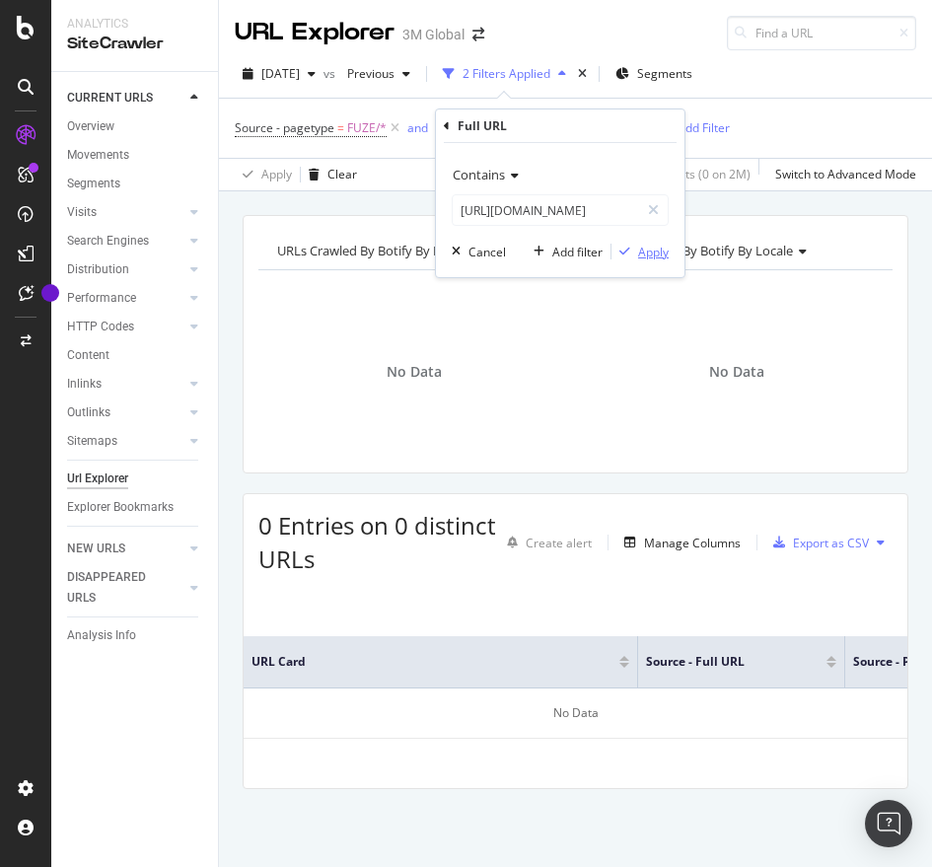
click at [638, 255] on div "Apply" at bounding box center [653, 252] width 31 height 17
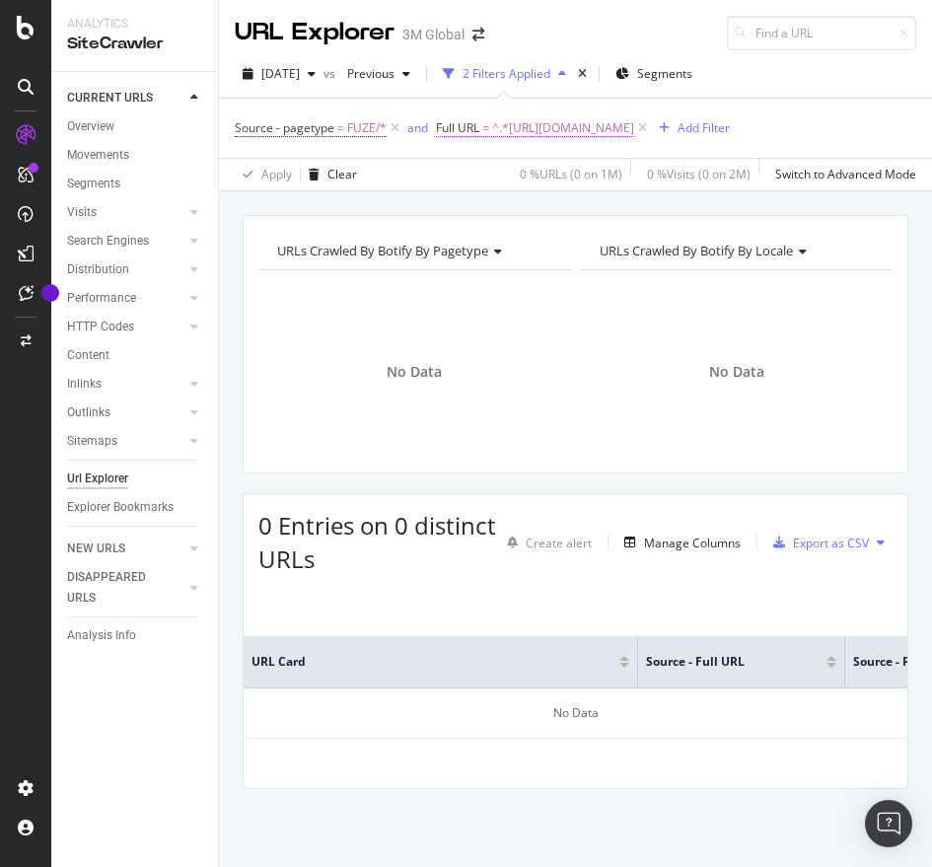
click at [634, 114] on span "^.*[URL][DOMAIN_NAME]" at bounding box center [563, 128] width 142 height 28
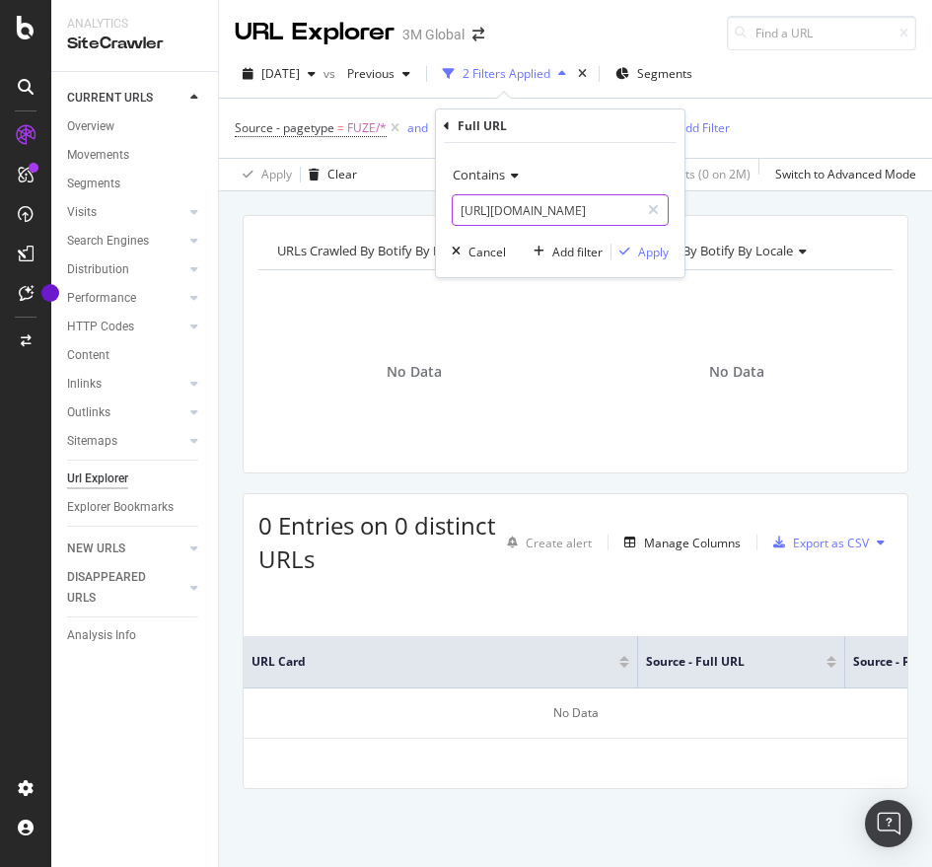
paste input "c/v000063868"
drag, startPoint x: 611, startPoint y: 213, endPoint x: 665, endPoint y: 260, distance: 71.2
click at [665, 260] on div "Contains [URL][DOMAIN_NAME] Cancel Add filter Apply" at bounding box center [560, 210] width 248 height 134
type input "[URL][DOMAIN_NAME]"
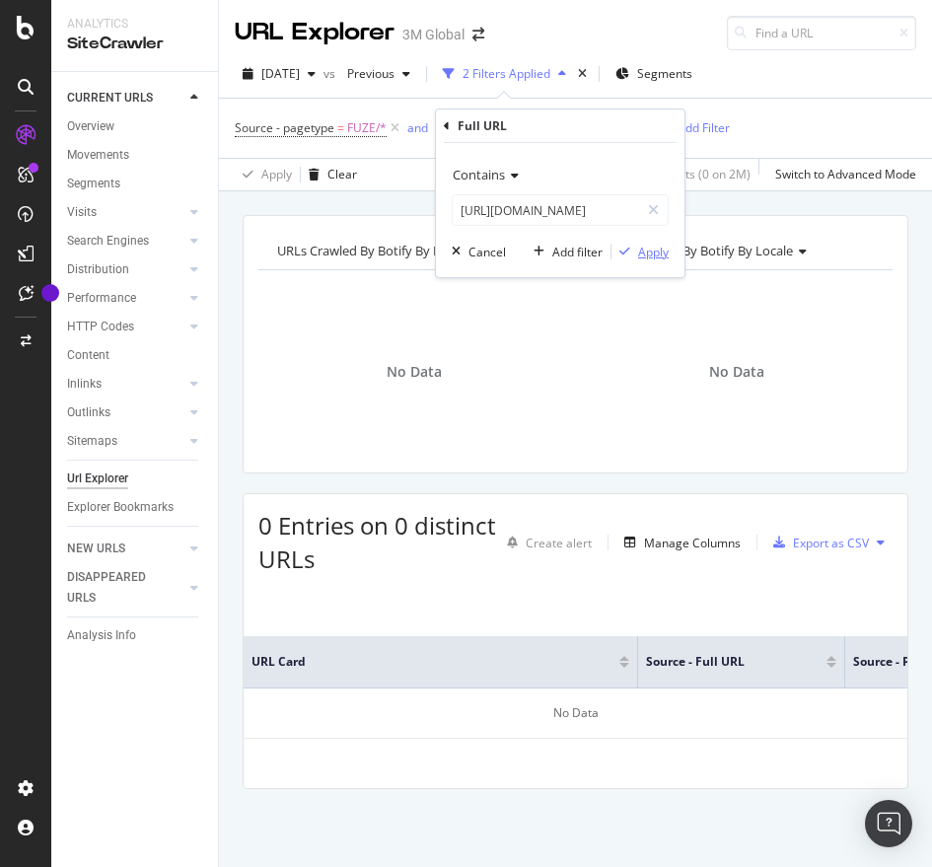
scroll to position [0, 0]
click at [665, 260] on button "Apply" at bounding box center [639, 252] width 57 height 20
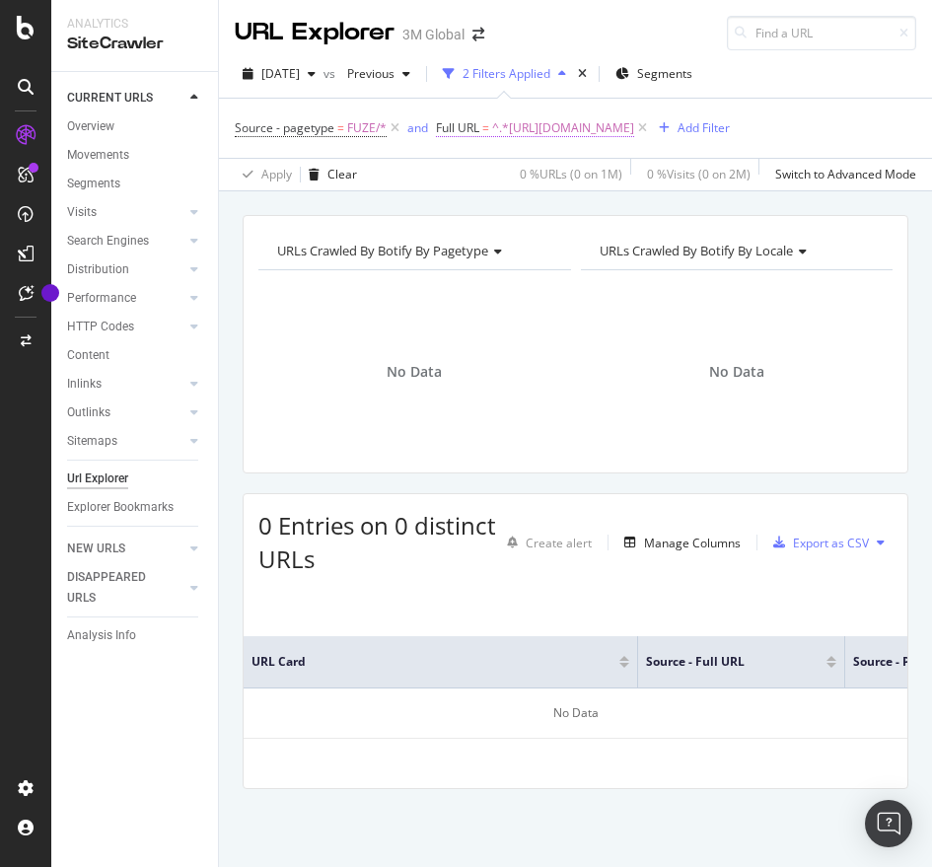
click at [634, 137] on span "^.*[URL][DOMAIN_NAME]" at bounding box center [563, 128] width 142 height 28
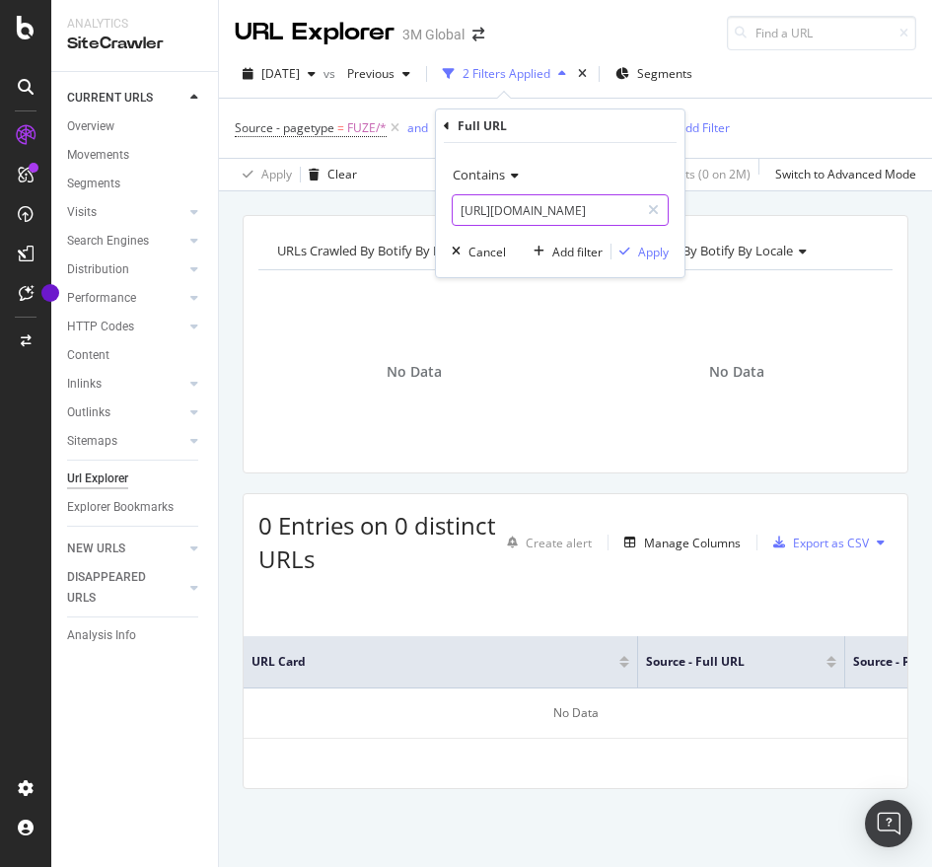
click at [616, 203] on input "[URL][DOMAIN_NAME]" at bounding box center [546, 210] width 186 height 32
paste input "101615041"
type input "[URL][DOMAIN_NAME]"
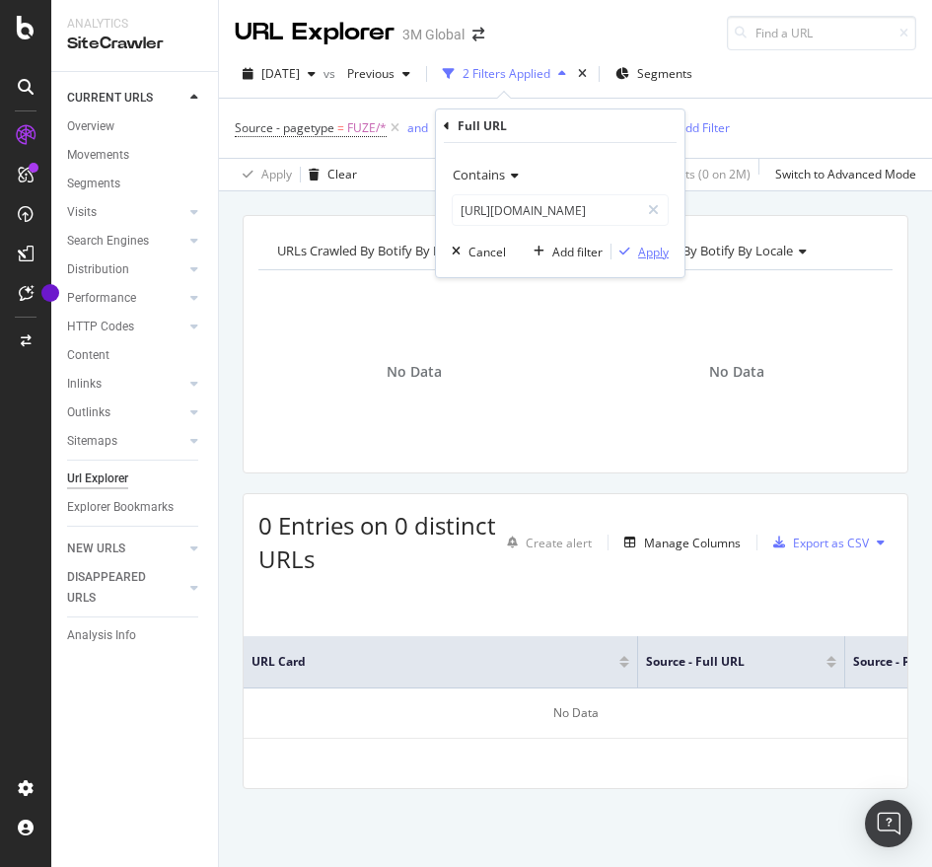
drag, startPoint x: 648, startPoint y: 263, endPoint x: 648, endPoint y: 251, distance: 11.8
click at [648, 251] on div "Contains [URL][DOMAIN_NAME] Cancel Add filter Apply" at bounding box center [560, 210] width 248 height 134
click at [648, 251] on div "Apply" at bounding box center [653, 252] width 31 height 17
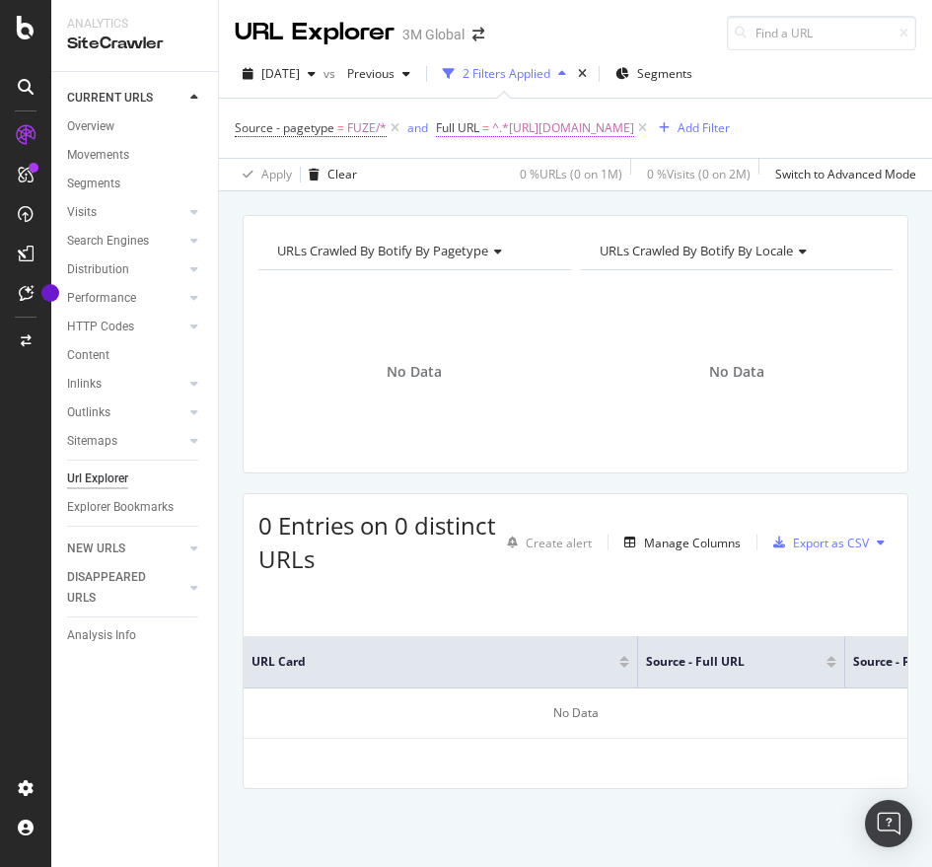
click at [634, 123] on span "^.*[URL][DOMAIN_NAME]" at bounding box center [563, 128] width 142 height 28
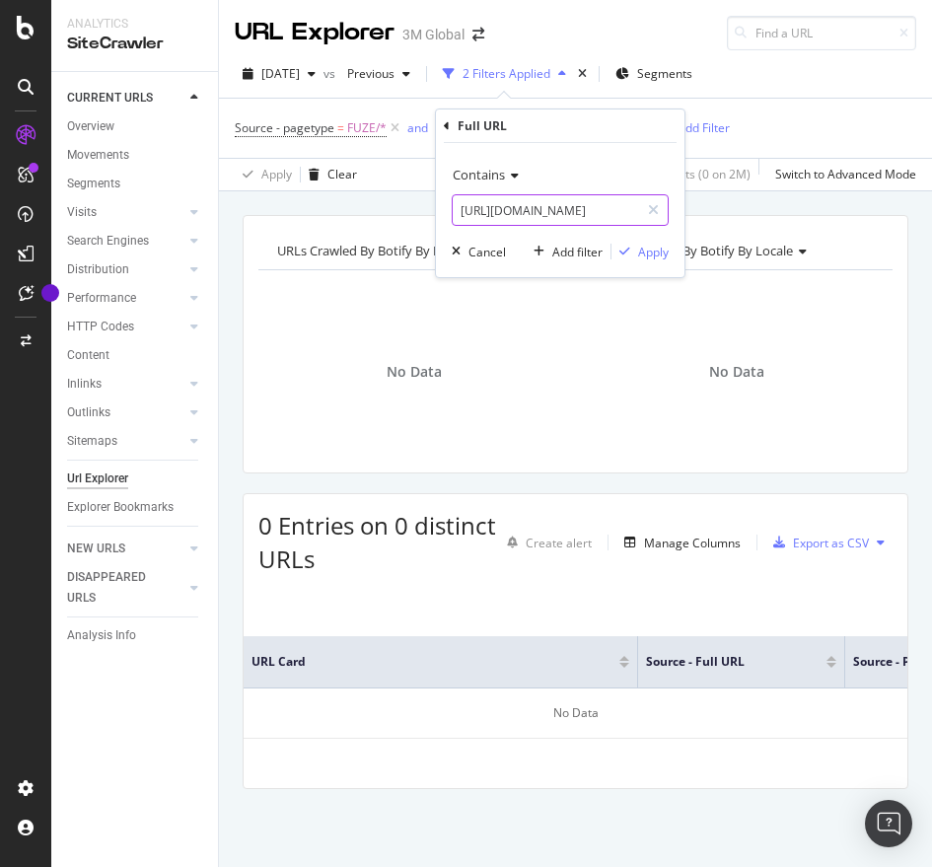
paste input "3"
drag, startPoint x: 585, startPoint y: 213, endPoint x: 655, endPoint y: 254, distance: 81.3
click at [655, 254] on div "Contains [URL][DOMAIN_NAME] Cancel Add filter Apply" at bounding box center [560, 210] width 248 height 134
type input "[URL][DOMAIN_NAME]"
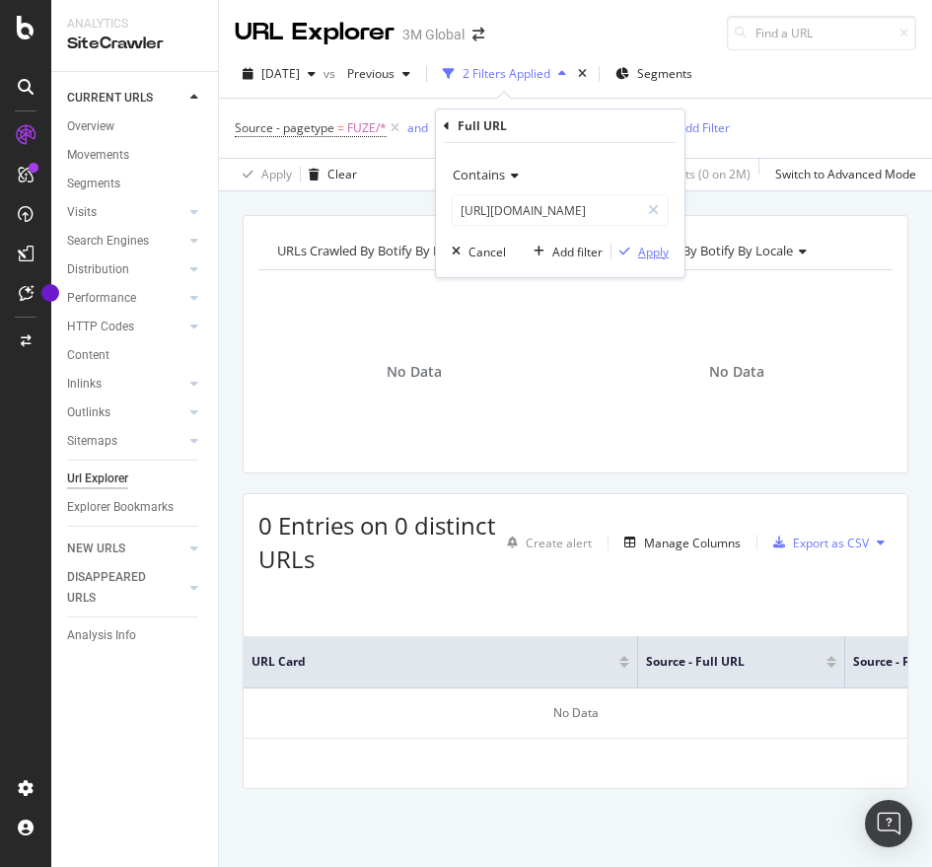
scroll to position [0, 0]
click at [655, 254] on div "Apply" at bounding box center [653, 252] width 31 height 17
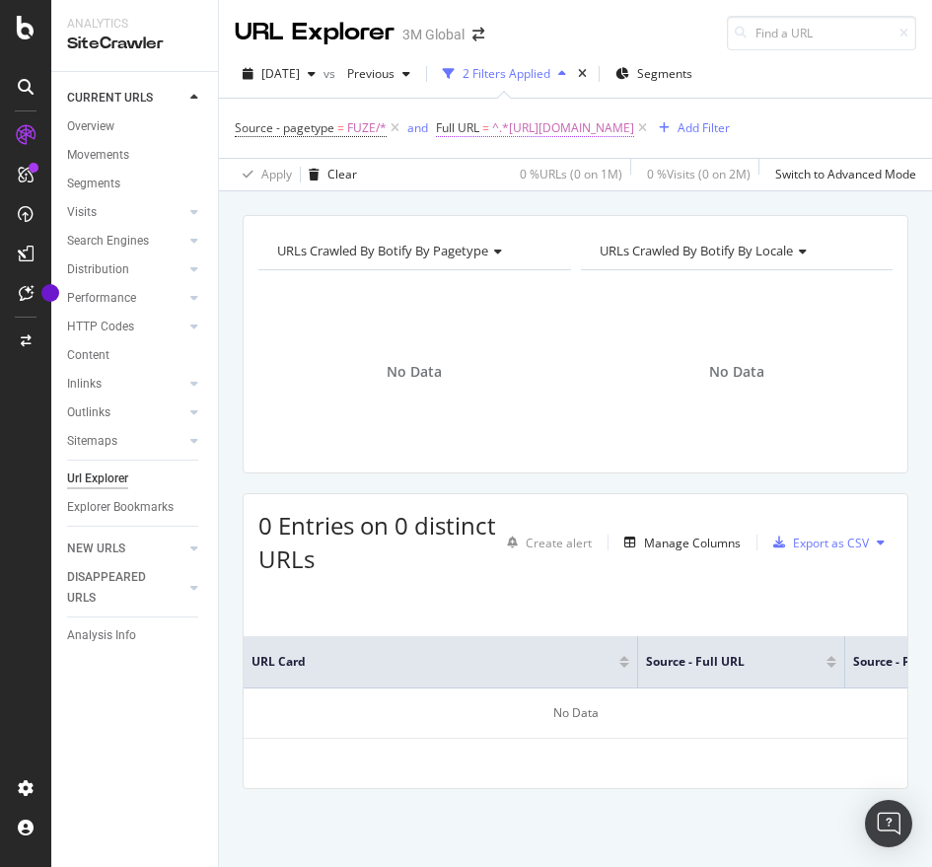
click at [608, 121] on span "^.*[URL][DOMAIN_NAME]" at bounding box center [563, 128] width 142 height 28
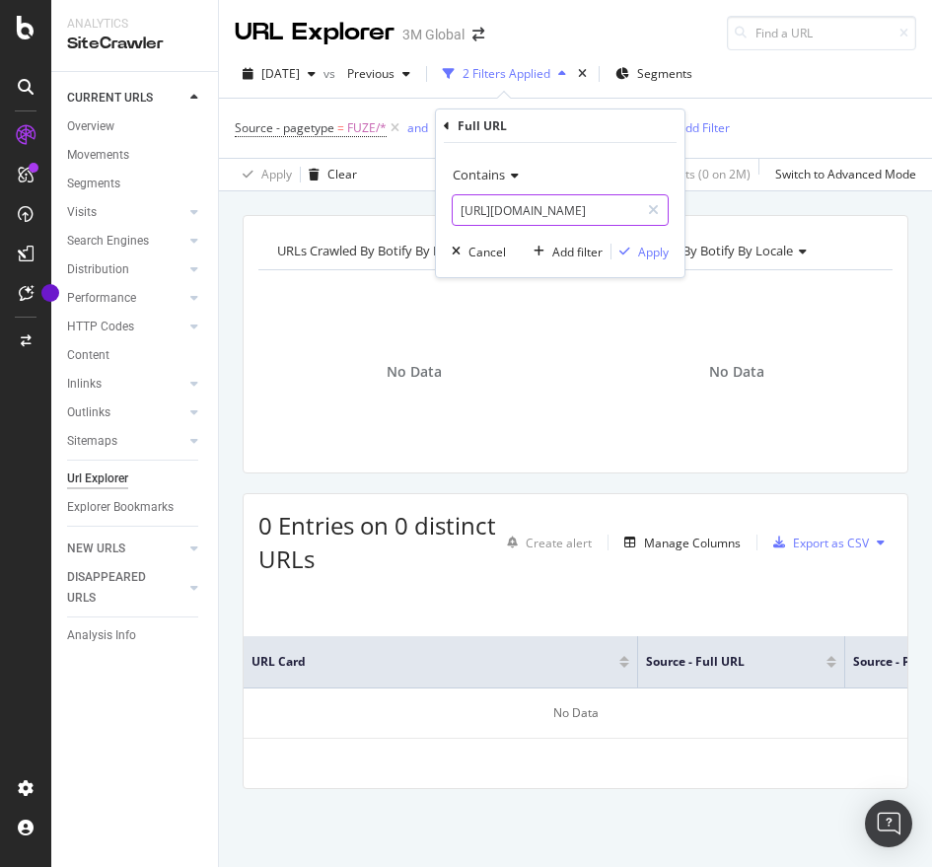
click at [598, 198] on input "[URL][DOMAIN_NAME]" at bounding box center [546, 210] width 186 height 32
paste input "/v000273357"
type input "[URL][DOMAIN_NAME]"
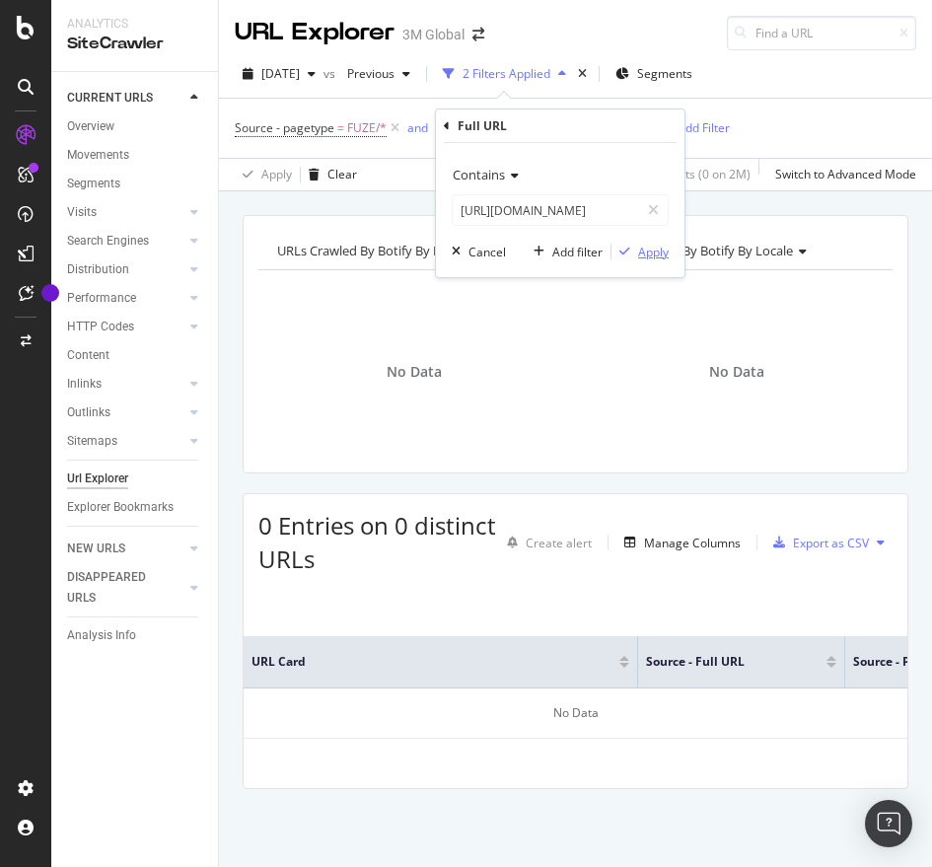
click at [660, 248] on div "Apply" at bounding box center [653, 252] width 31 height 17
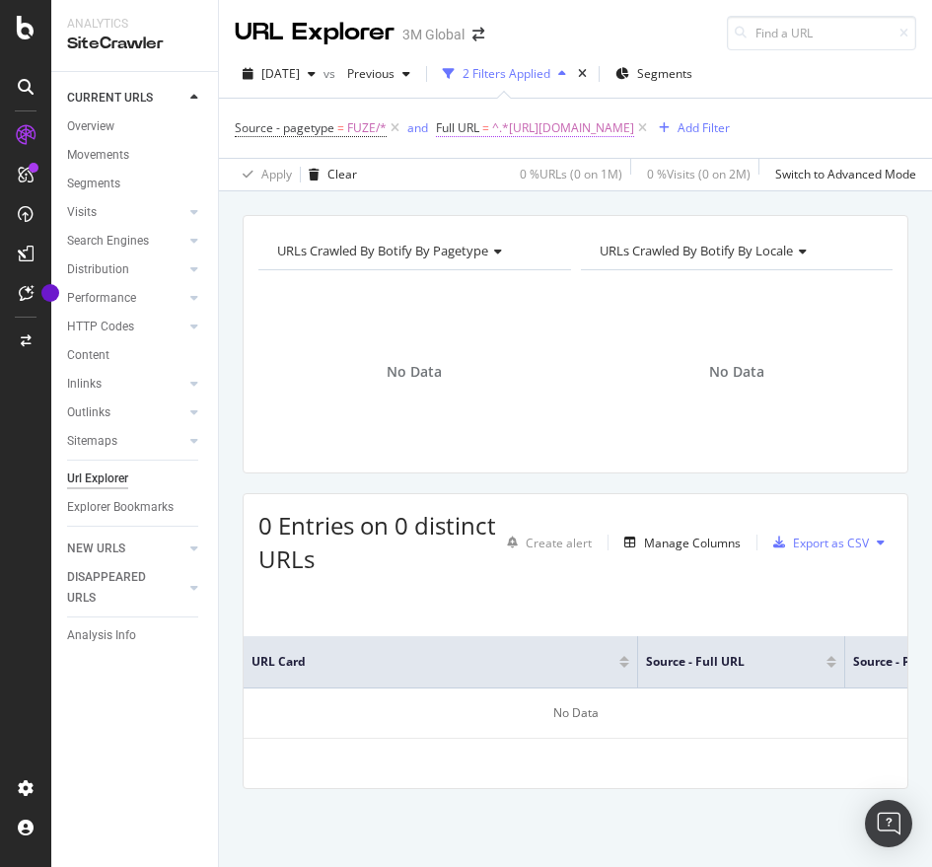
click at [586, 126] on span "^.*[URL][DOMAIN_NAME]" at bounding box center [563, 128] width 142 height 28
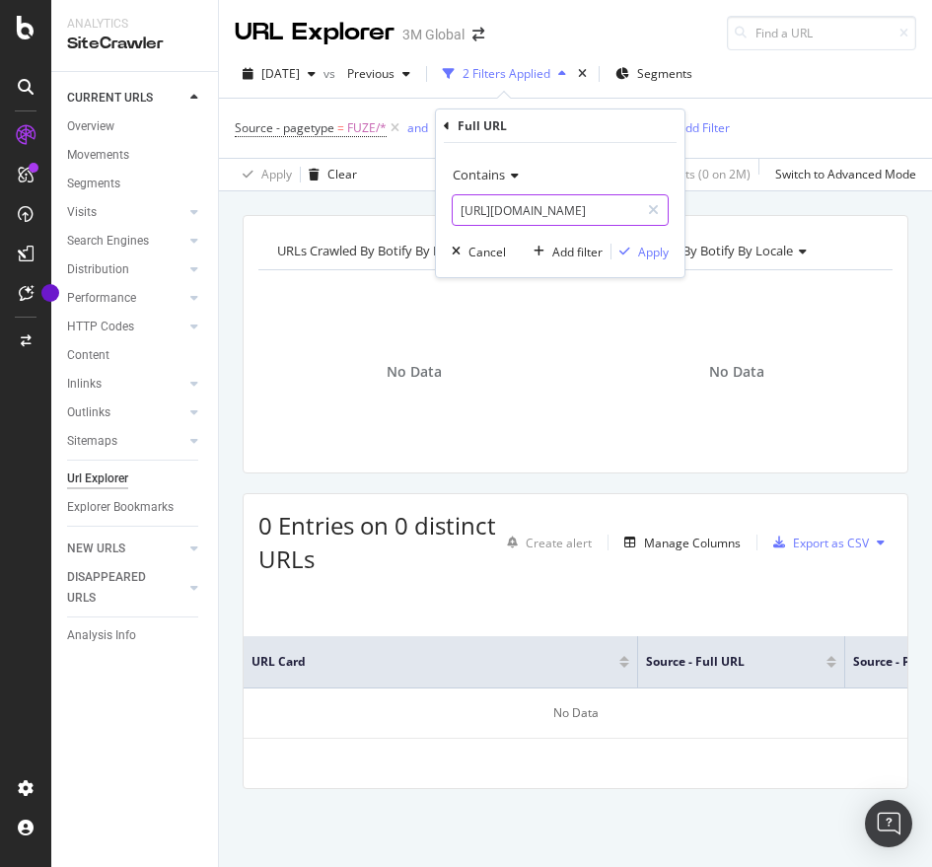
click at [485, 212] on input "[URL][DOMAIN_NAME]" at bounding box center [546, 210] width 186 height 32
paste input "[DOMAIN_NAME][URL]"
type input "[URL][DOMAIN_NAME]"
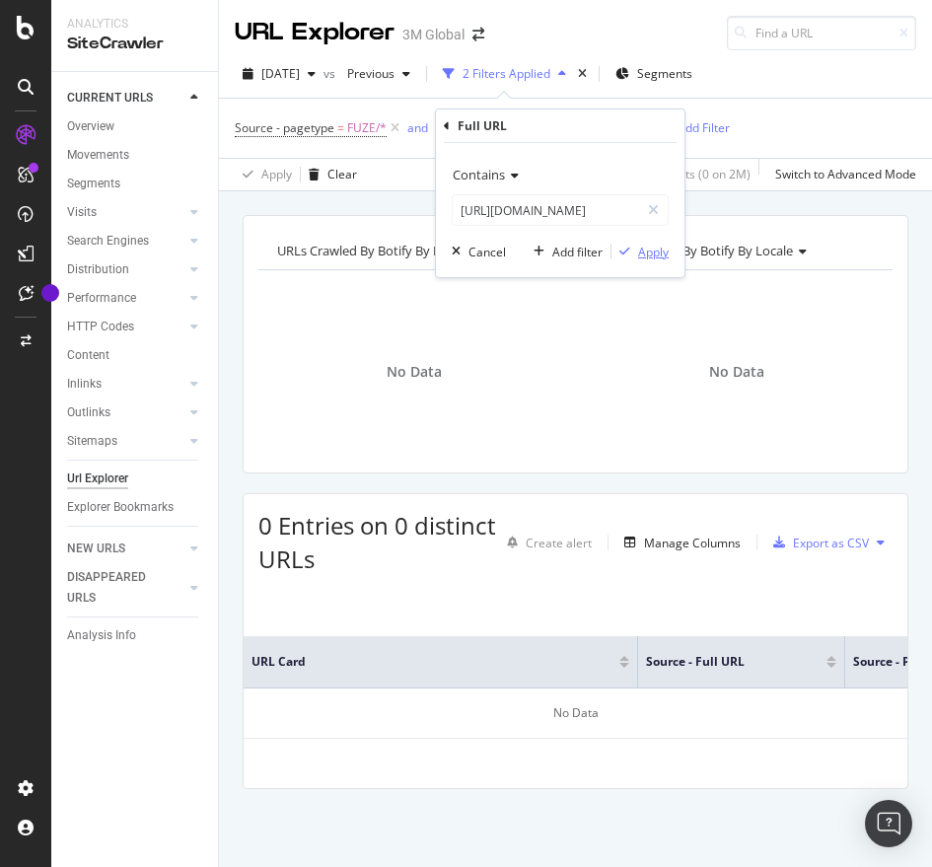
click at [650, 244] on div "Apply" at bounding box center [653, 252] width 31 height 17
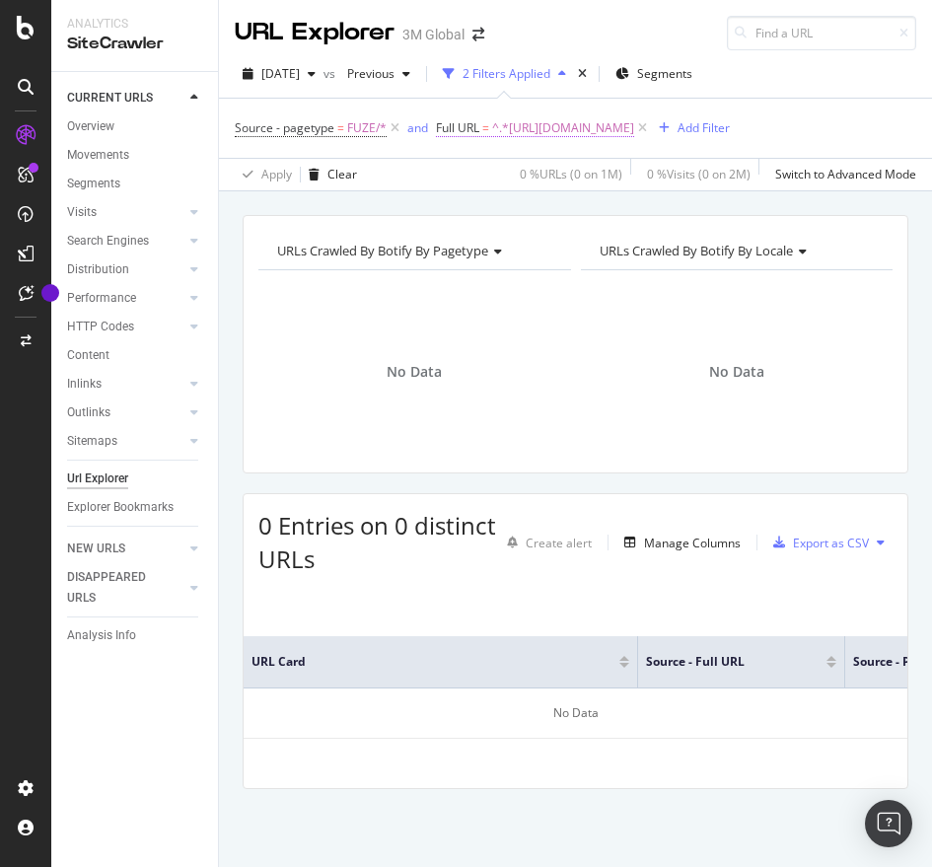
click at [596, 122] on span "^.*[URL][DOMAIN_NAME]" at bounding box center [563, 128] width 142 height 28
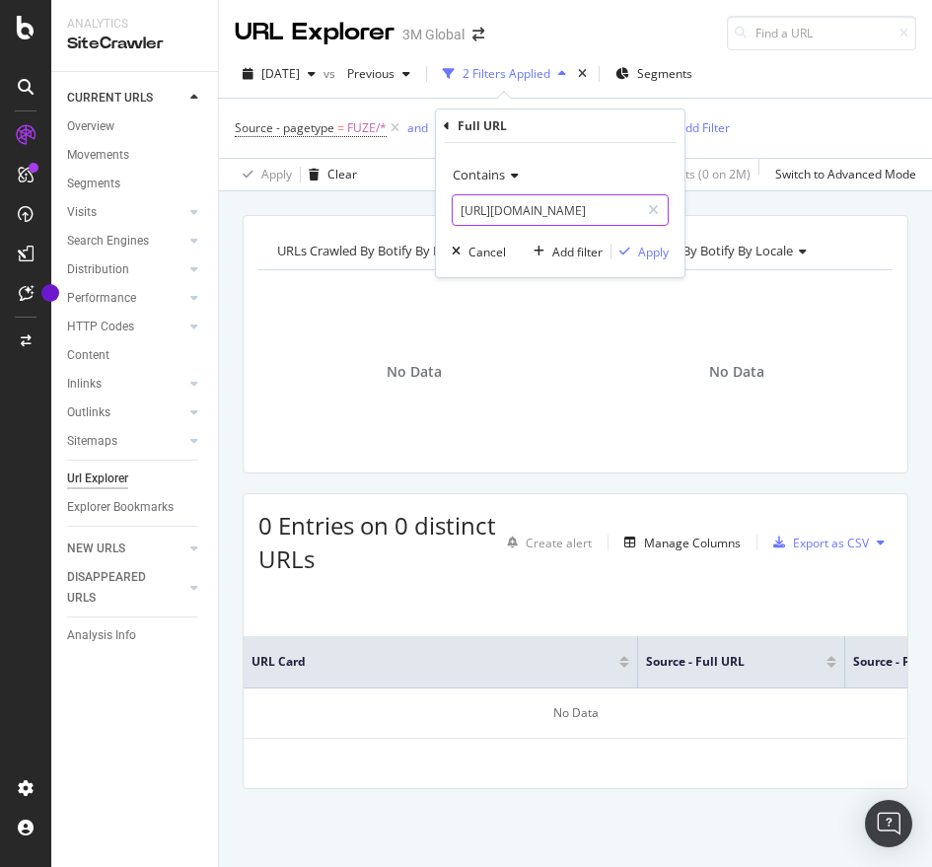
paste input "101473158"
click at [551, 203] on input "[URL][DOMAIN_NAME]" at bounding box center [546, 210] width 186 height 32
type input "[URL][DOMAIN_NAME]"
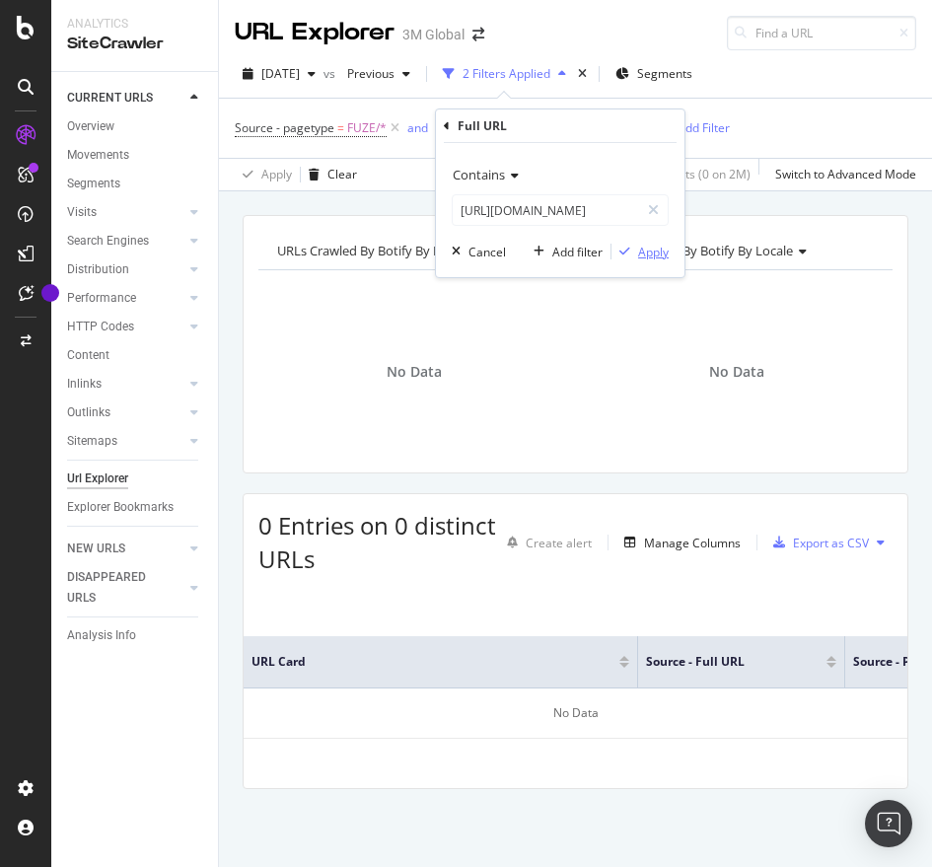
click at [653, 250] on div "Apply" at bounding box center [653, 252] width 31 height 17
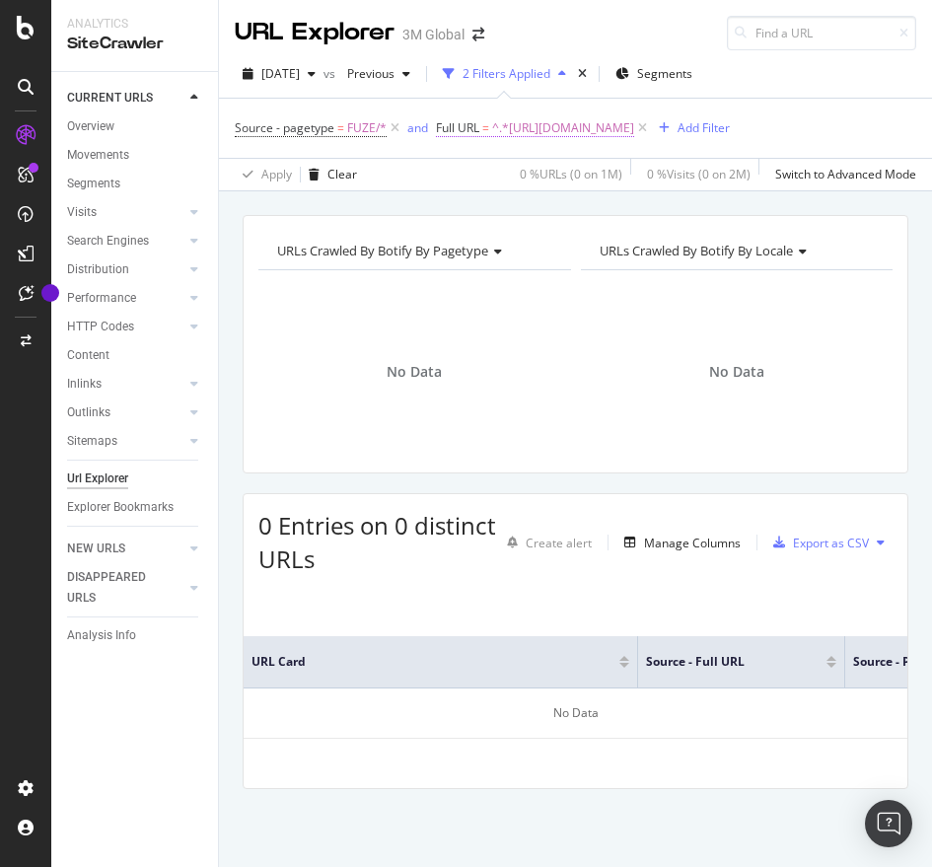
click at [613, 122] on span "^.*[URL][DOMAIN_NAME]" at bounding box center [563, 128] width 142 height 28
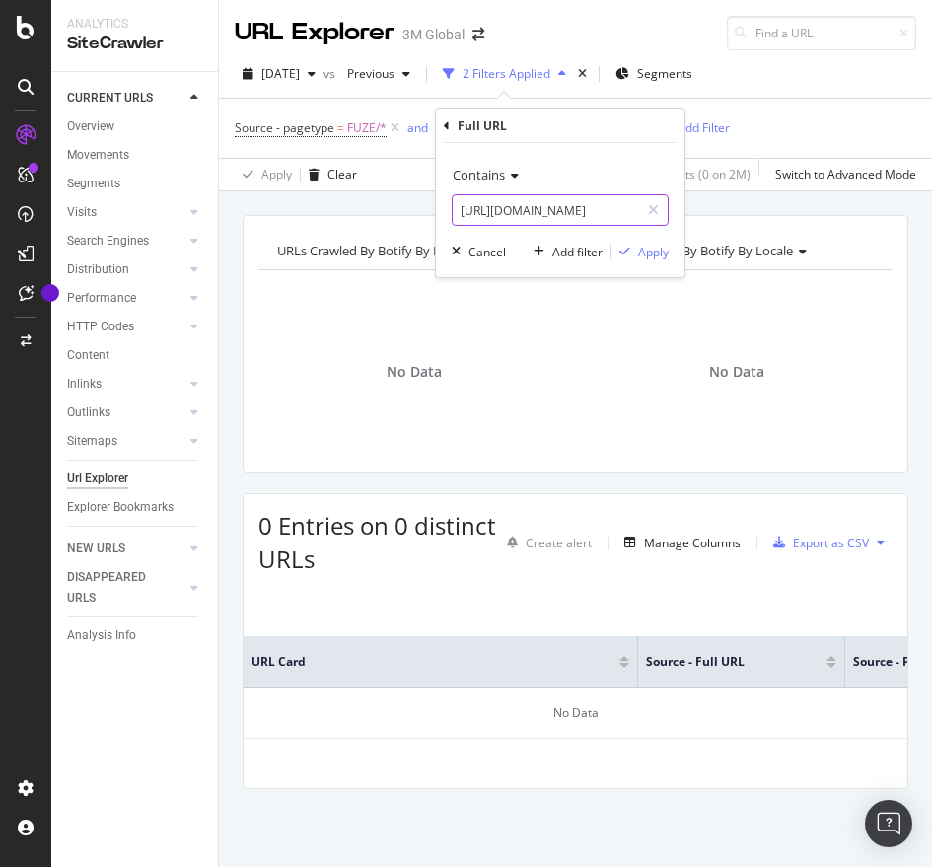
click at [509, 221] on input "[URL][DOMAIN_NAME]" at bounding box center [546, 210] width 186 height 32
paste input "000057456"
type input "[URL][DOMAIN_NAME]"
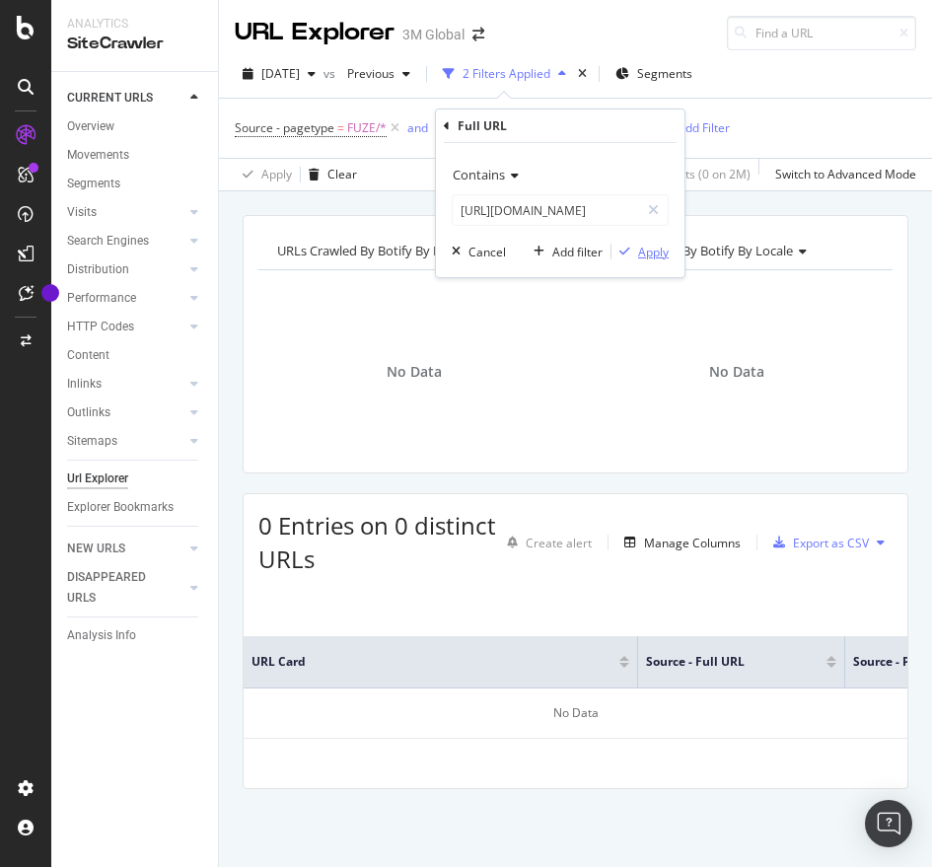
click at [644, 245] on div "Apply" at bounding box center [653, 252] width 31 height 17
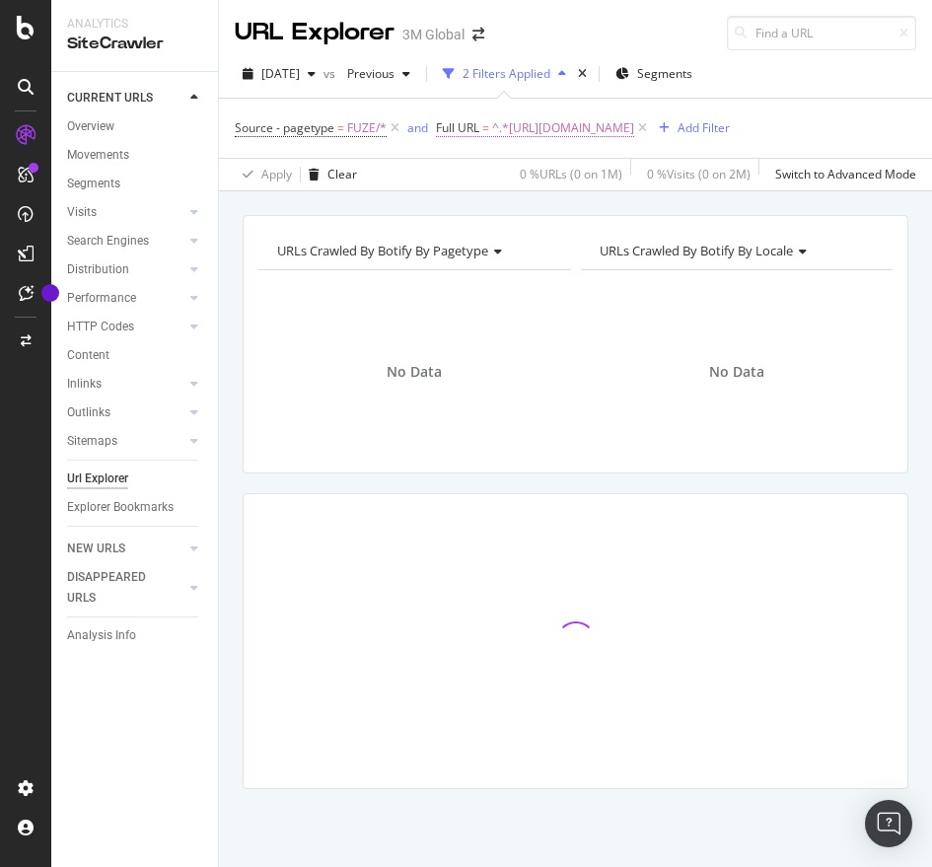
click at [634, 127] on span "^.*[URL][DOMAIN_NAME]" at bounding box center [563, 128] width 142 height 28
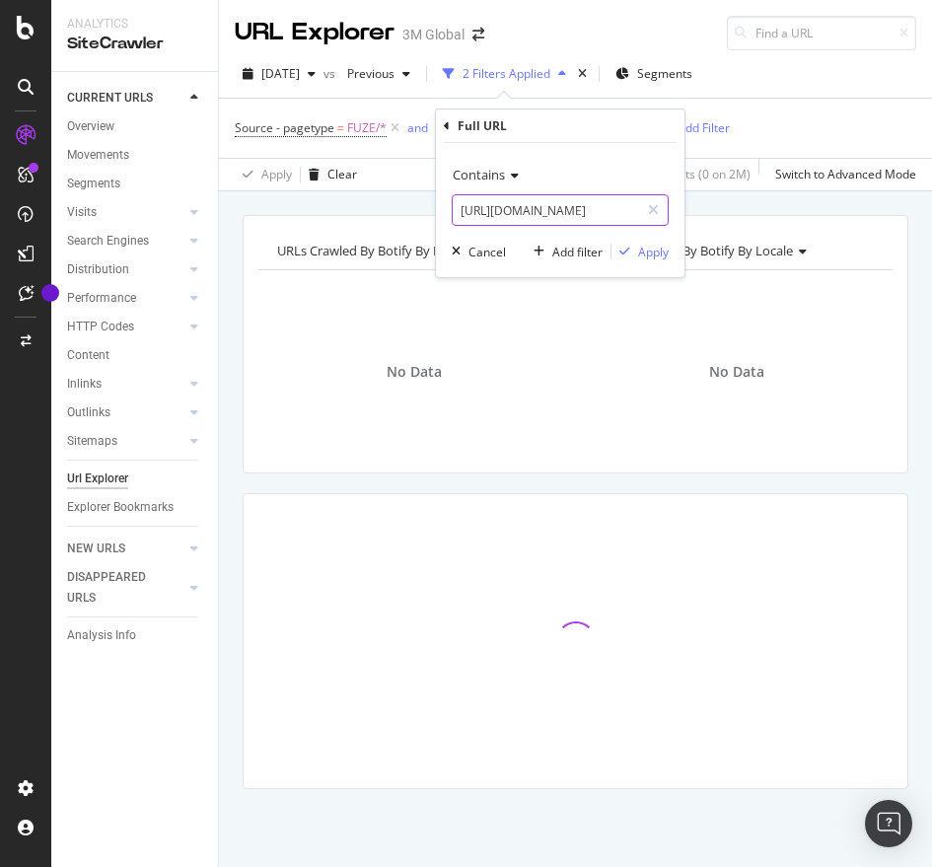
paste input "101473158"
click at [547, 216] on input "[URL][DOMAIN_NAME]" at bounding box center [546, 210] width 186 height 32
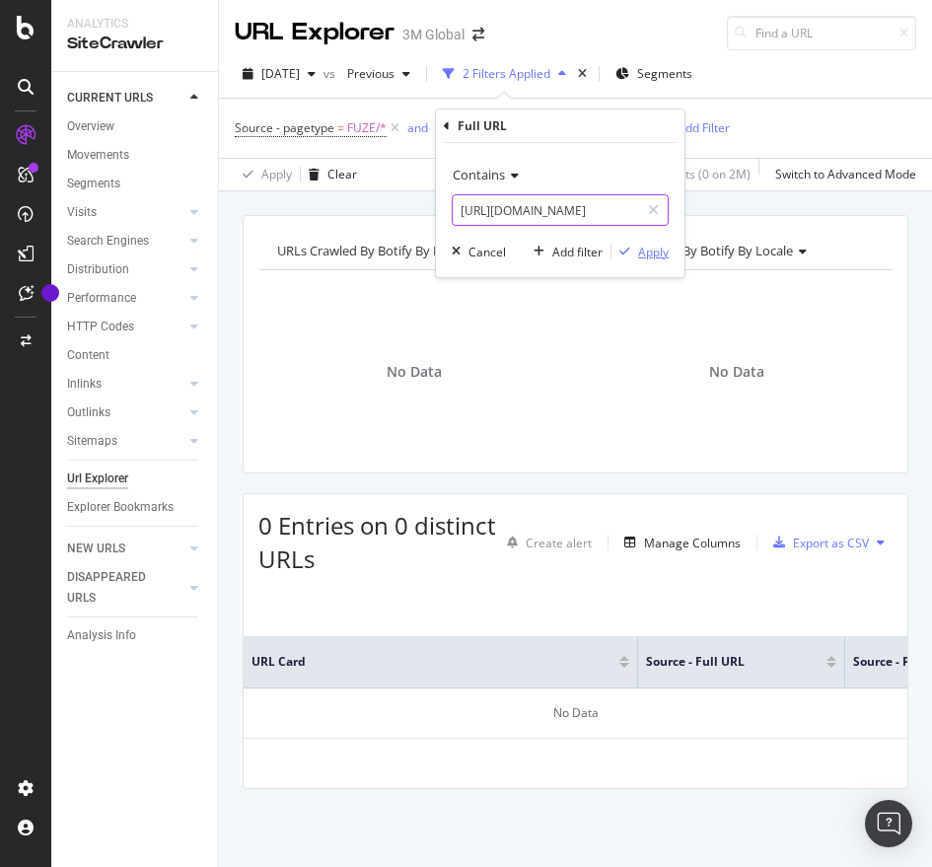
type input "[URL][DOMAIN_NAME]"
click at [662, 251] on div "Apply" at bounding box center [653, 252] width 31 height 17
